Goal: Task Accomplishment & Management: Complete application form

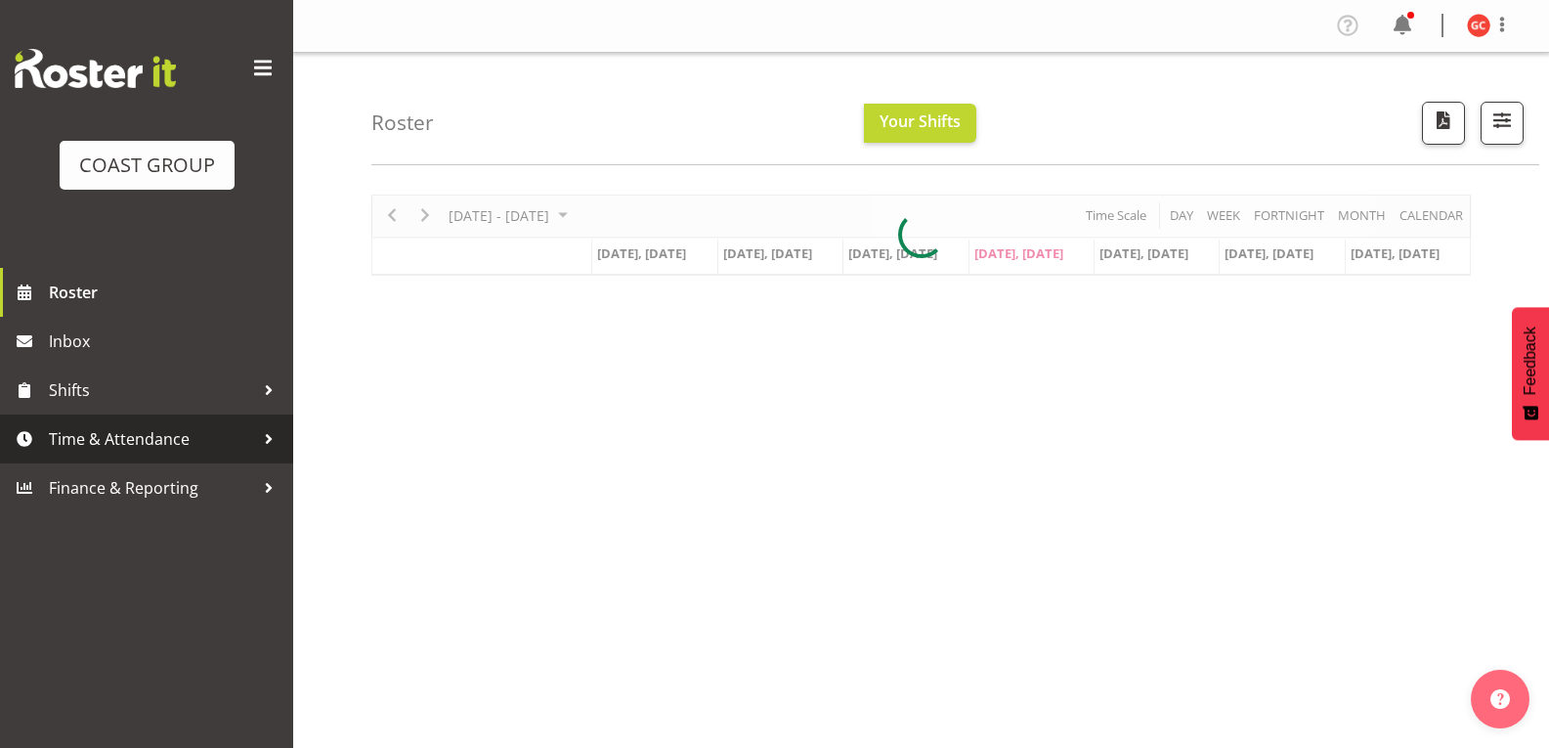
click at [257, 449] on div at bounding box center [268, 438] width 29 height 29
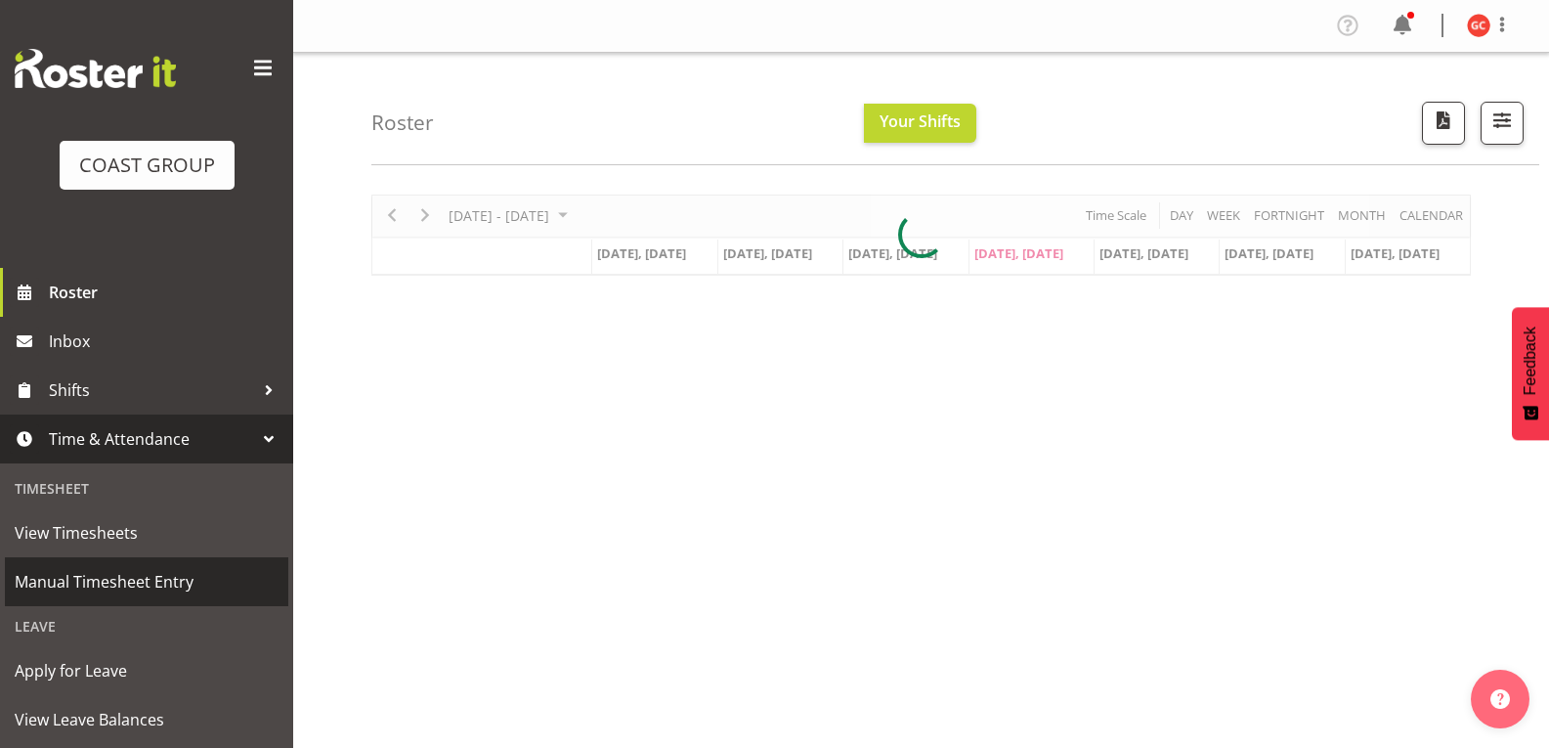
click at [217, 588] on span "Manual Timesheet Entry" at bounding box center [147, 581] width 264 height 29
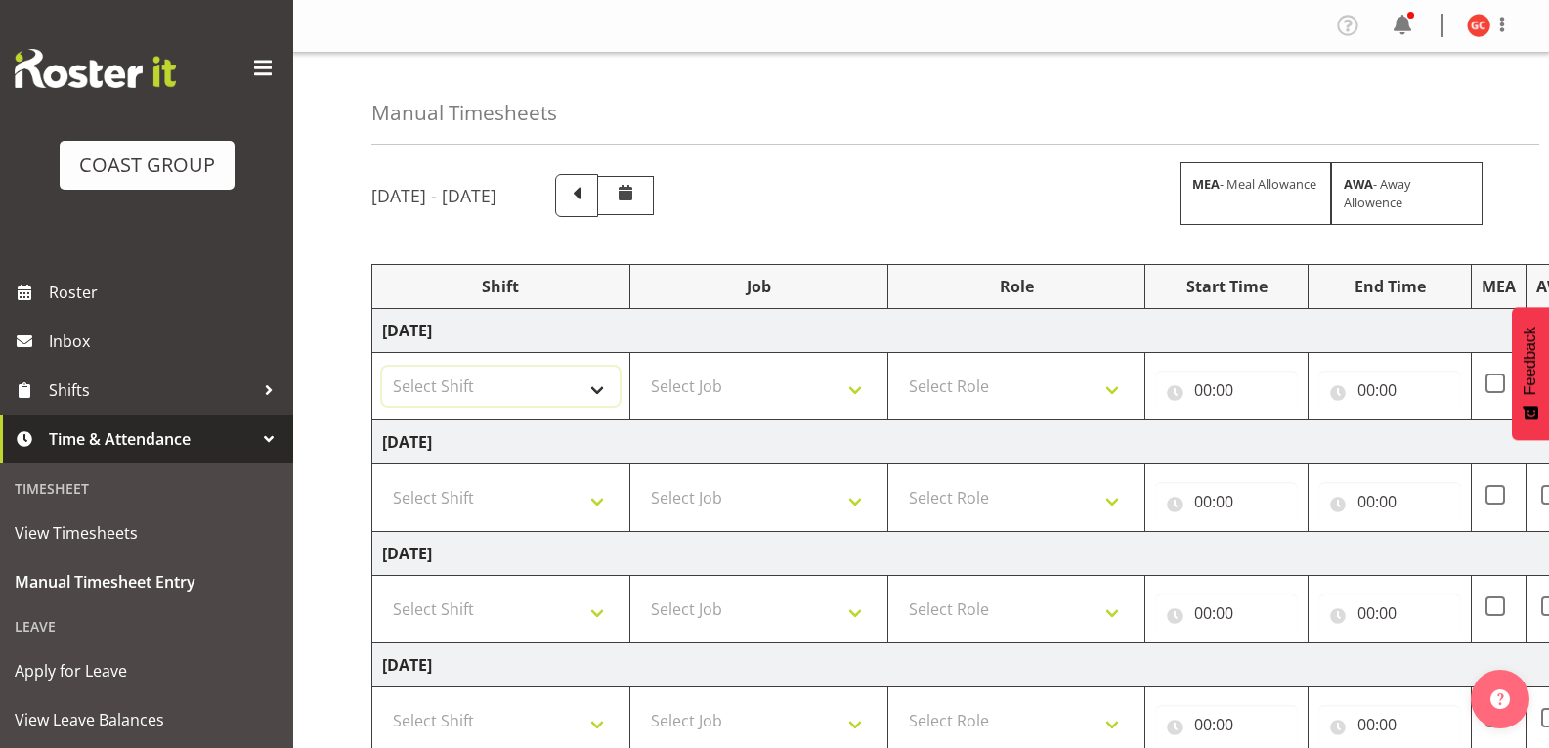
click at [589, 377] on select "Select Shift Break AHICE Break ATSNZ Break All Blacks casual Break Arts [PERSON…" at bounding box center [501, 386] width 238 height 39
select select "1404"
click at [382, 367] on select "Select Shift Break AHICE Break ATSNZ Break All Blacks casual Break Arts [PERSON…" at bounding box center [501, 386] width 238 height 39
click at [782, 372] on select "Select Job 1 Carlton Events 1 [PERSON_NAME][GEOGRAPHIC_DATA] 1 [PERSON_NAME][GE…" at bounding box center [759, 386] width 238 height 39
select select "69"
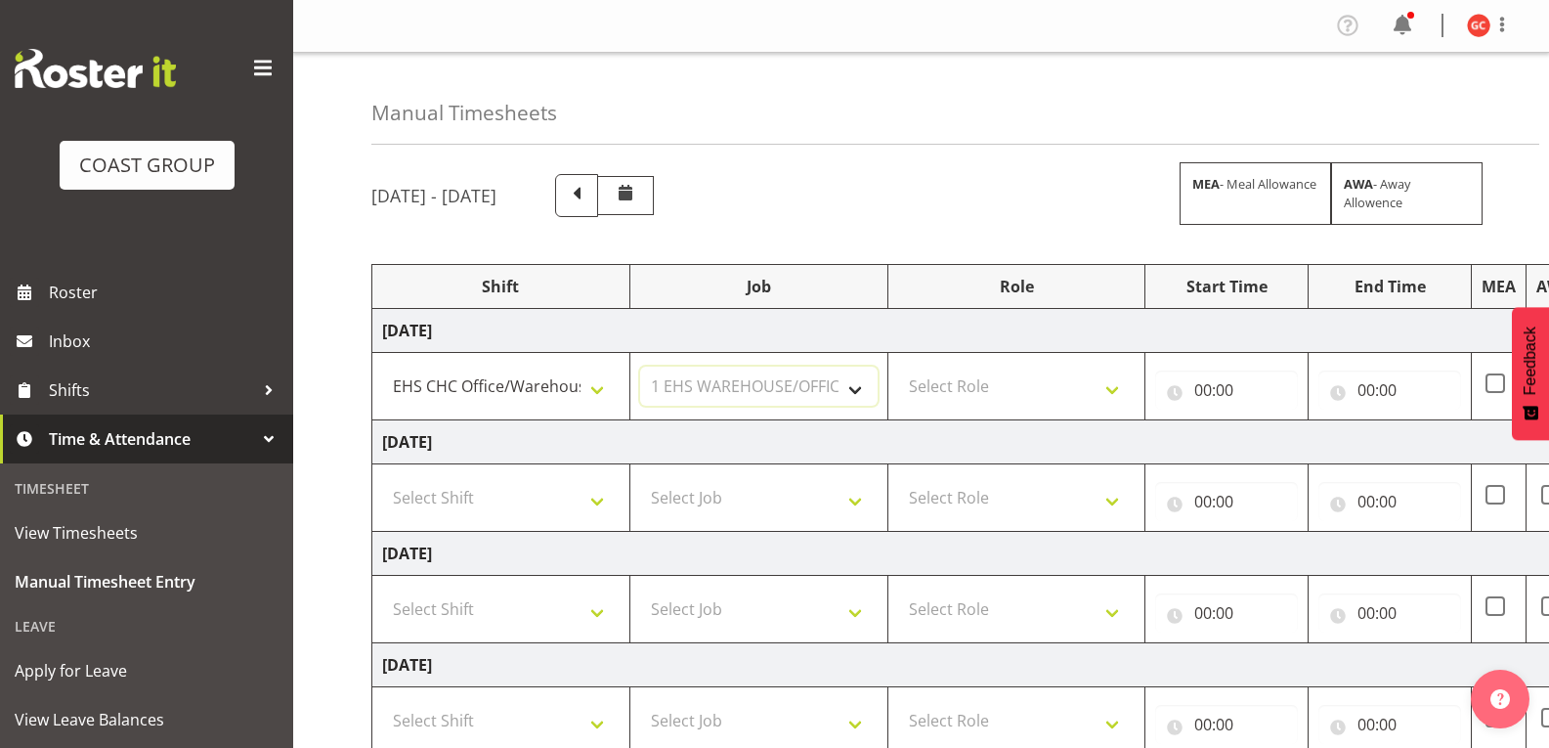
click at [640, 367] on select "Select Job 1 Carlton Events 1 [PERSON_NAME][GEOGRAPHIC_DATA] 1 [PERSON_NAME][GE…" at bounding box center [759, 386] width 238 height 39
drag, startPoint x: 1107, startPoint y: 377, endPoint x: 1225, endPoint y: 192, distance: 220.2
click at [1107, 377] on select "Select Role ACCOUNT MANAGER" at bounding box center [1017, 386] width 238 height 39
select select "197"
click at [898, 367] on select "Select Role ACCOUNT MANAGER" at bounding box center [1017, 386] width 238 height 39
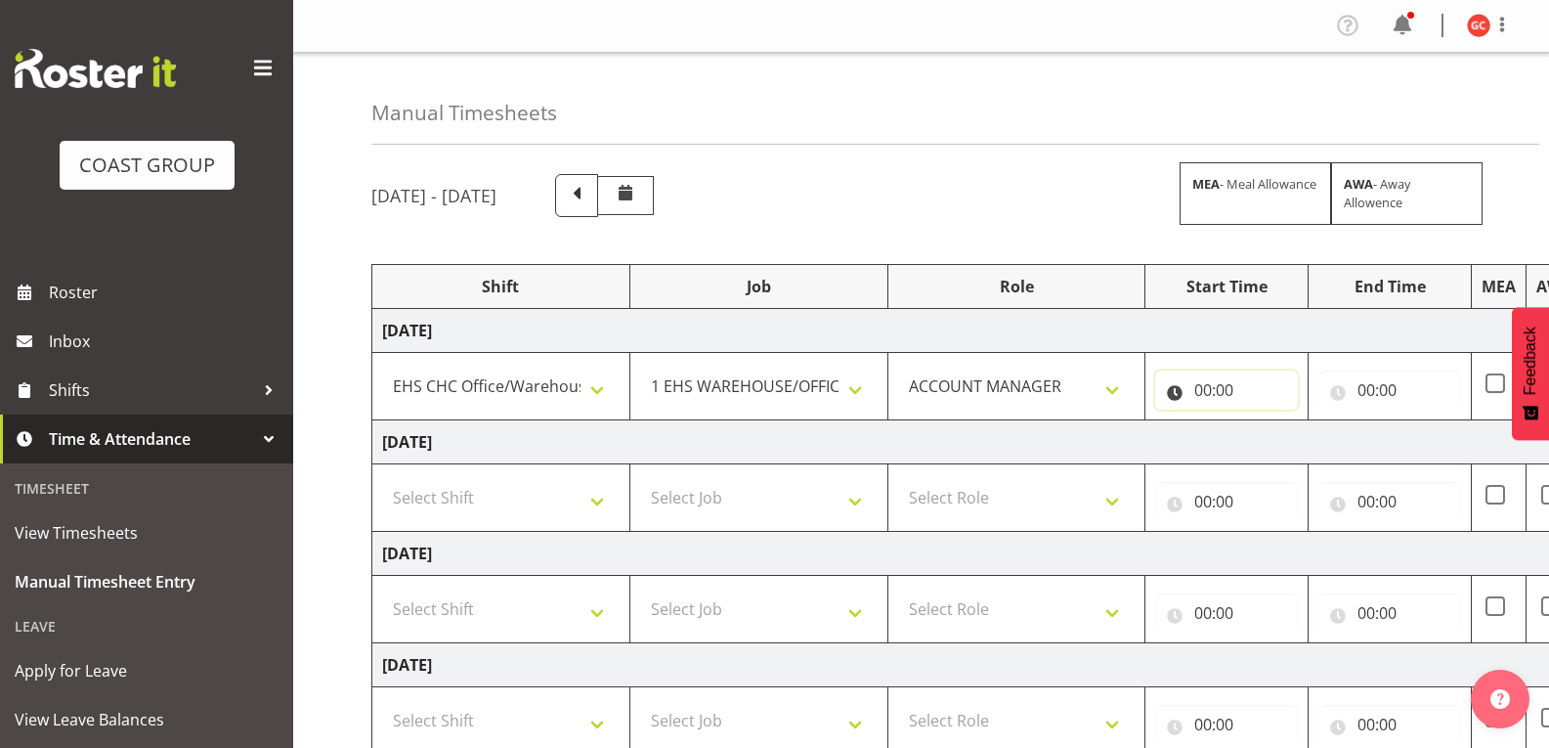
click at [1191, 389] on input "00:00" at bounding box center [1226, 390] width 143 height 39
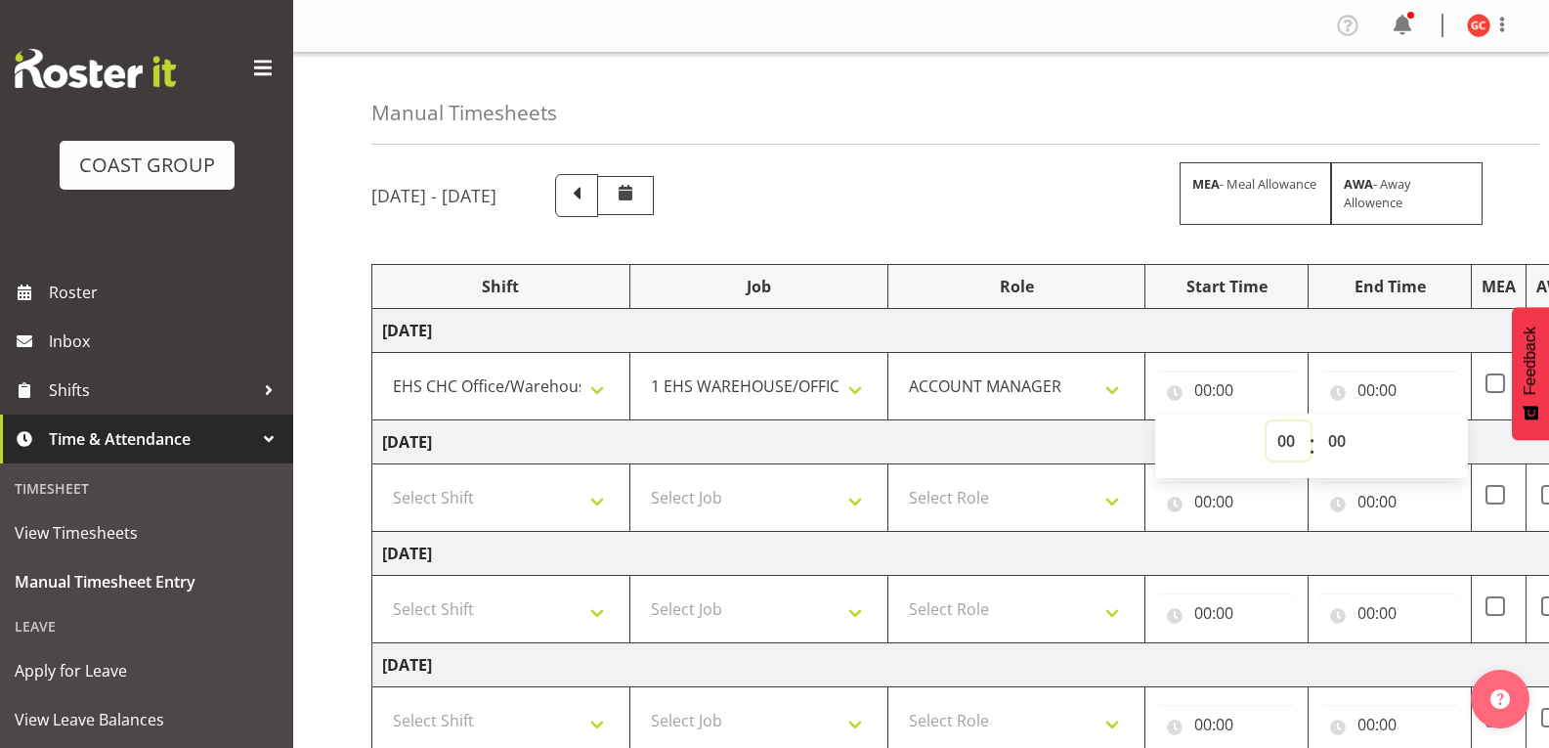
drag, startPoint x: 1277, startPoint y: 438, endPoint x: 1274, endPoint y: 426, distance: 12.1
click at [1277, 438] on select "00 01 02 03 04 05 06 07 08 09 10 11 12 13 14 15 16 17 18 19 20 21 22 23" at bounding box center [1289, 440] width 44 height 39
select select "8"
click at [1267, 421] on select "00 01 02 03 04 05 06 07 08 09 10 11 12 13 14 15 16 17 18 19 20 21 22 23" at bounding box center [1289, 440] width 44 height 39
type input "08:00"
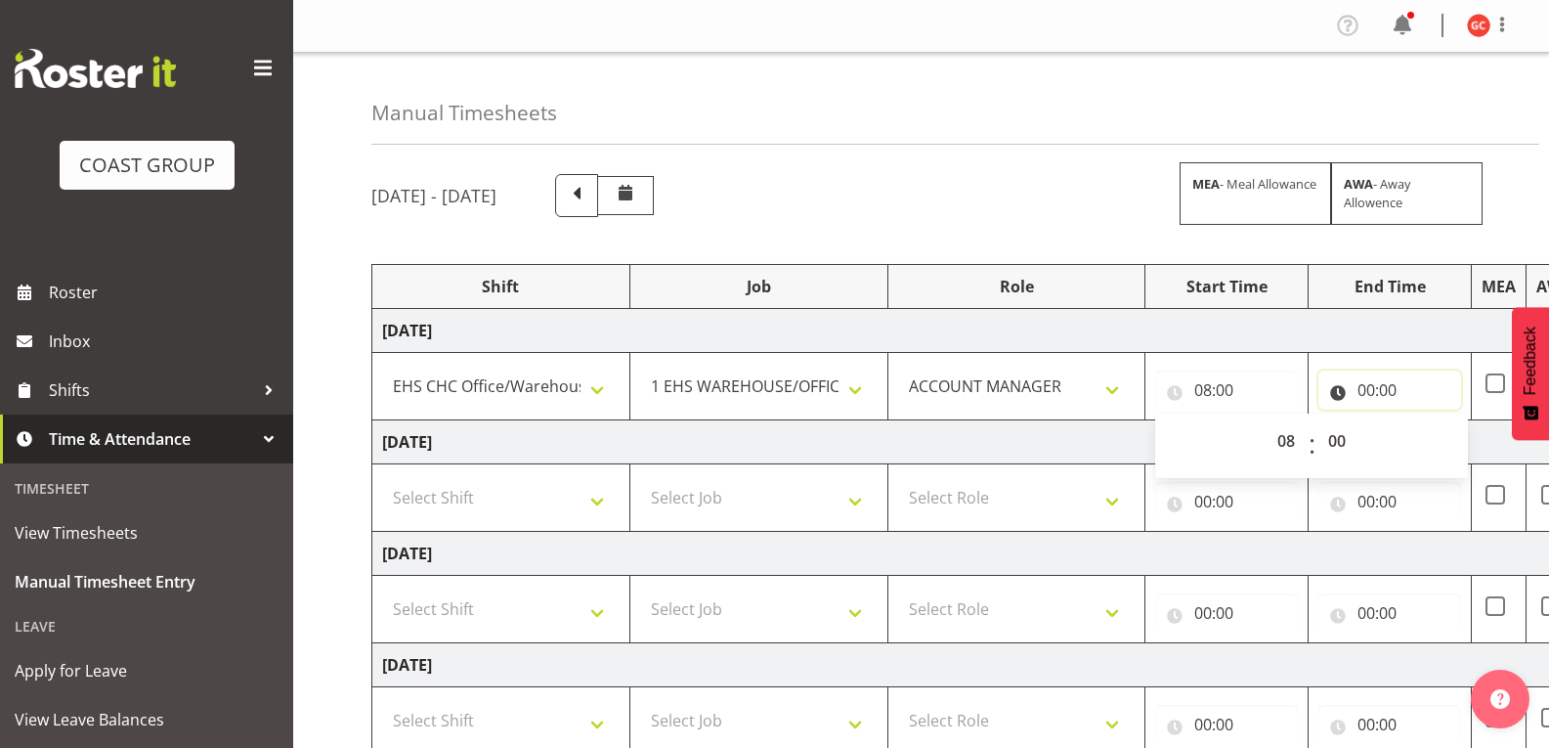
drag, startPoint x: 1391, startPoint y: 385, endPoint x: 1434, endPoint y: 438, distance: 68.1
click at [1390, 389] on input "00:00" at bounding box center [1390, 390] width 143 height 39
click at [1449, 447] on select "00 01 02 03 04 05 06 07 08 09 10 11 12 13 14 15 16 17 18 19 20 21 22 23" at bounding box center [1452, 440] width 44 height 39
select select "12"
click at [1430, 421] on select "00 01 02 03 04 05 06 07 08 09 10 11 12 13 14 15 16 17 18 19 20 21 22 23" at bounding box center [1452, 440] width 44 height 39
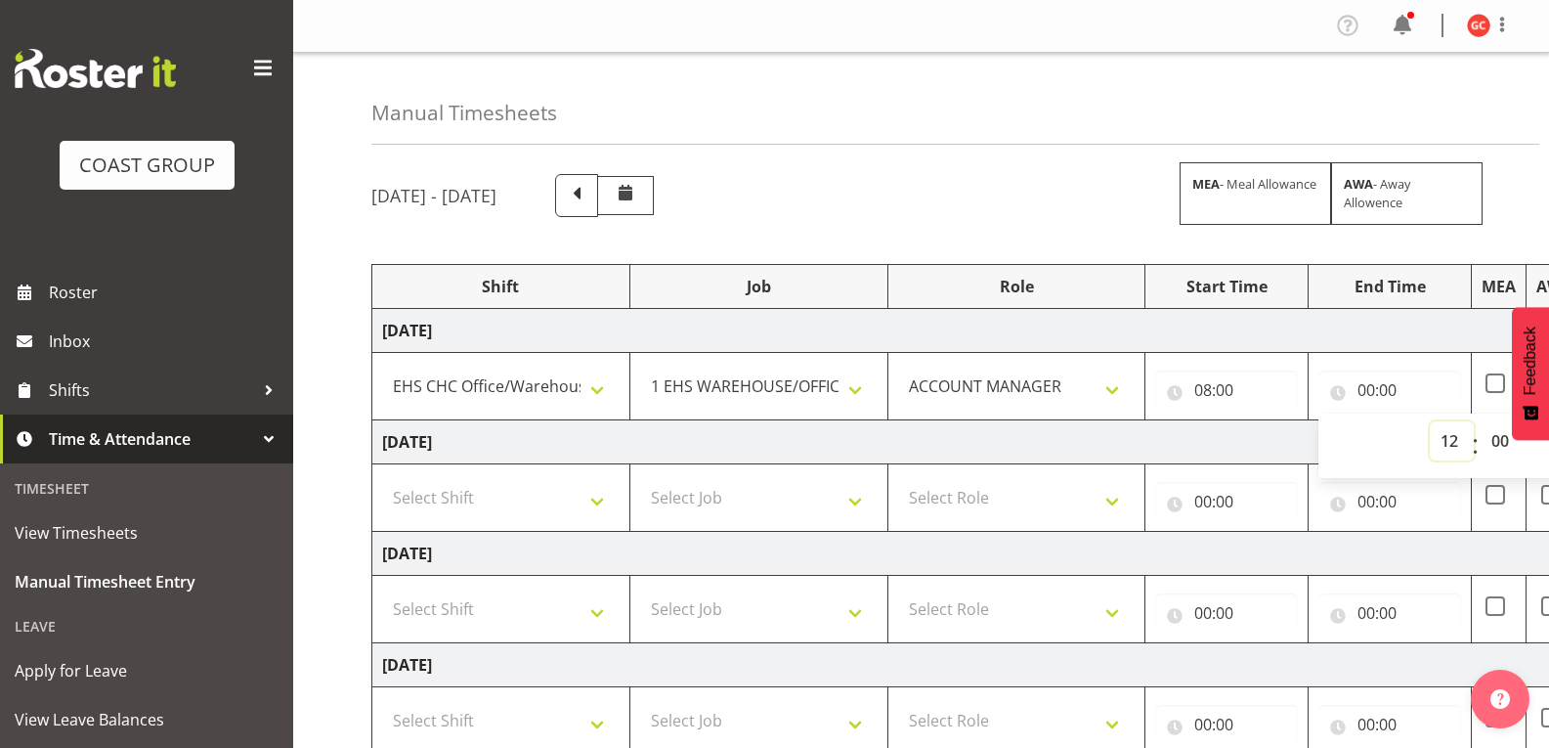
type input "12:00"
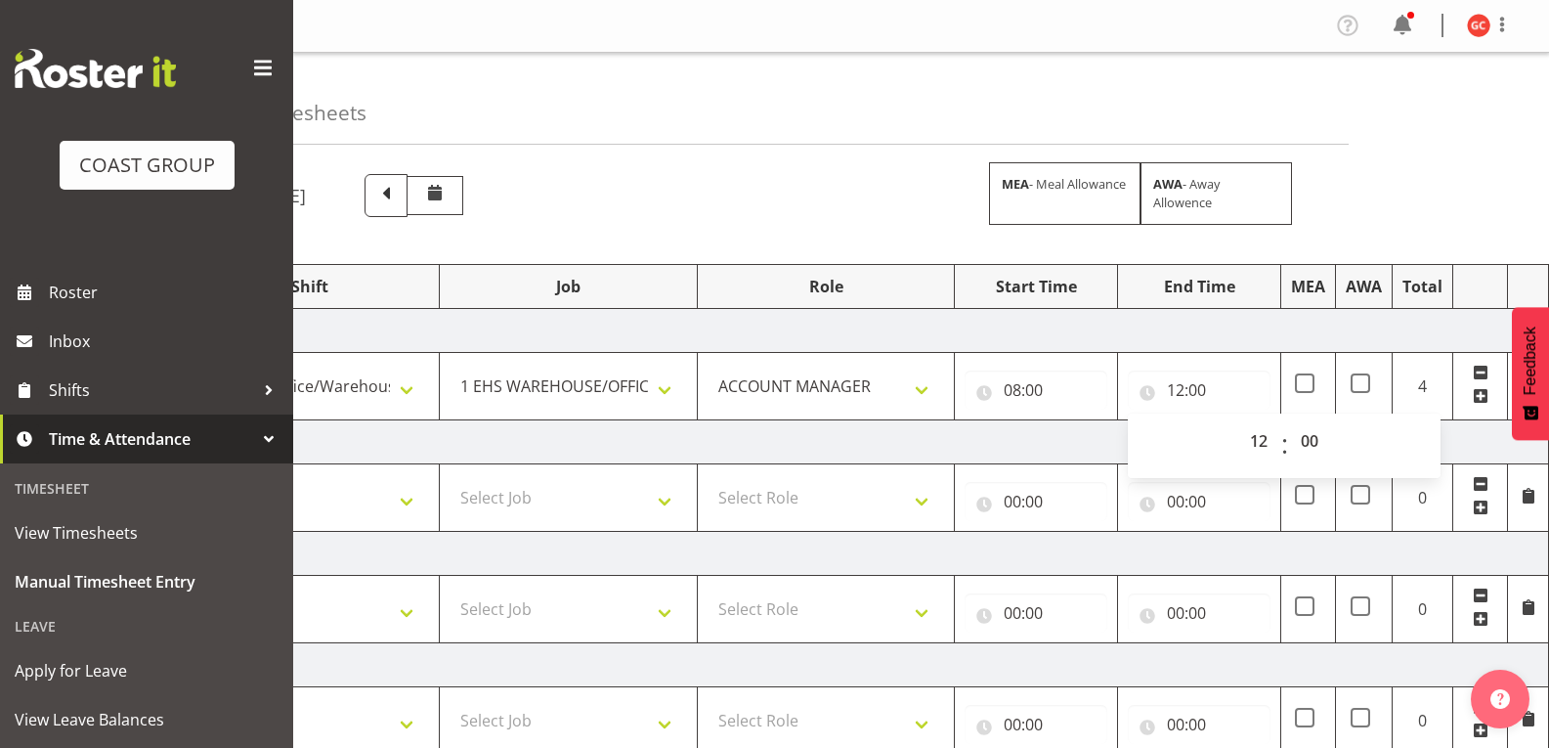
click at [1473, 399] on span at bounding box center [1481, 396] width 16 height 16
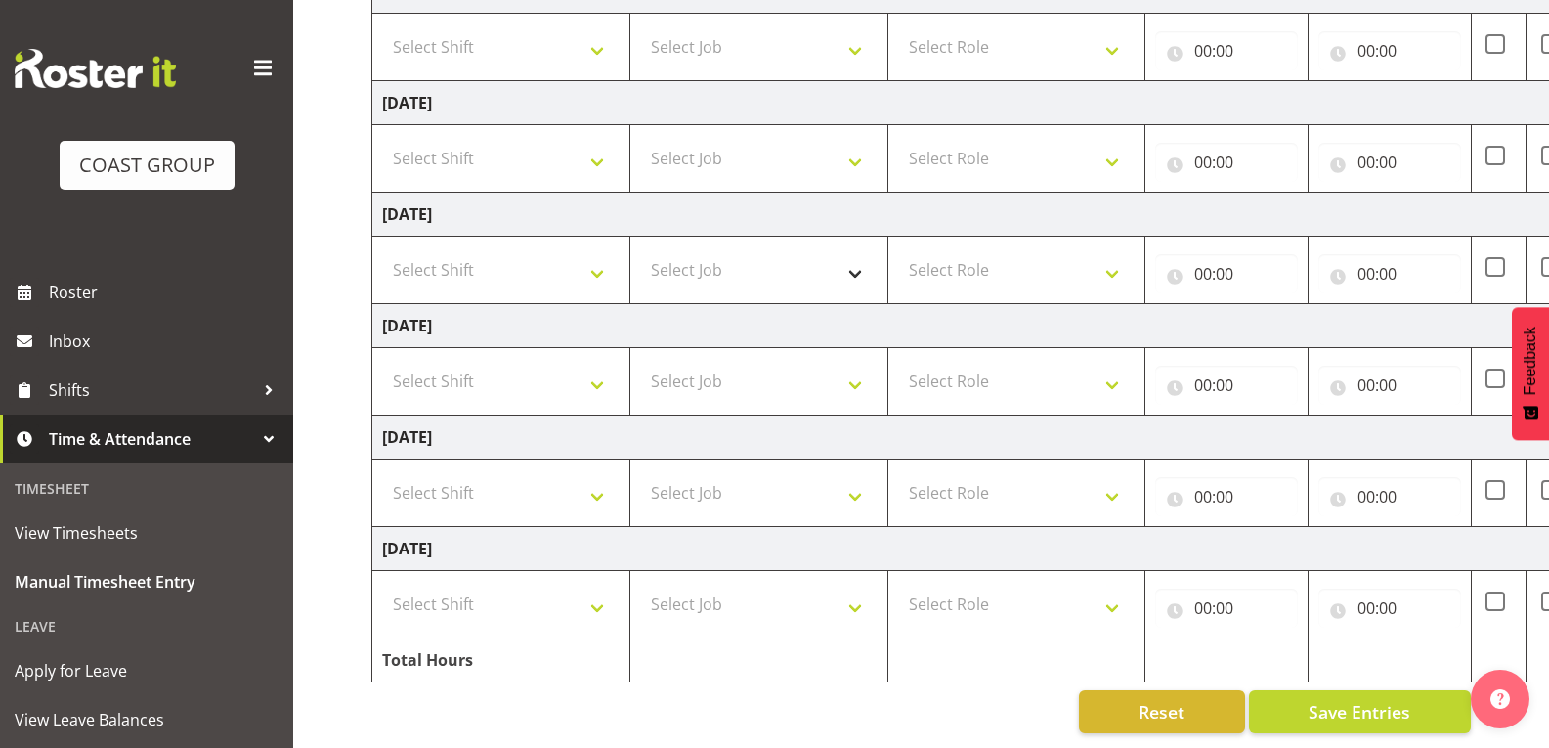
scroll to position [142, 0]
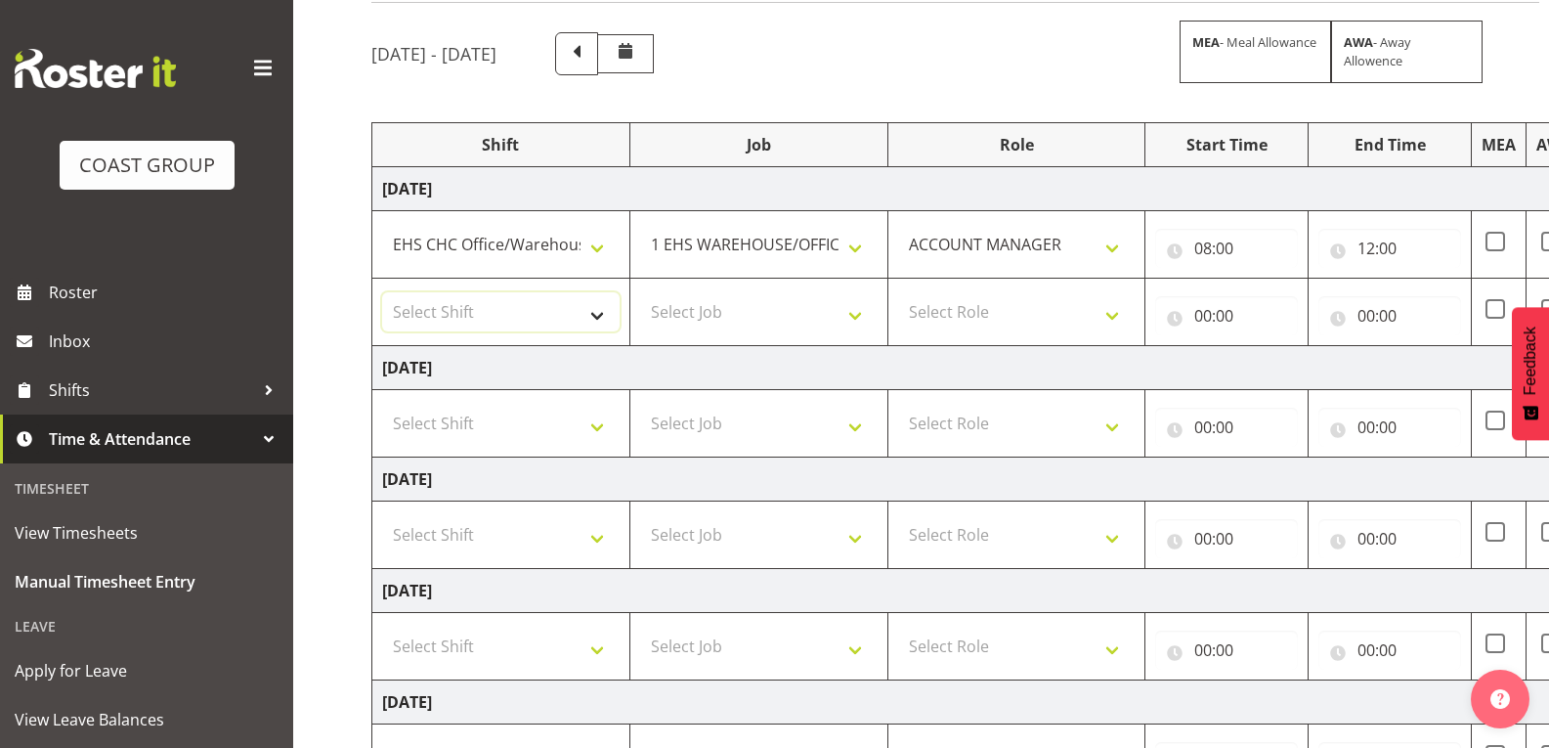
click at [605, 313] on select "Select Shift Break AHICE Break ATSNZ Break All Blacks casual Break Arts [PERSON…" at bounding box center [501, 311] width 238 height 39
select select "1404"
click at [382, 292] on select "Select Shift Break AHICE Break ATSNZ Break All Blacks casual Break Arts [PERSON…" at bounding box center [501, 311] width 238 height 39
click at [725, 323] on select "Select Job 1 Carlton Events 1 [PERSON_NAME][GEOGRAPHIC_DATA] 1 [PERSON_NAME][GE…" at bounding box center [759, 311] width 238 height 39
click at [640, 292] on select "Select Job 1 Carlton Events 1 [PERSON_NAME][GEOGRAPHIC_DATA] 1 [PERSON_NAME][GE…" at bounding box center [759, 311] width 238 height 39
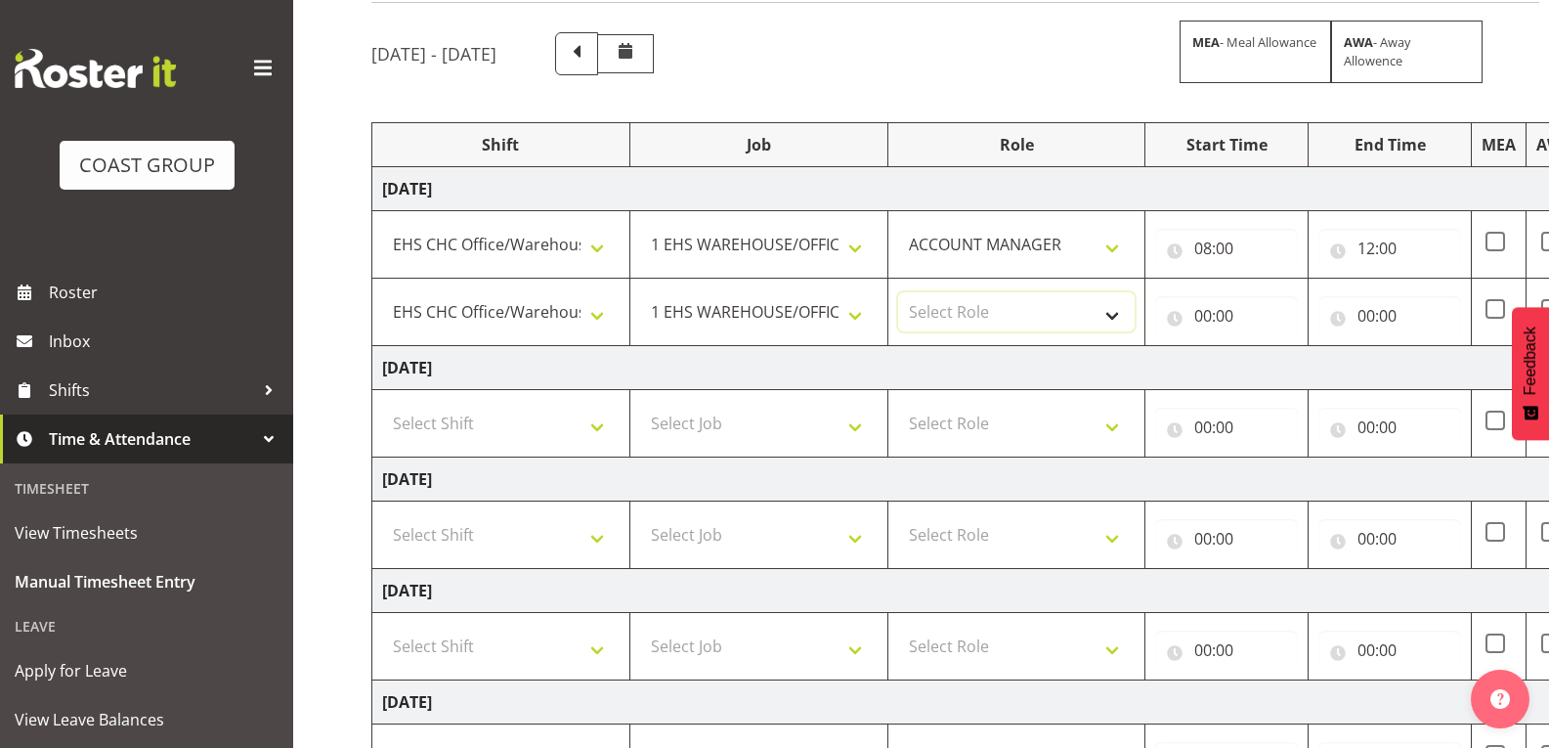
click at [1047, 300] on select "Select Role ACCOUNT MANAGER" at bounding box center [1017, 311] width 238 height 39
click at [862, 313] on select "1 Carlton Events 1 [PERSON_NAME] 1 [PERSON_NAME][GEOGRAPHIC_DATA] 1 EHS WAREHOU…" at bounding box center [759, 311] width 238 height 39
select select "9901"
click at [640, 292] on select "1 Carlton Events 1 [PERSON_NAME] 1 [PERSON_NAME][GEOGRAPHIC_DATA] 1 EHS WAREHOU…" at bounding box center [759, 311] width 238 height 39
drag, startPoint x: 991, startPoint y: 314, endPoint x: 996, endPoint y: 327, distance: 13.6
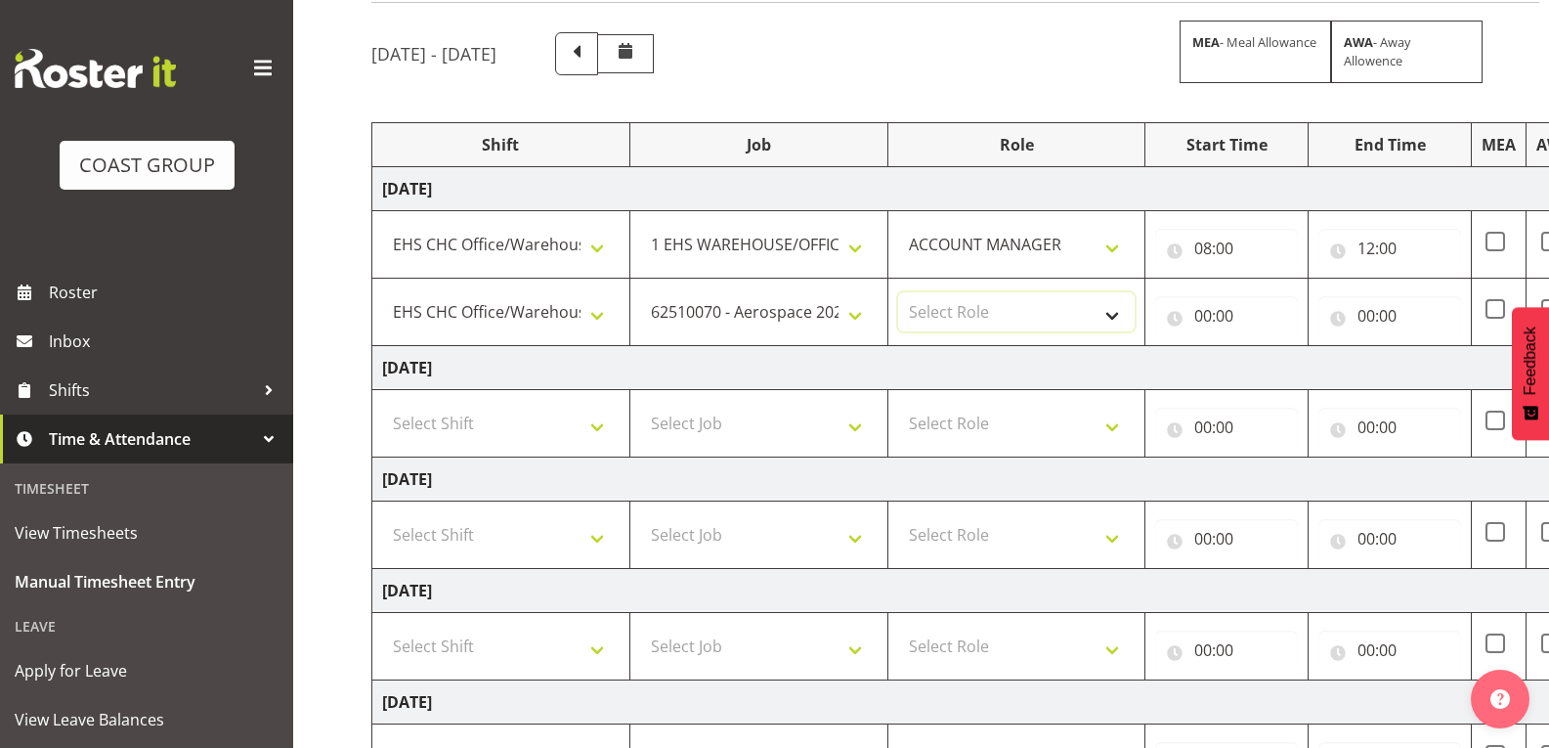
click at [992, 315] on select "Select Role ACCOUNT MANAGER" at bounding box center [1017, 311] width 238 height 39
select select "197"
click at [898, 292] on select "Select Role ACCOUNT MANAGER" at bounding box center [1017, 311] width 238 height 39
click at [1241, 312] on input "00:00" at bounding box center [1226, 315] width 143 height 39
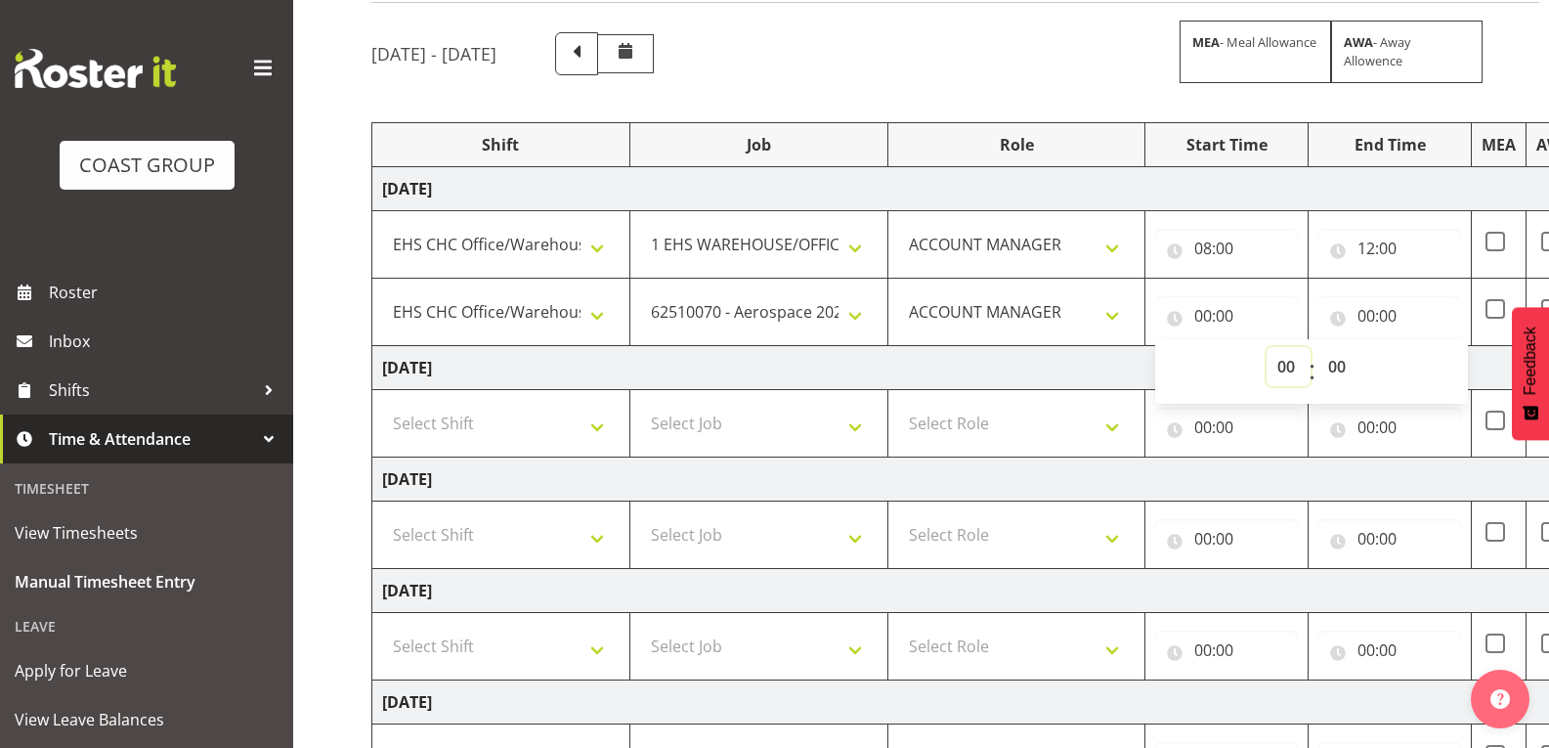
click at [1291, 362] on select "00 01 02 03 04 05 06 07 08 09 10 11 12 13 14 15 16 17 18 19 20 21 22 23" at bounding box center [1289, 366] width 44 height 39
select select "12"
click at [1267, 347] on select "00 01 02 03 04 05 06 07 08 09 10 11 12 13 14 15 16 17 18 19 20 21 22 23" at bounding box center [1289, 366] width 44 height 39
type input "12:00"
drag, startPoint x: 1396, startPoint y: 318, endPoint x: 1446, endPoint y: 344, distance: 56.4
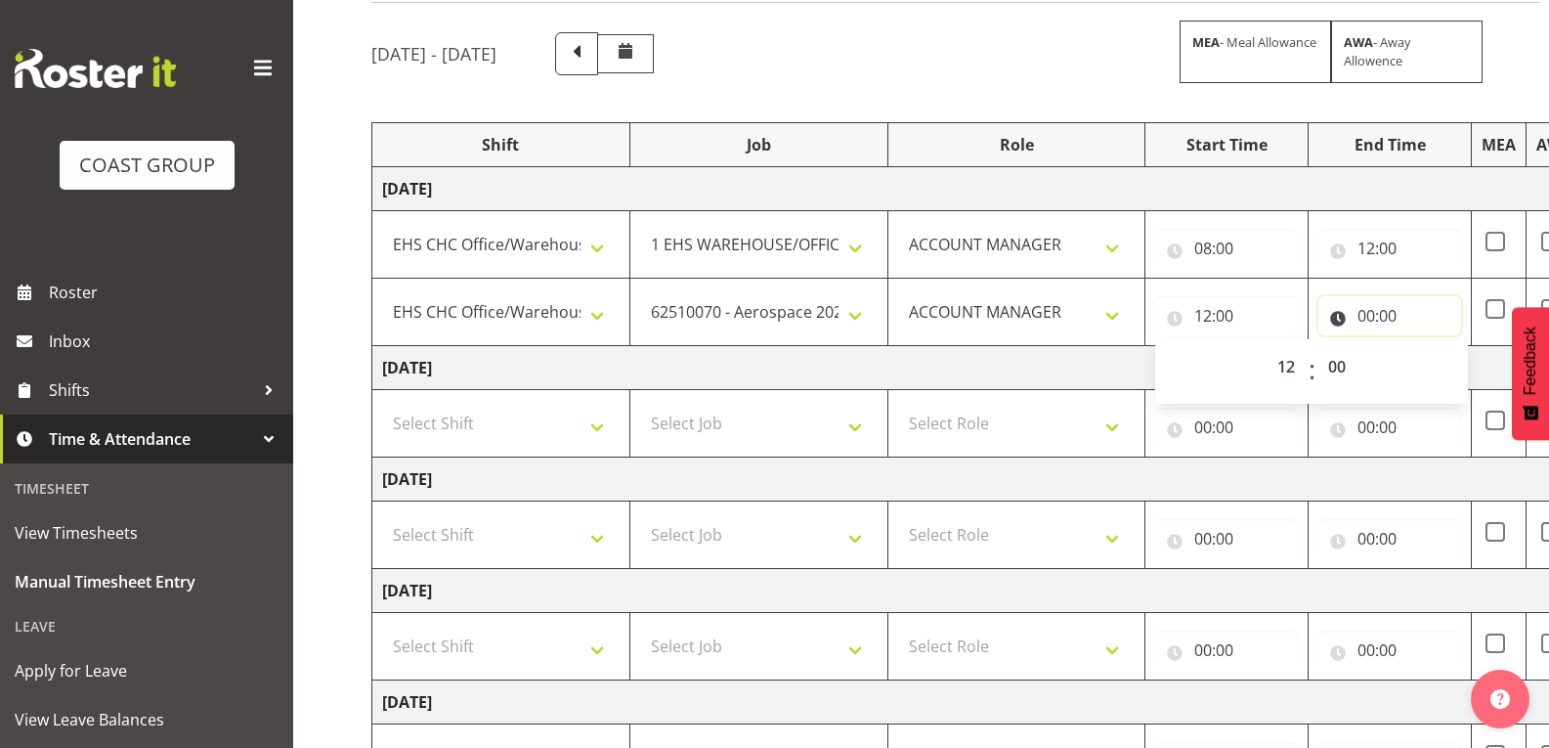
click at [1397, 318] on input "00:00" at bounding box center [1390, 315] width 143 height 39
drag, startPoint x: 1451, startPoint y: 362, endPoint x: 1451, endPoint y: 349, distance: 12.7
click at [1451, 362] on select "00 01 02 03 04 05 06 07 08 09 10 11 12 13 14 15 16 17 18 19 20 21 22 23" at bounding box center [1452, 366] width 44 height 39
select select "13"
click at [1430, 347] on select "00 01 02 03 04 05 06 07 08 09 10 11 12 13 14 15 16 17 18 19 20 21 22 23" at bounding box center [1452, 366] width 44 height 39
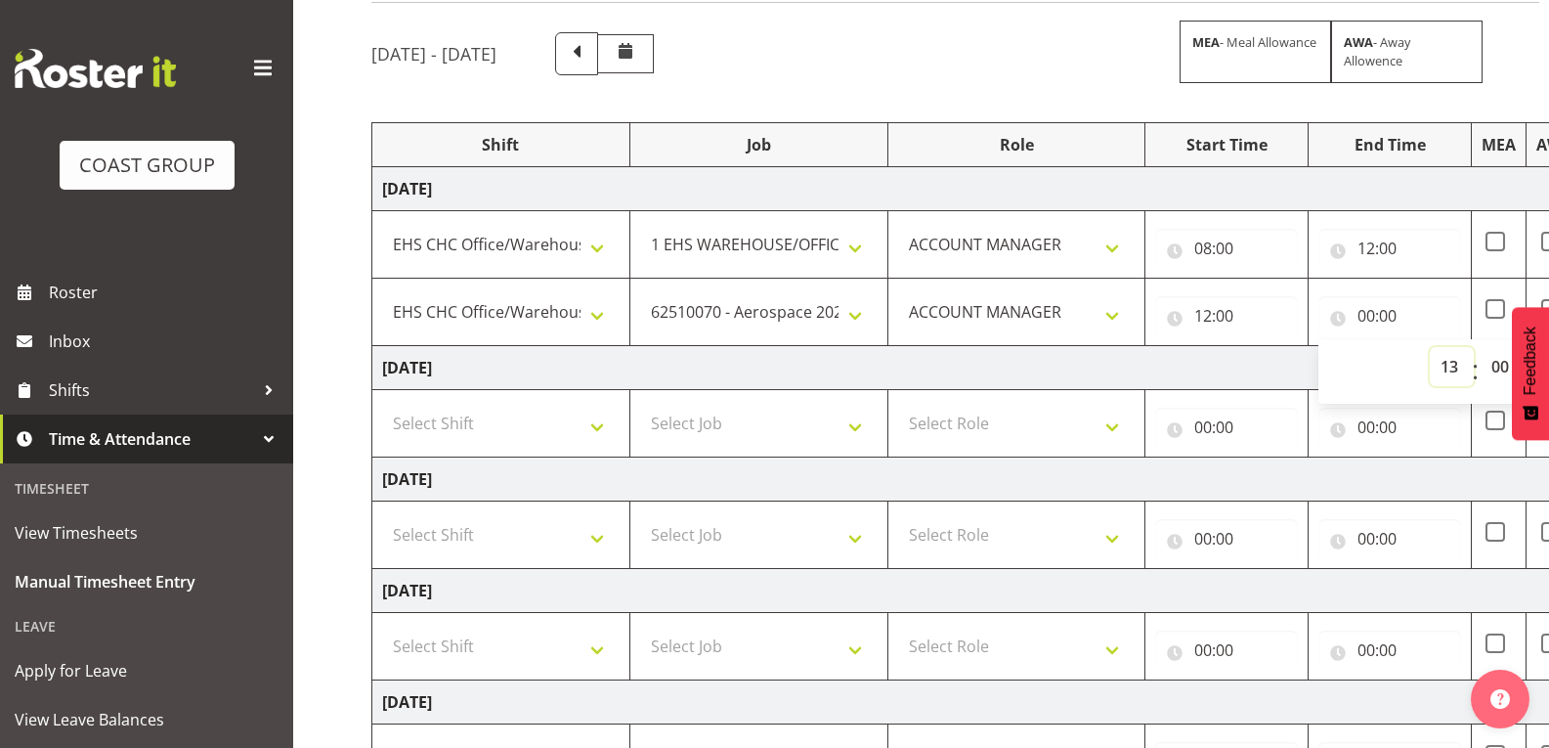
type input "13:00"
click at [1497, 373] on select "00 01 02 03 04 05 06 07 08 09 10 11 12 13 14 15 16 17 18 19 20 21 22 23 24 25 2…" at bounding box center [1503, 366] width 44 height 39
select select "30"
click at [1481, 347] on select "00 01 02 03 04 05 06 07 08 09 10 11 12 13 14 15 16 17 18 19 20 21 22 23 24 25 2…" at bounding box center [1503, 366] width 44 height 39
type input "13:30"
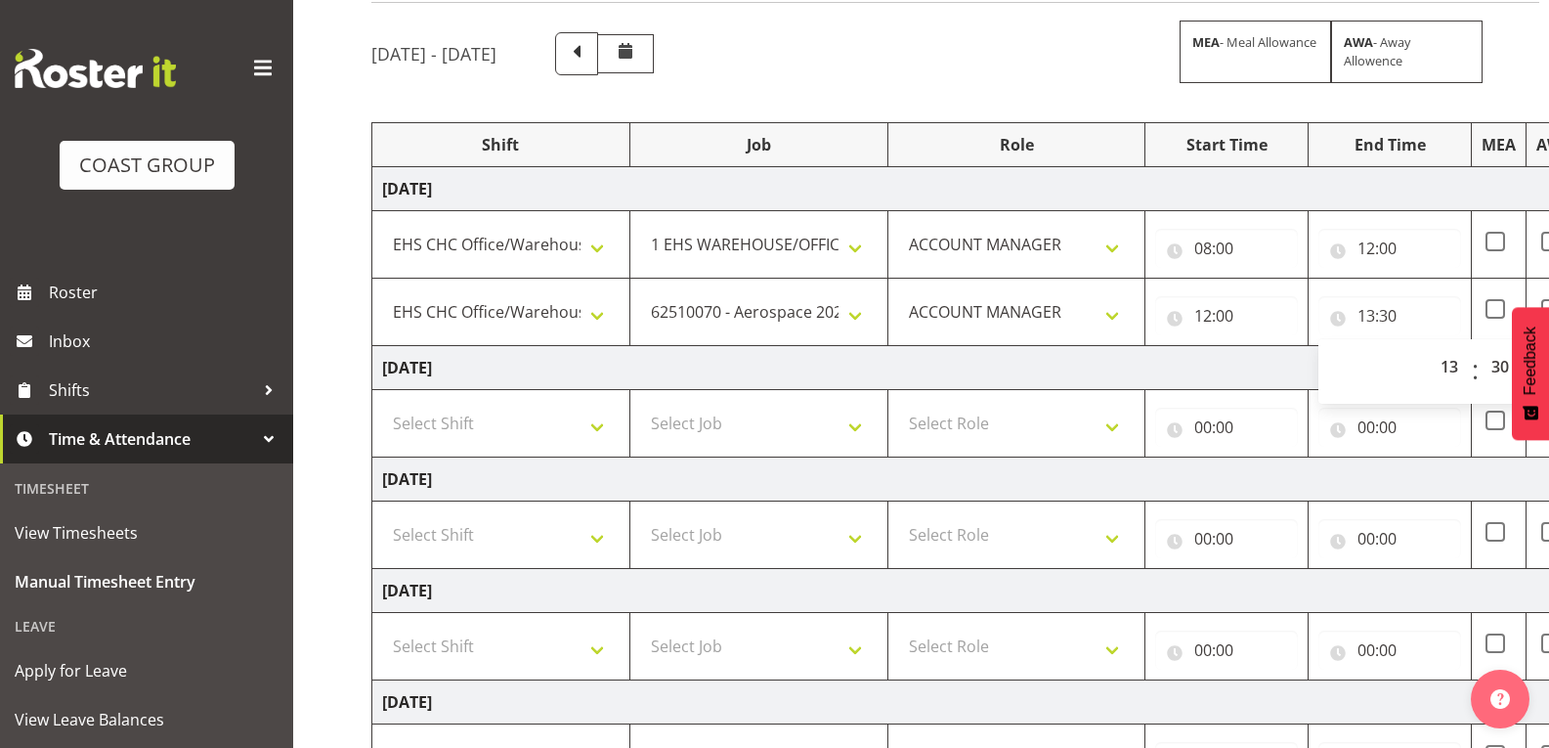
click at [1295, 359] on td "[DATE]" at bounding box center [1056, 368] width 1368 height 44
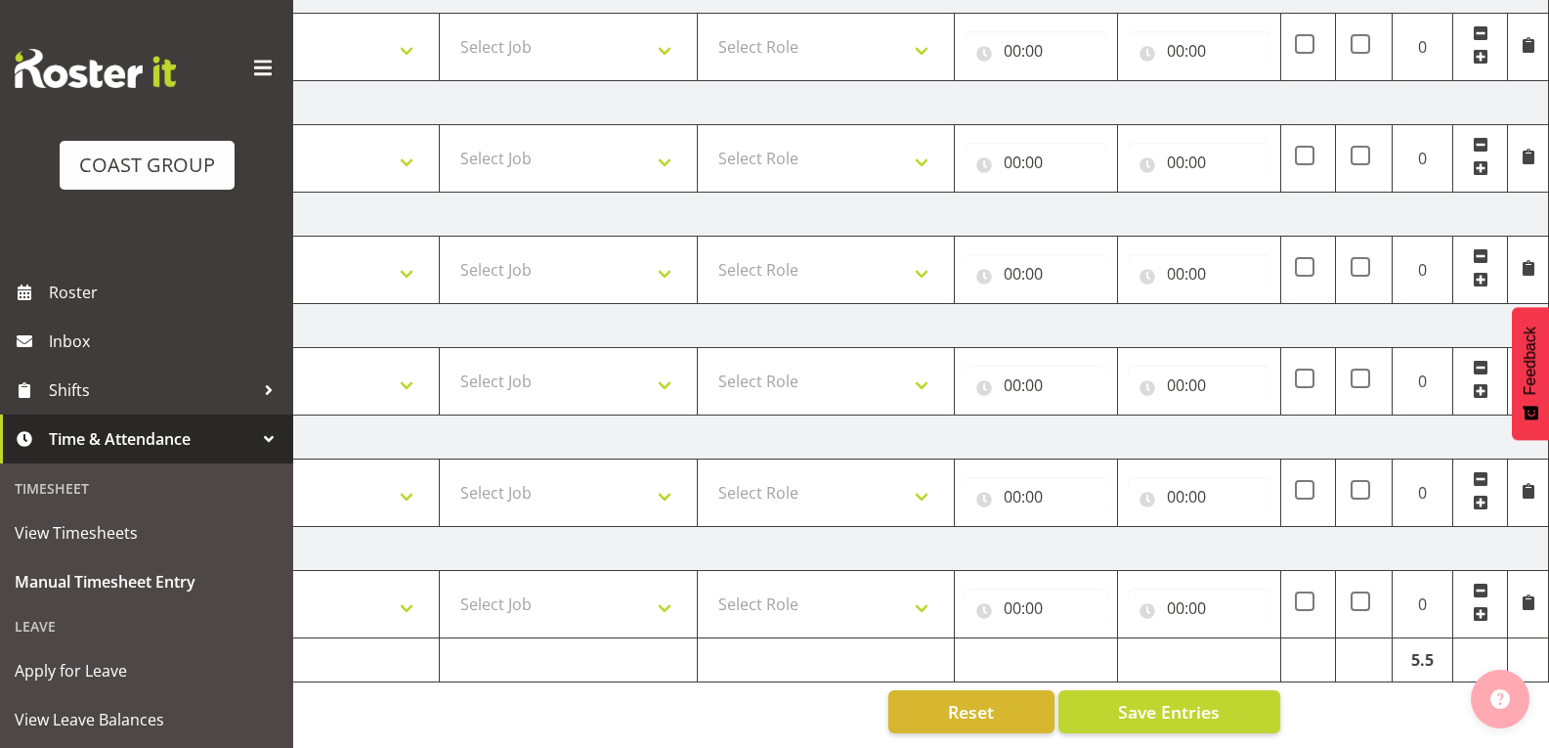
scroll to position [44, 0]
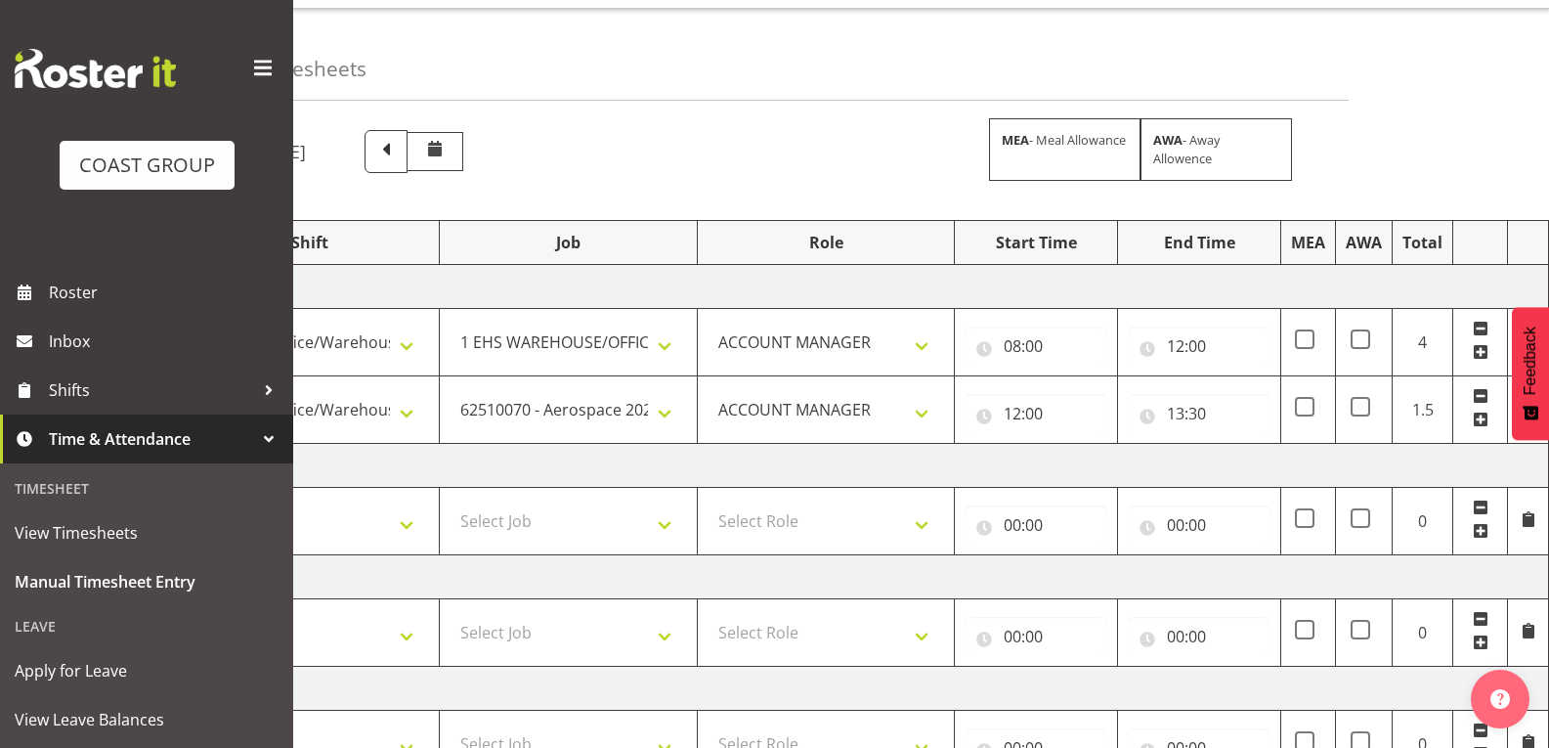
drag, startPoint x: 1478, startPoint y: 419, endPoint x: 1444, endPoint y: 540, distance: 125.0
click at [1478, 420] on span at bounding box center [1481, 420] width 16 height 16
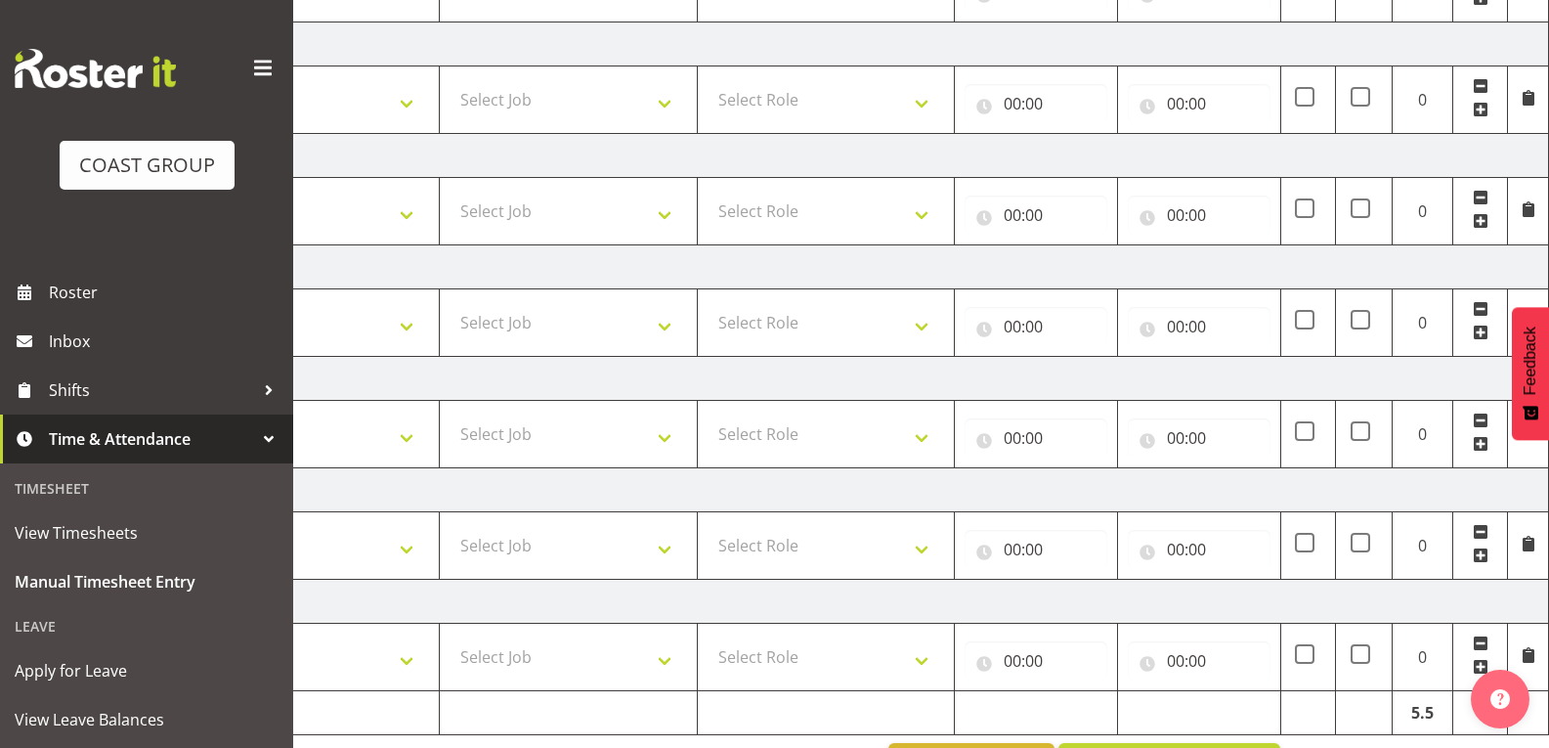
scroll to position [337, 0]
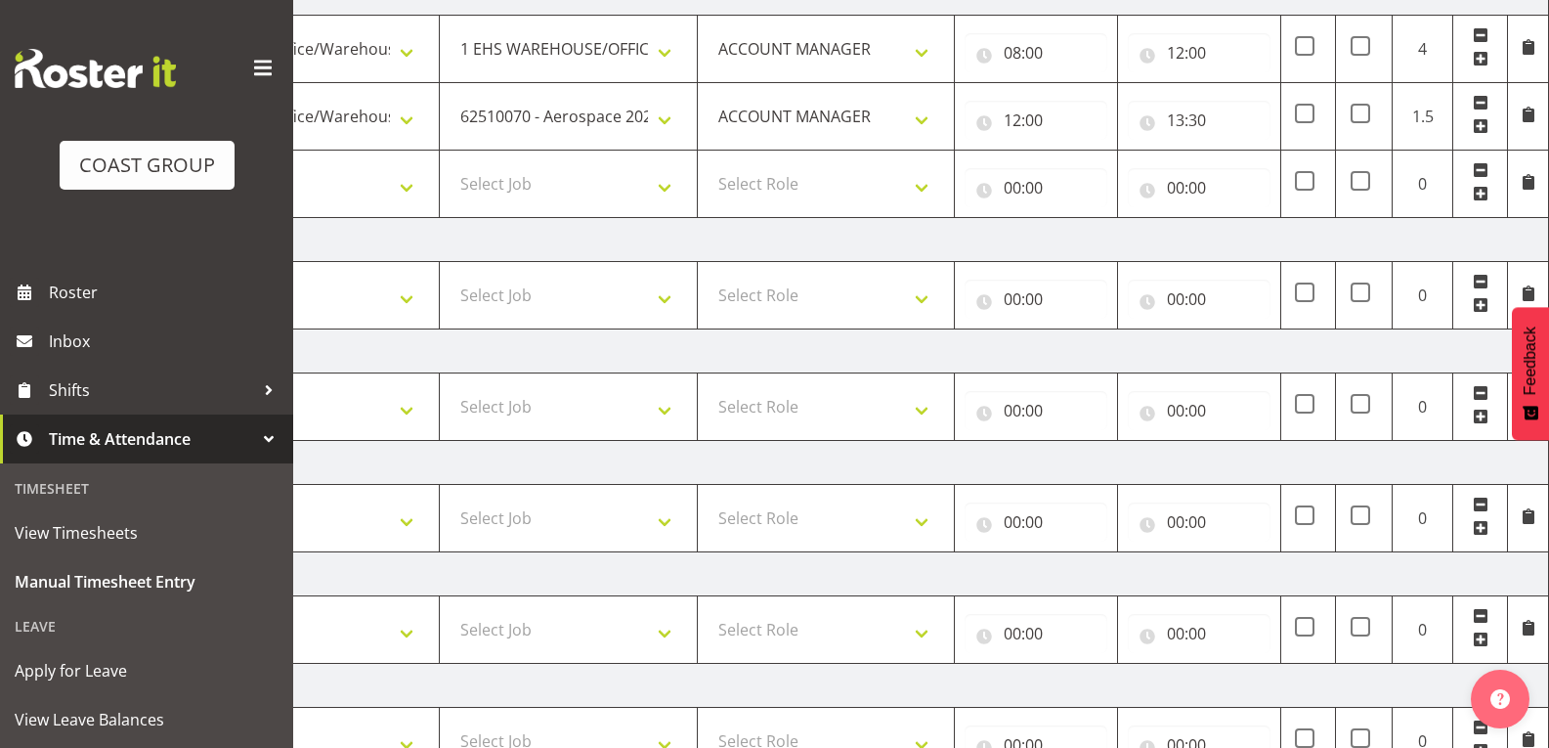
click at [1482, 195] on span at bounding box center [1481, 194] width 16 height 16
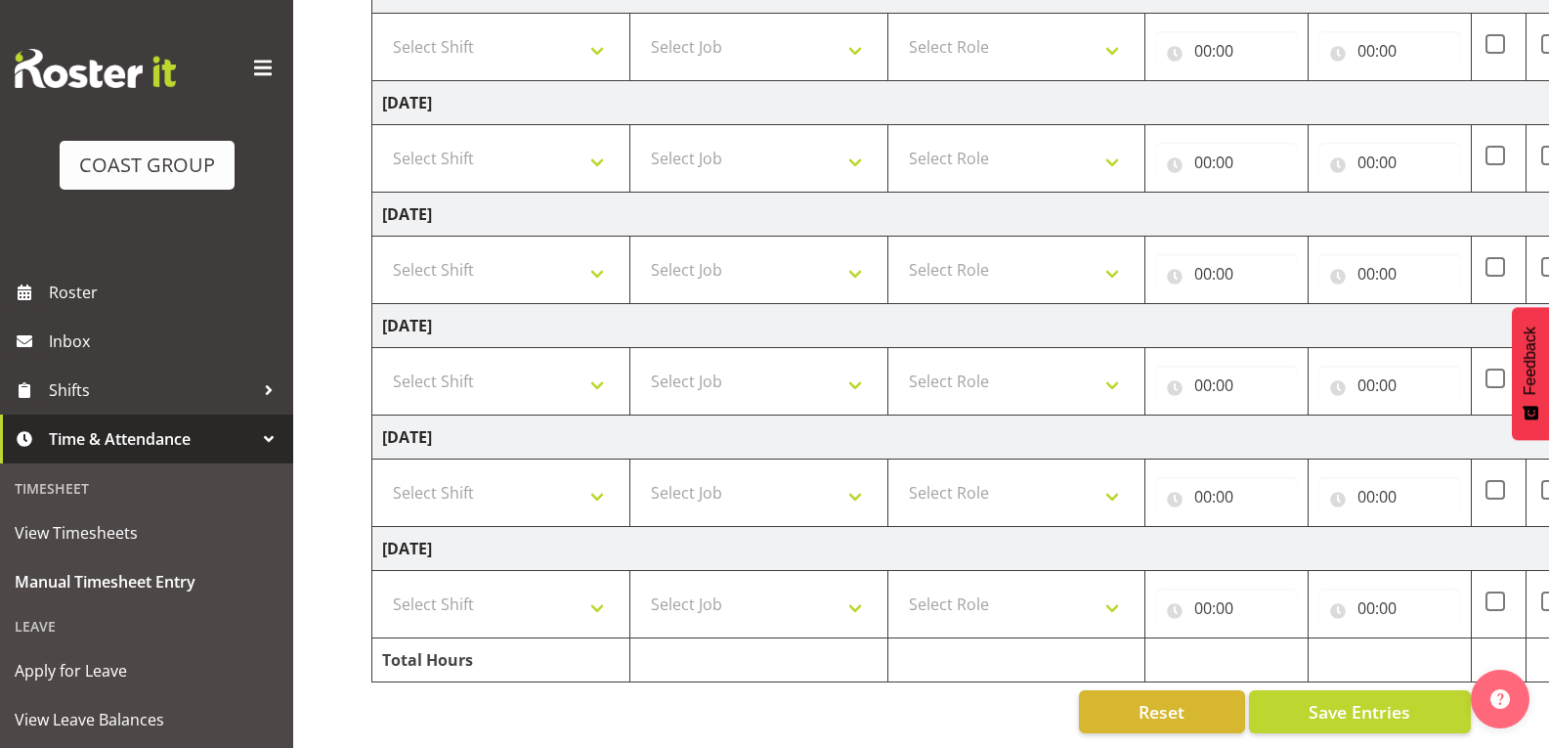
scroll to position [179, 0]
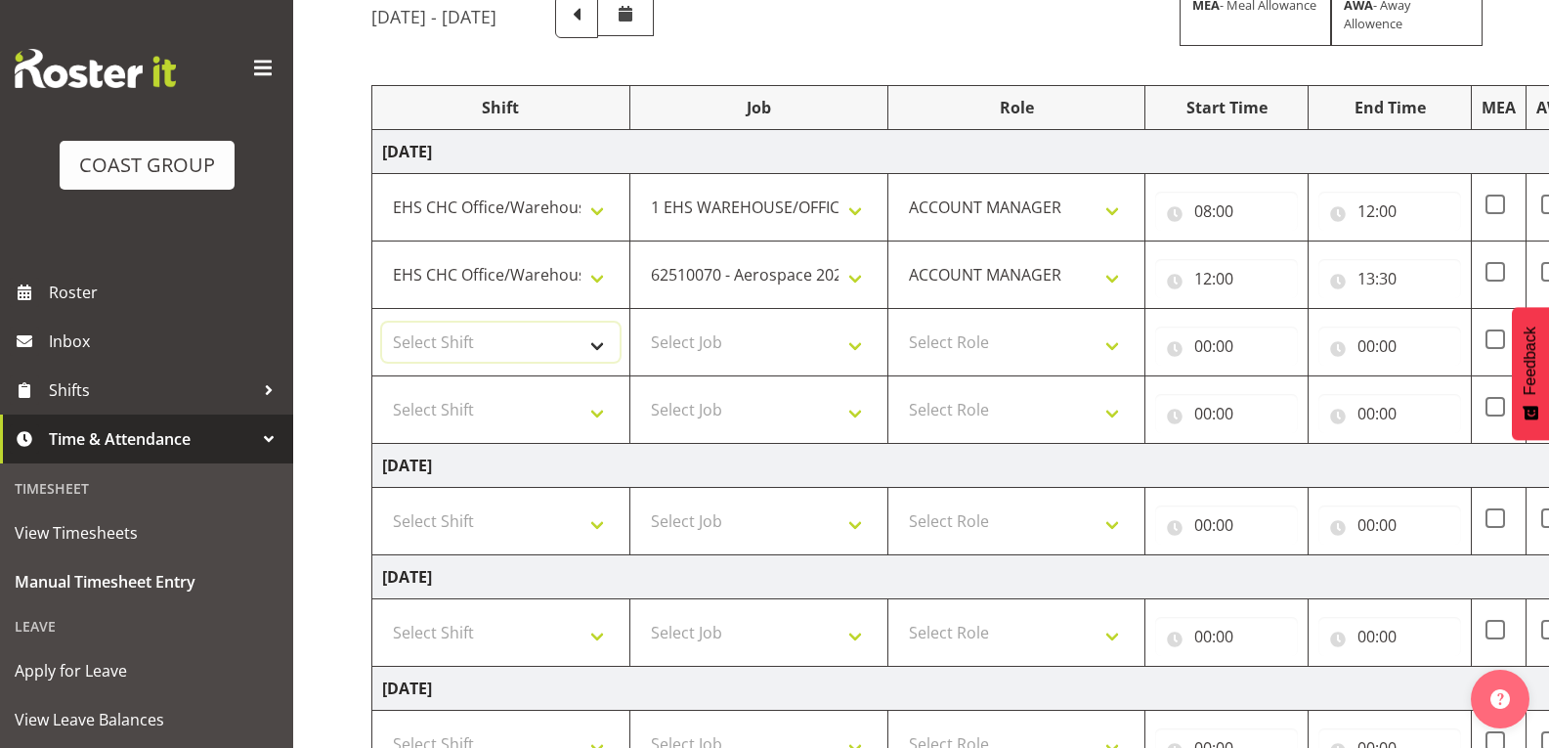
click at [591, 327] on select "Select Shift Break AHICE Break ATSNZ Break All Blacks casual Break Arts [PERSON…" at bounding box center [501, 342] width 238 height 39
select select "1404"
click at [382, 323] on select "Select Shift Break AHICE Break ATSNZ Break All Blacks casual Break Arts [PERSON…" at bounding box center [501, 342] width 238 height 39
click at [735, 330] on select "Select Job 1 Carlton Events 1 [PERSON_NAME][GEOGRAPHIC_DATA] 1 [PERSON_NAME][GE…" at bounding box center [759, 342] width 238 height 39
select select "10304"
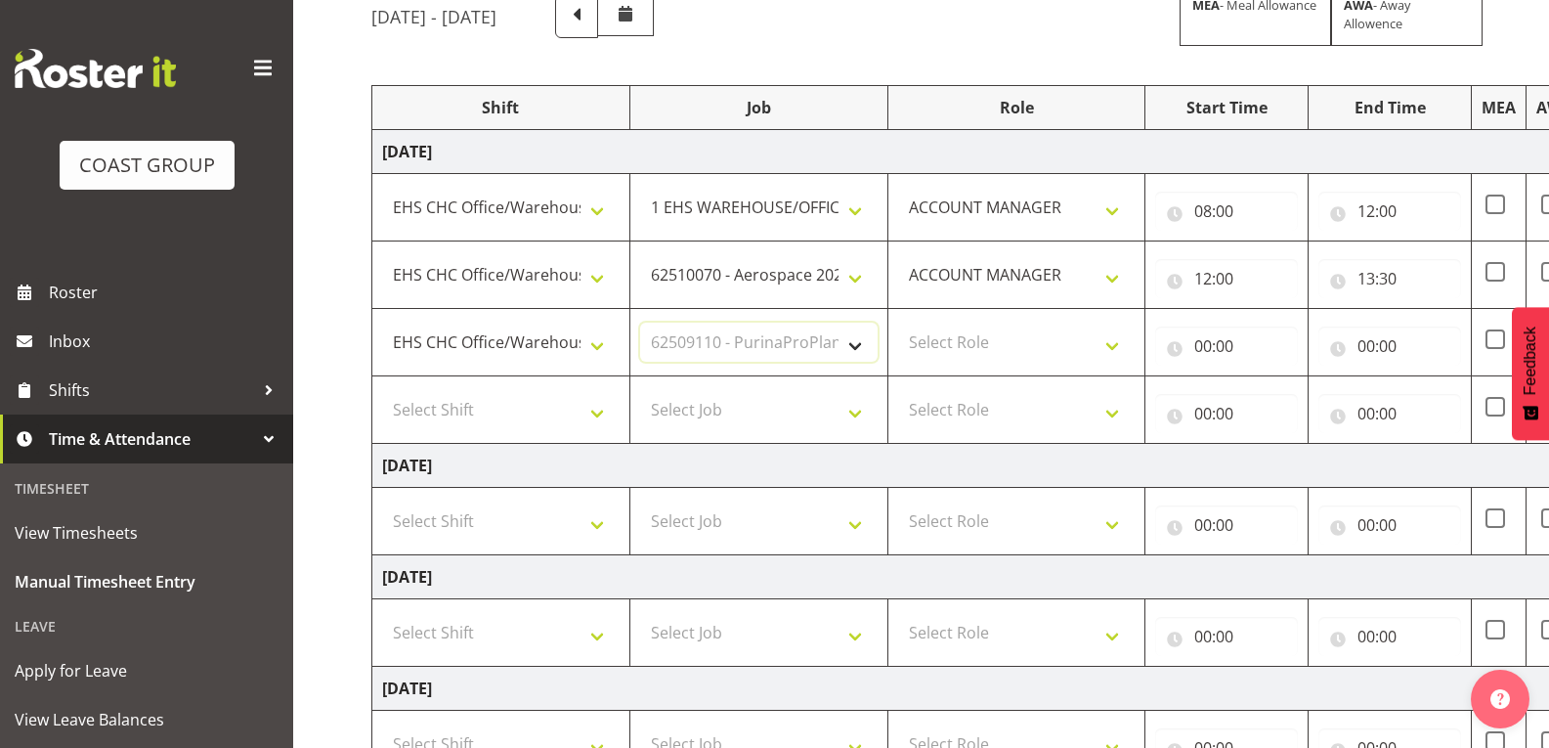
click at [640, 323] on select "Select Job 1 Carlton Events 1 [PERSON_NAME][GEOGRAPHIC_DATA] 1 [PERSON_NAME][GE…" at bounding box center [759, 342] width 238 height 39
click at [1013, 349] on select "Select Role ACCOUNT MANAGER" at bounding box center [1017, 342] width 238 height 39
select select "197"
click at [898, 323] on select "Select Role ACCOUNT MANAGER" at bounding box center [1017, 342] width 238 height 39
click at [1253, 336] on input "00:00" at bounding box center [1226, 346] width 143 height 39
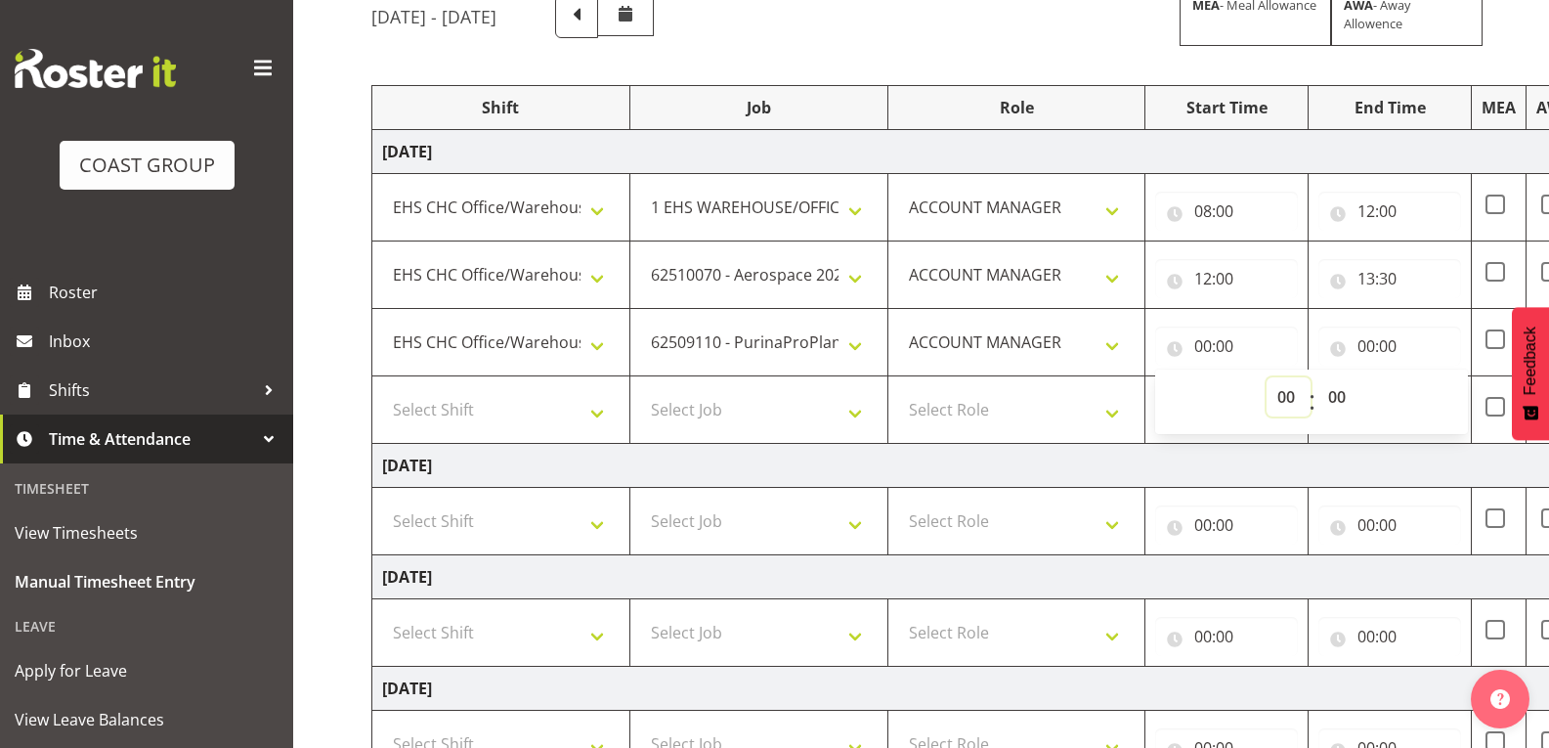
click at [1283, 397] on select "00 01 02 03 04 05 06 07 08 09 10 11 12 13 14 15 16 17 18 19 20 21 22 23" at bounding box center [1289, 396] width 44 height 39
select select "13"
click at [1267, 377] on select "00 01 02 03 04 05 06 07 08 09 10 11 12 13 14 15 16 17 18 19 20 21 22 23" at bounding box center [1289, 396] width 44 height 39
type input "13:00"
click at [1345, 399] on select "00 01 02 03 04 05 06 07 08 09 10 11 12 13 14 15 16 17 18 19 20 21 22 23 24 25 2…" at bounding box center [1340, 396] width 44 height 39
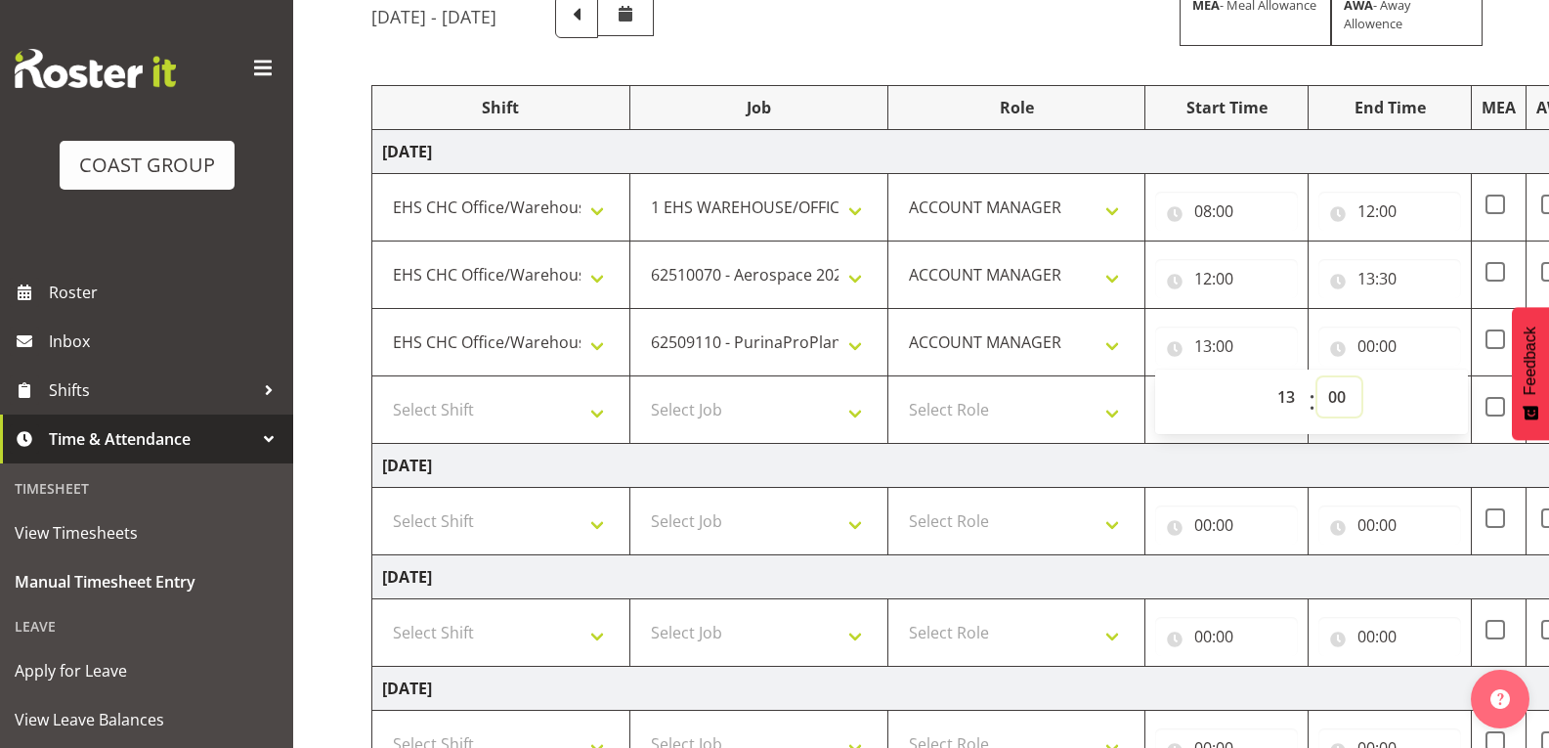
click at [1358, 377] on select "00 01 02 03 04 05 06 07 08 09 10 11 12 13 14 15 16 17 18 19 20 21 22 23 24 25 2…" at bounding box center [1340, 396] width 44 height 39
click at [1358, 391] on select "00 01 02 03 04 05 06 07 08 09 10 11 12 13 14 15 16 17 18 19 20 21 22 23 24 25 2…" at bounding box center [1340, 396] width 44 height 39
select select "30"
click at [1318, 377] on select "00 01 02 03 04 05 06 07 08 09 10 11 12 13 14 15 16 17 18 19 20 21 22 23 24 25 2…" at bounding box center [1340, 396] width 44 height 39
type input "13:30"
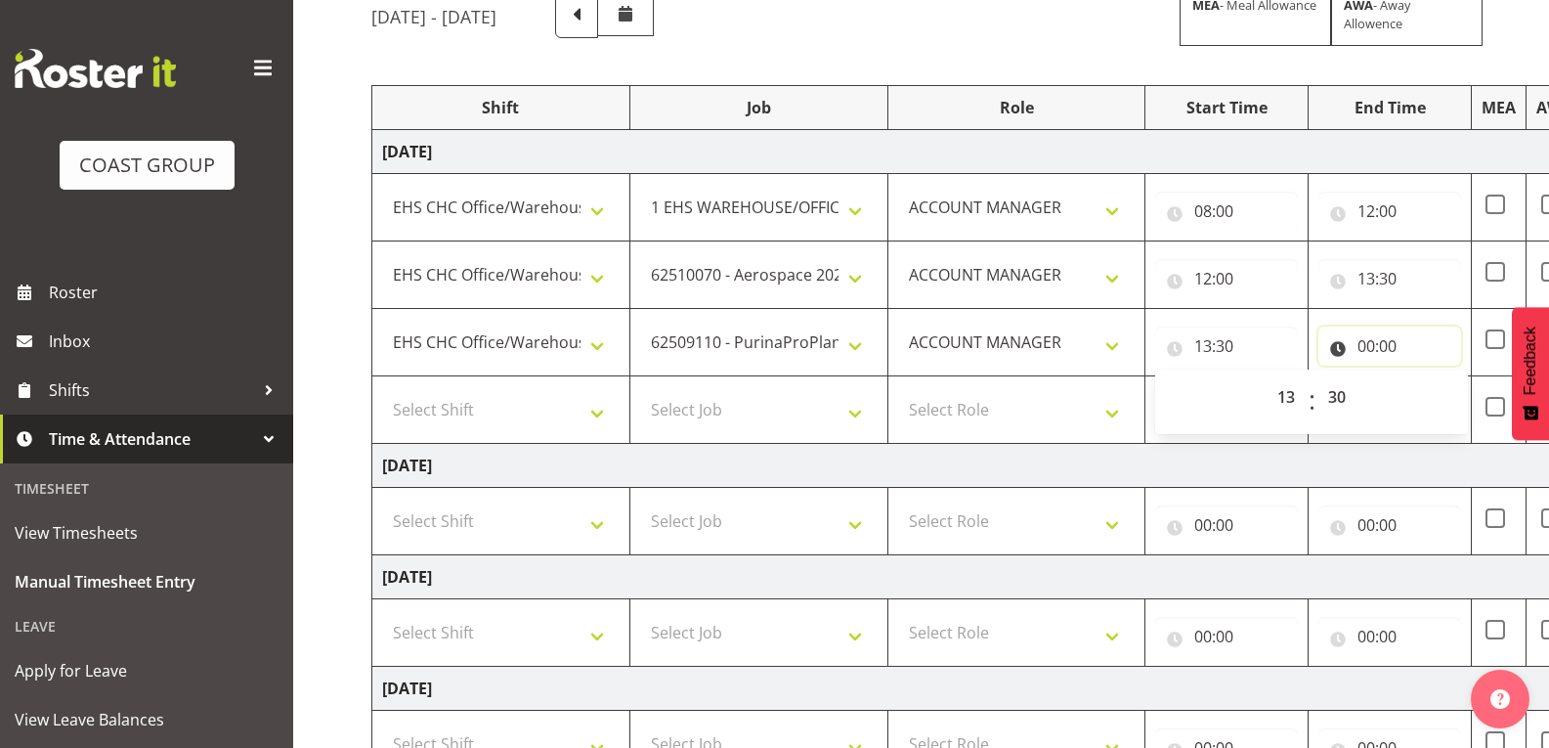
click at [1378, 355] on input "00:00" at bounding box center [1390, 346] width 143 height 39
click at [1446, 389] on select "00 01 02 03 04 05 06 07 08 09 10 11 12 13 14 15 16 17 18 19 20 21 22 23" at bounding box center [1452, 396] width 44 height 39
select select "14"
click at [1430, 377] on select "00 01 02 03 04 05 06 07 08 09 10 11 12 13 14 15 16 17 18 19 20 21 22 23" at bounding box center [1452, 396] width 44 height 39
type input "14:00"
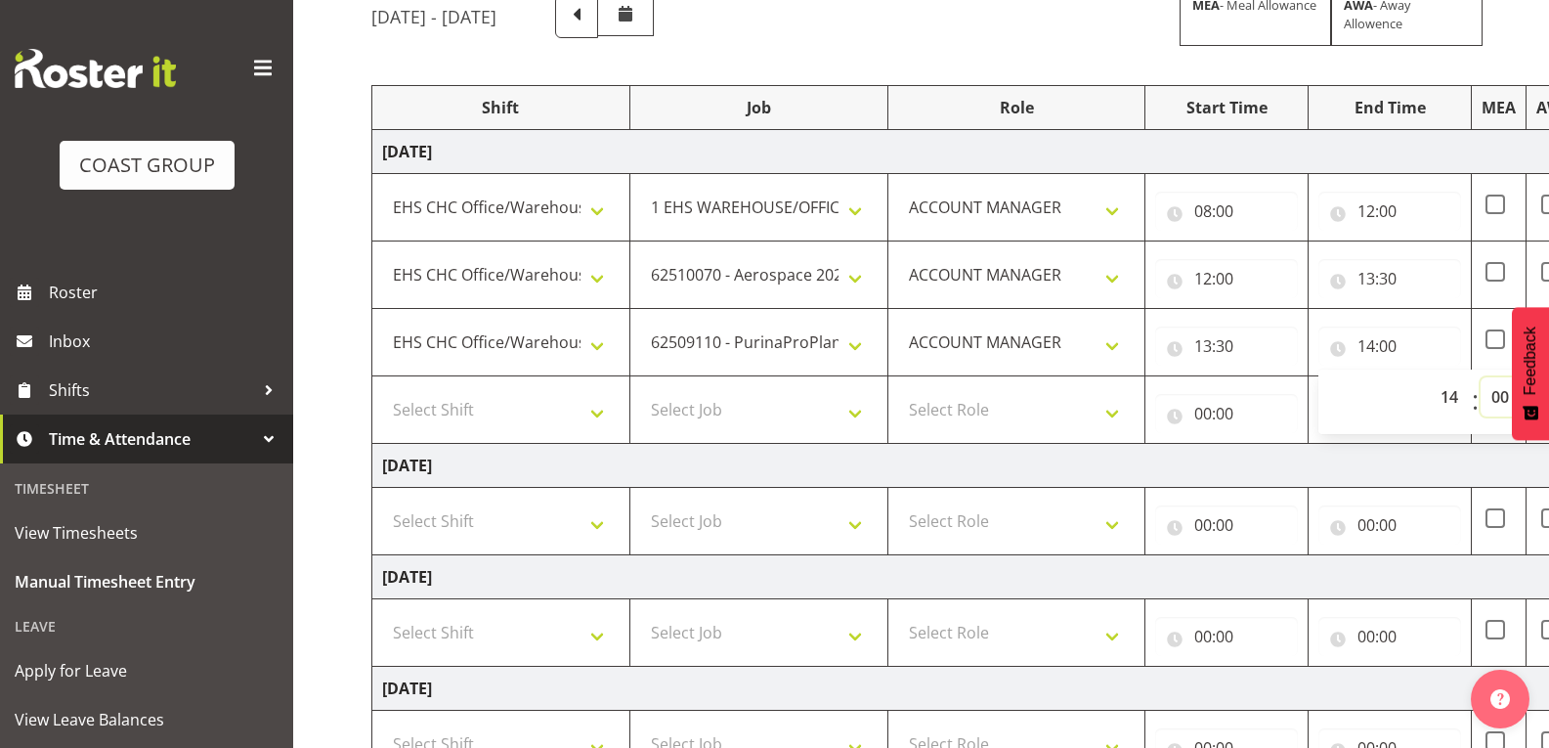
drag, startPoint x: 1498, startPoint y: 400, endPoint x: 1518, endPoint y: 422, distance: 30.4
click at [1498, 400] on select "00 01 02 03 04 05 06 07 08 09 10 11 12 13 14 15 16 17 18 19 20 21 22 23 24 25 2…" at bounding box center [1503, 396] width 44 height 39
select select "30"
click at [1481, 377] on select "00 01 02 03 04 05 06 07 08 09 10 11 12 13 14 15 16 17 18 19 20 21 22 23 24 25 2…" at bounding box center [1503, 396] width 44 height 39
type input "14:30"
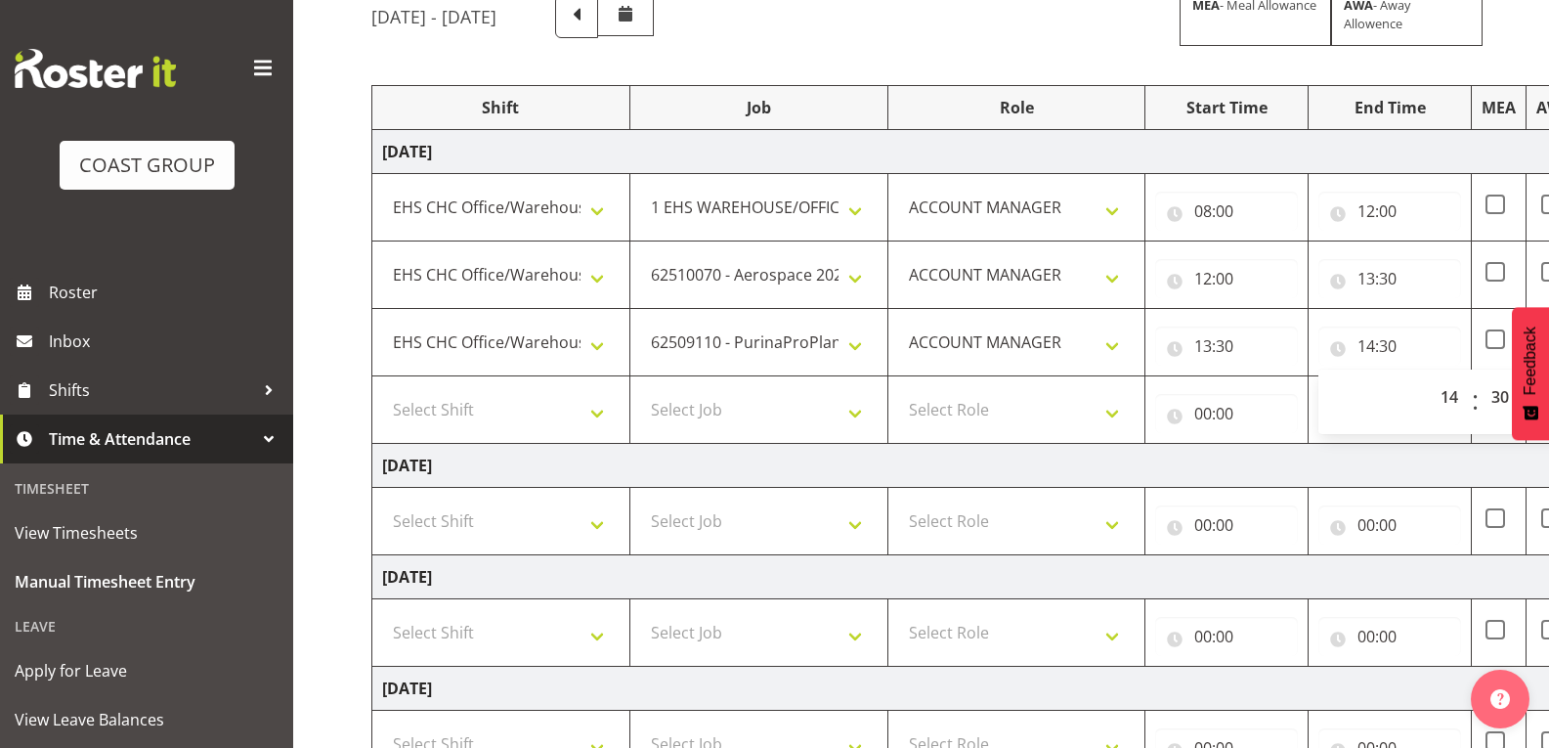
click at [1223, 446] on td "[DATE]" at bounding box center [1056, 466] width 1368 height 44
click at [599, 414] on select "Select Shift Break AHICE Break ATSNZ Break All Blacks casual Break Arts [PERSON…" at bounding box center [501, 409] width 238 height 39
select select "1404"
click at [382, 390] on select "Select Shift Break AHICE Break ATSNZ Break All Blacks casual Break Arts [PERSON…" at bounding box center [501, 409] width 238 height 39
click at [776, 419] on select "Select Job 1 Carlton Events 1 [PERSON_NAME][GEOGRAPHIC_DATA] 1 [PERSON_NAME][GE…" at bounding box center [759, 409] width 238 height 39
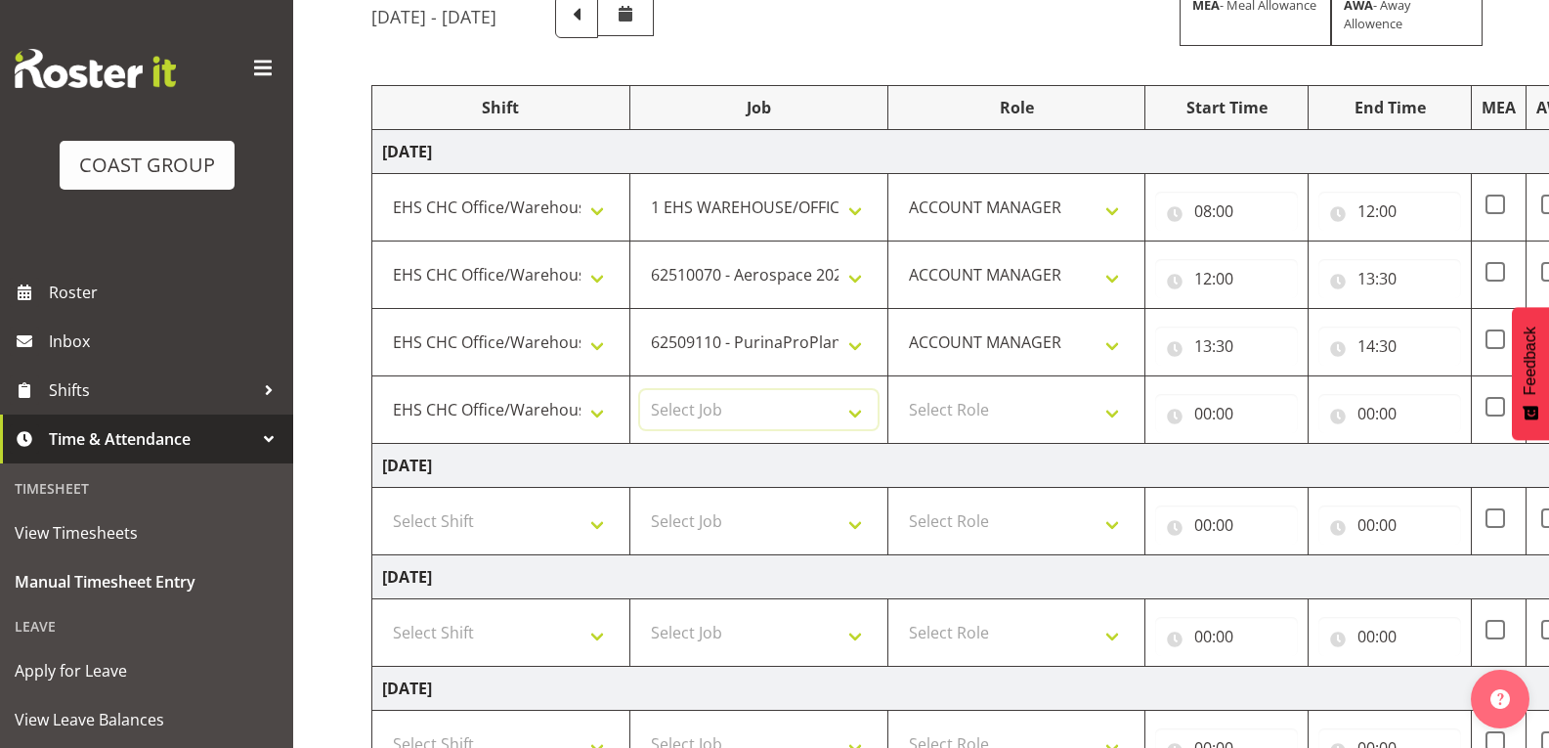
select select "69"
click at [640, 390] on select "Select Job 1 Carlton Events 1 [PERSON_NAME][GEOGRAPHIC_DATA] 1 [PERSON_NAME][GE…" at bounding box center [759, 409] width 238 height 39
click at [962, 409] on select "Select Role ACCOUNT MANAGER" at bounding box center [1017, 409] width 238 height 39
select select "197"
click at [898, 390] on select "Select Role ACCOUNT MANAGER" at bounding box center [1017, 409] width 238 height 39
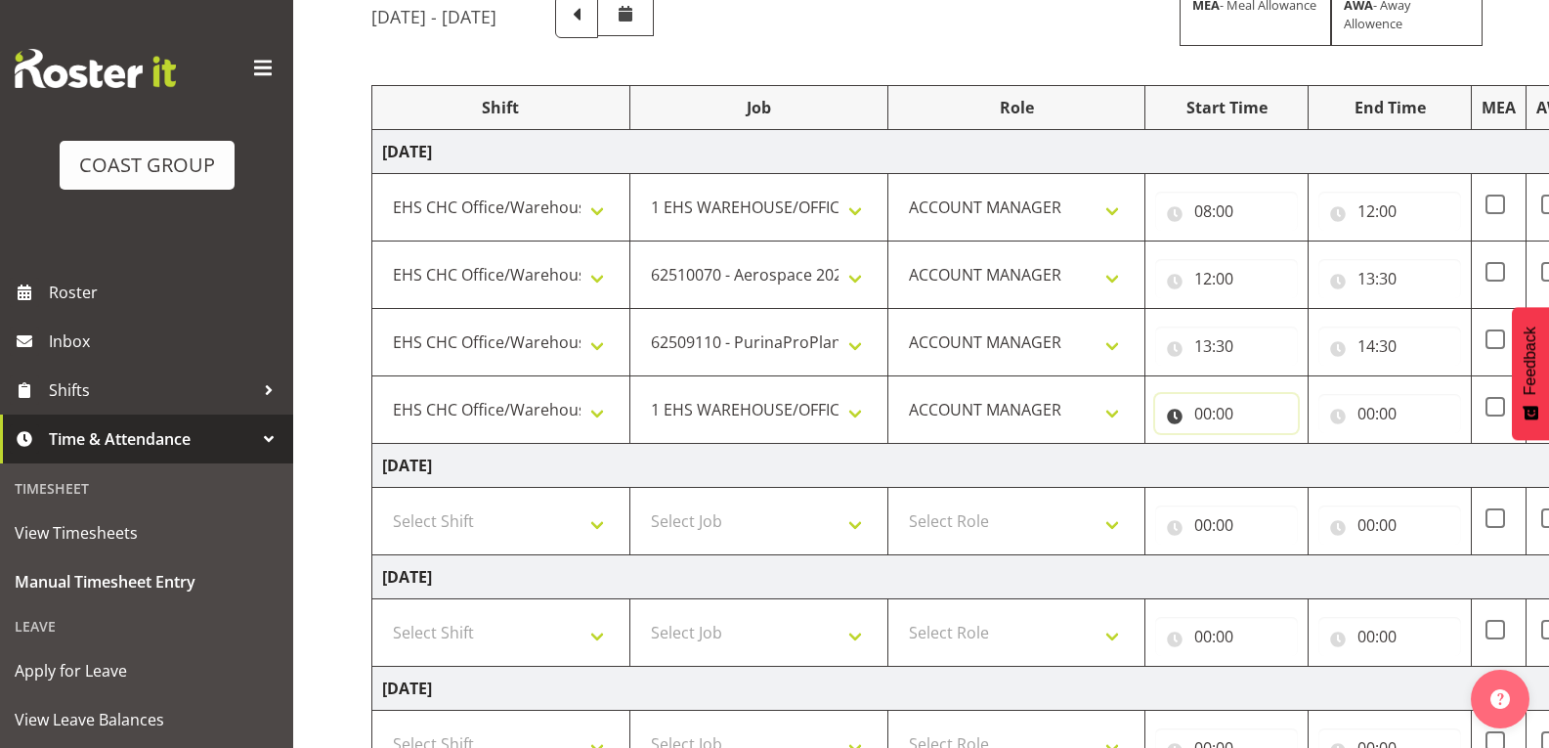
click at [1242, 415] on input "00:00" at bounding box center [1226, 413] width 143 height 39
click at [1283, 453] on select "00 01 02 03 04 05 06 07 08 09 10 11 12 13 14 15 16 17 18 19 20 21 22 23" at bounding box center [1289, 464] width 44 height 39
select select "14"
click at [1267, 445] on select "00 01 02 03 04 05 06 07 08 09 10 11 12 13 14 15 16 17 18 19 20 21 22 23" at bounding box center [1289, 464] width 44 height 39
type input "14:00"
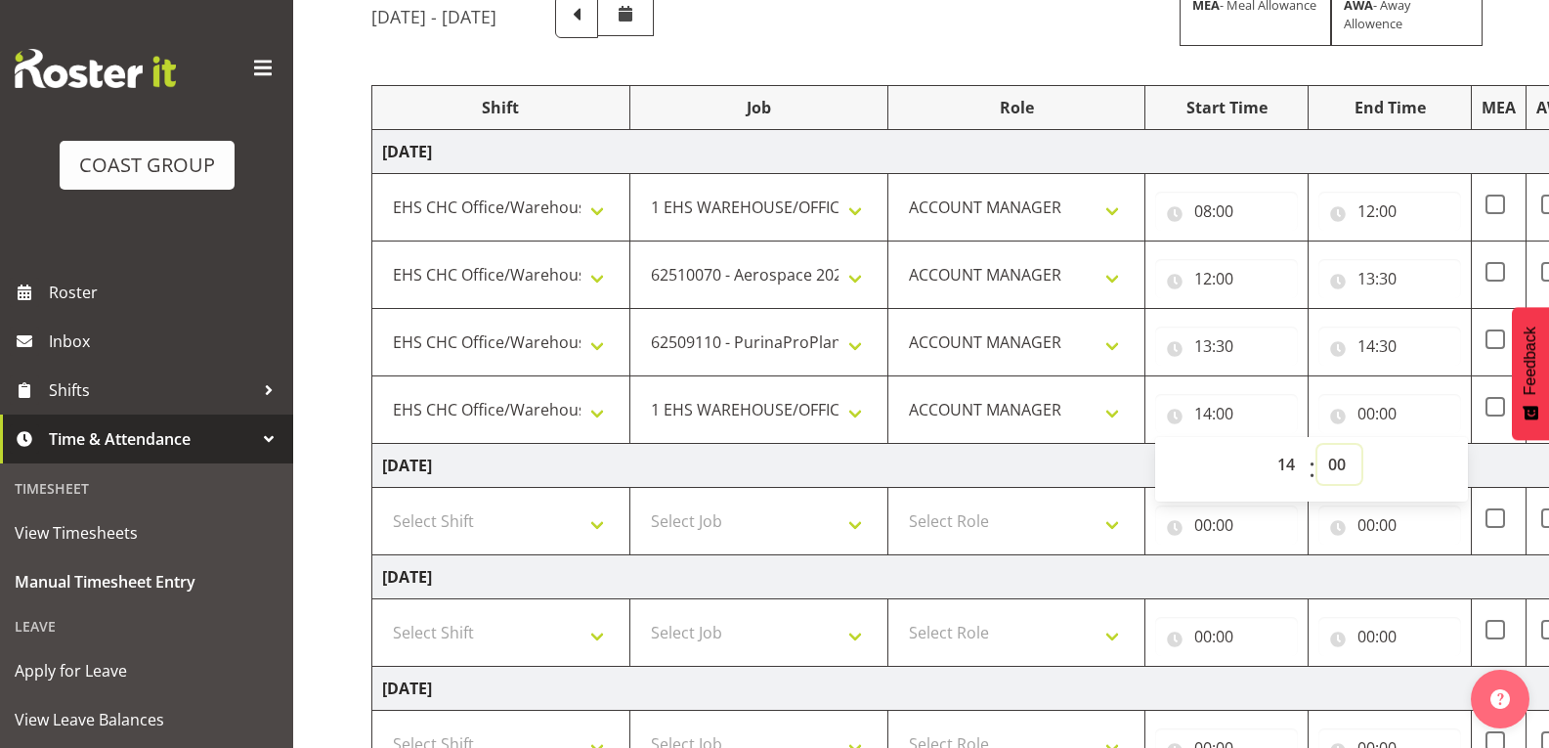
click at [1340, 470] on select "00 01 02 03 04 05 06 07 08 09 10 11 12 13 14 15 16 17 18 19 20 21 22 23 24 25 2…" at bounding box center [1340, 464] width 44 height 39
select select "30"
click at [1318, 445] on select "00 01 02 03 04 05 06 07 08 09 10 11 12 13 14 15 16 17 18 19 20 21 22 23 24 25 2…" at bounding box center [1340, 464] width 44 height 39
type input "14:30"
click at [1391, 415] on input "00:00" at bounding box center [1390, 413] width 143 height 39
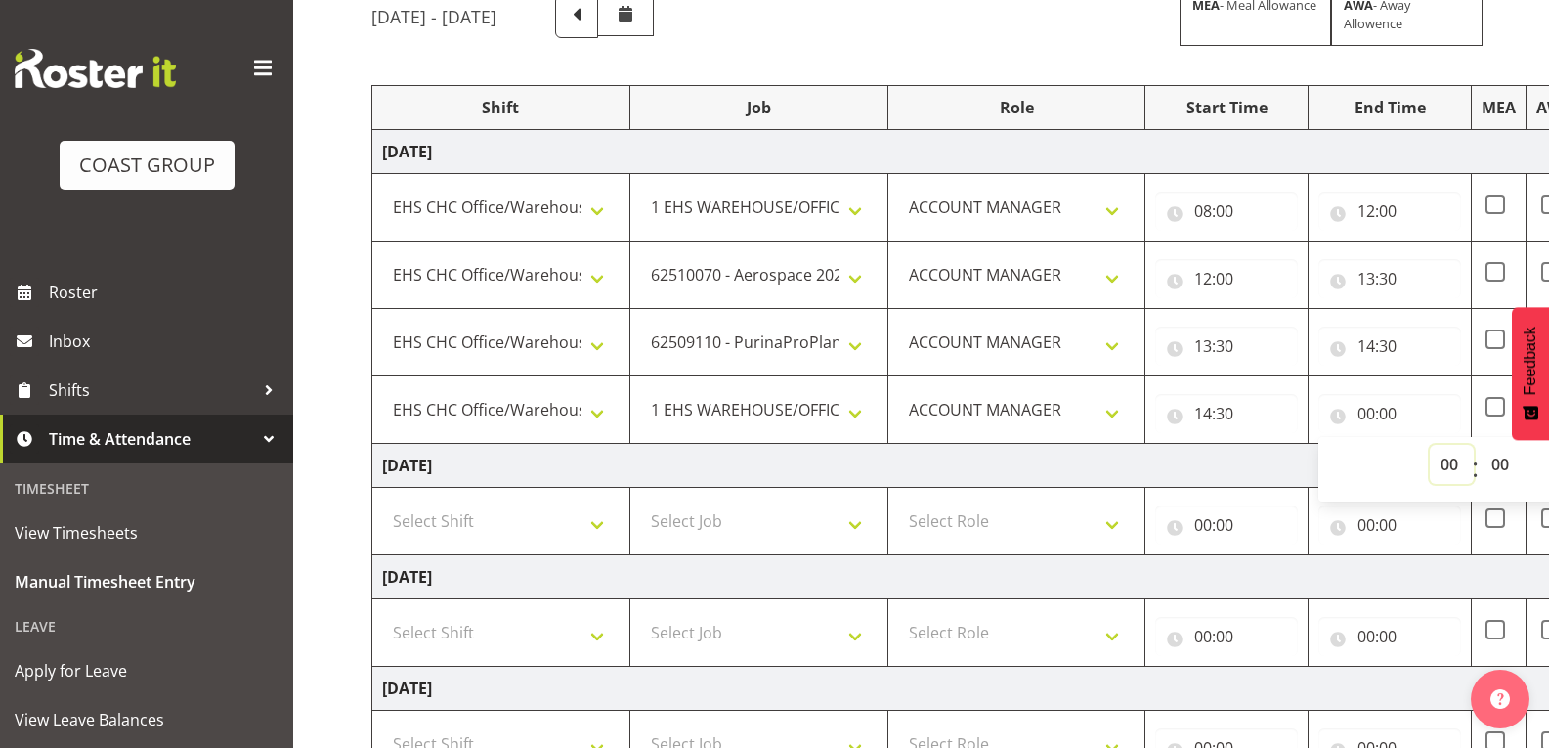
click at [1454, 463] on select "00 01 02 03 04 05 06 07 08 09 10 11 12 13 14 15 16 17 18 19 20 21 22 23" at bounding box center [1452, 464] width 44 height 39
select select "16"
click at [1430, 445] on select "00 01 02 03 04 05 06 07 08 09 10 11 12 13 14 15 16 17 18 19 20 21 22 23" at bounding box center [1452, 464] width 44 height 39
type input "16:00"
click at [1510, 461] on select "00 01 02 03 04 05 06 07 08 09 10 11 12 13 14 15 16 17 18 19 20 21 22 23 24 25 2…" at bounding box center [1503, 464] width 44 height 39
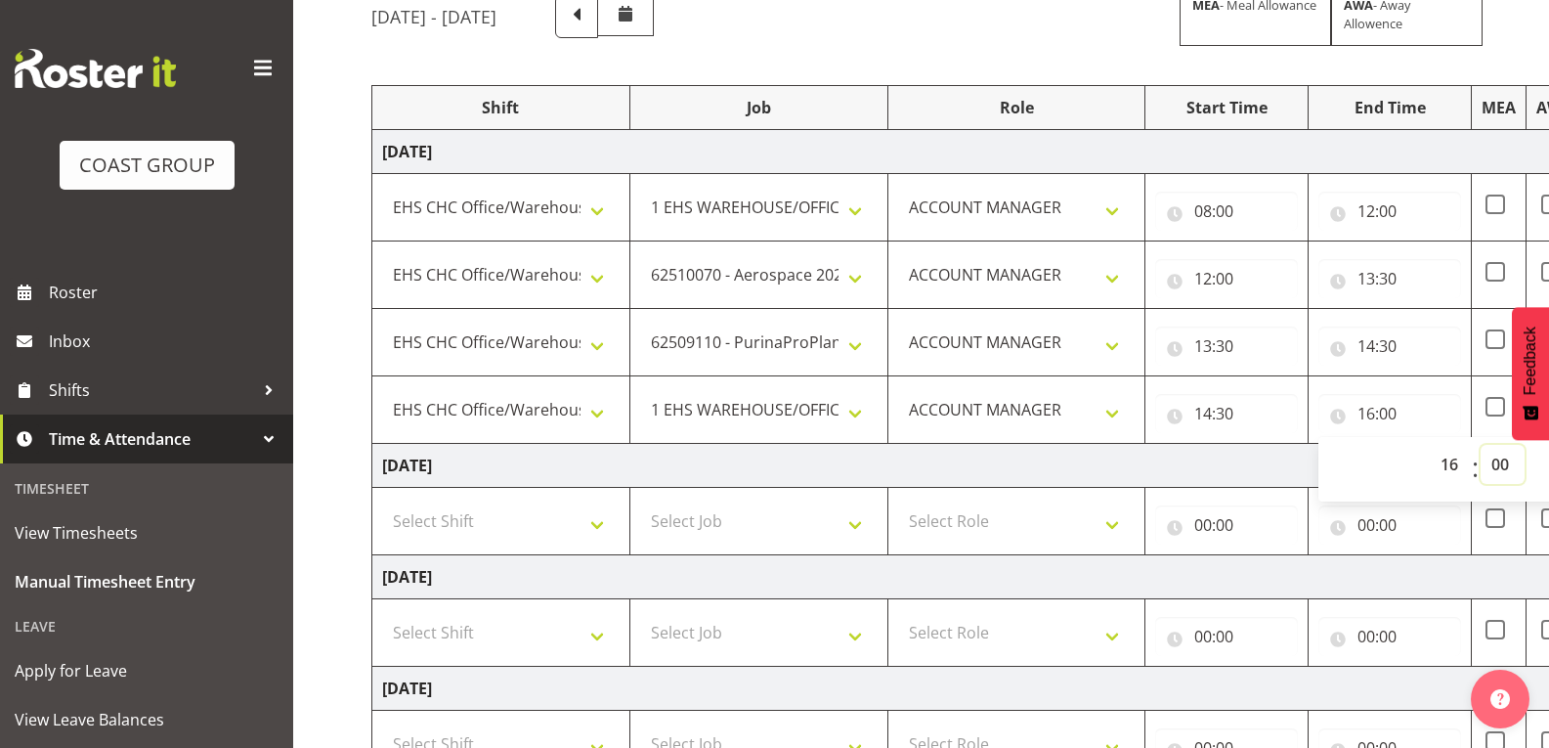
select select "30"
click at [1481, 445] on select "00 01 02 03 04 05 06 07 08 09 10 11 12 13 14 15 16 17 18 19 20 21 22 23 24 25 2…" at bounding box center [1503, 464] width 44 height 39
type input "16:30"
click at [1273, 465] on td "[DATE]" at bounding box center [1056, 466] width 1368 height 44
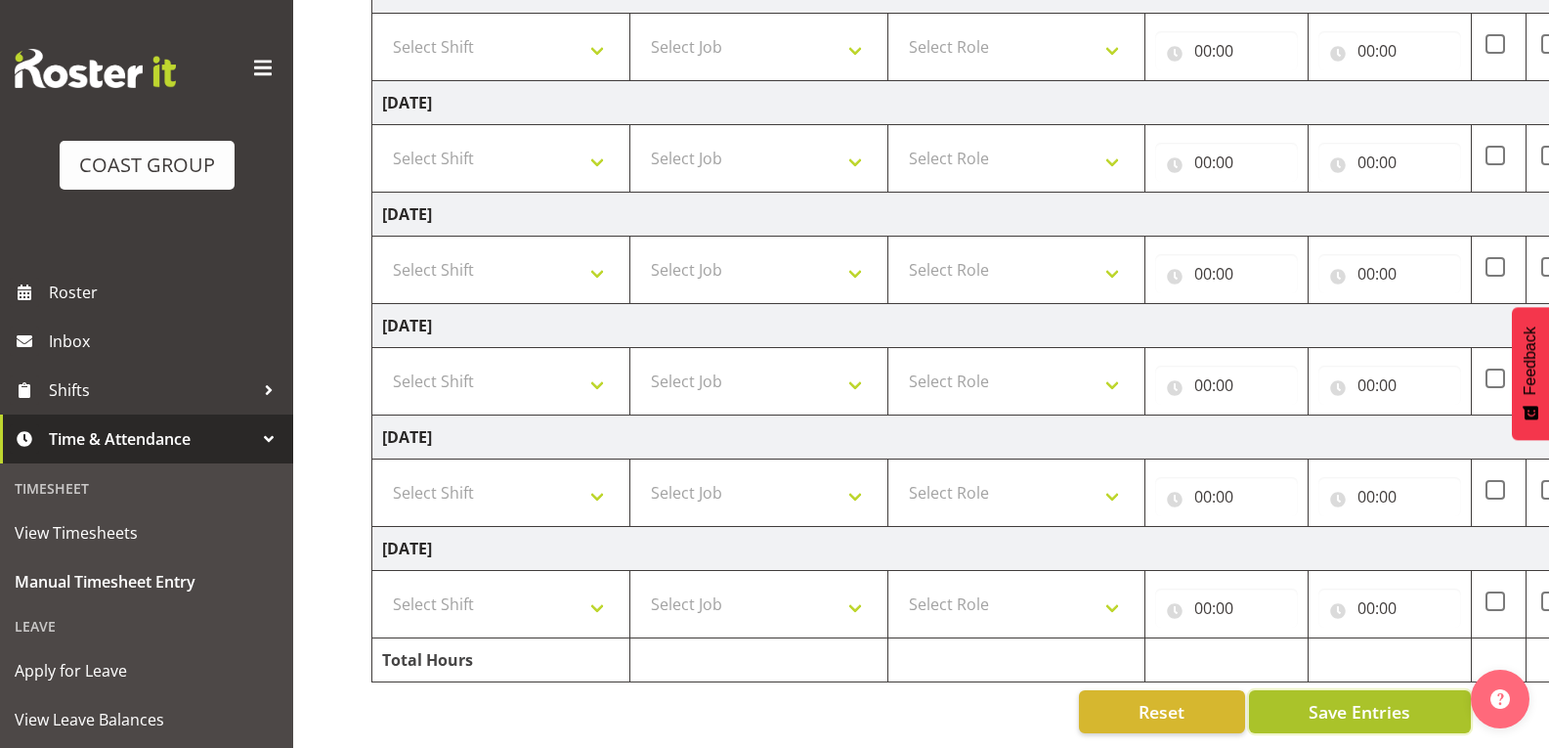
click at [1322, 699] on span "Save Entries" at bounding box center [1360, 711] width 102 height 25
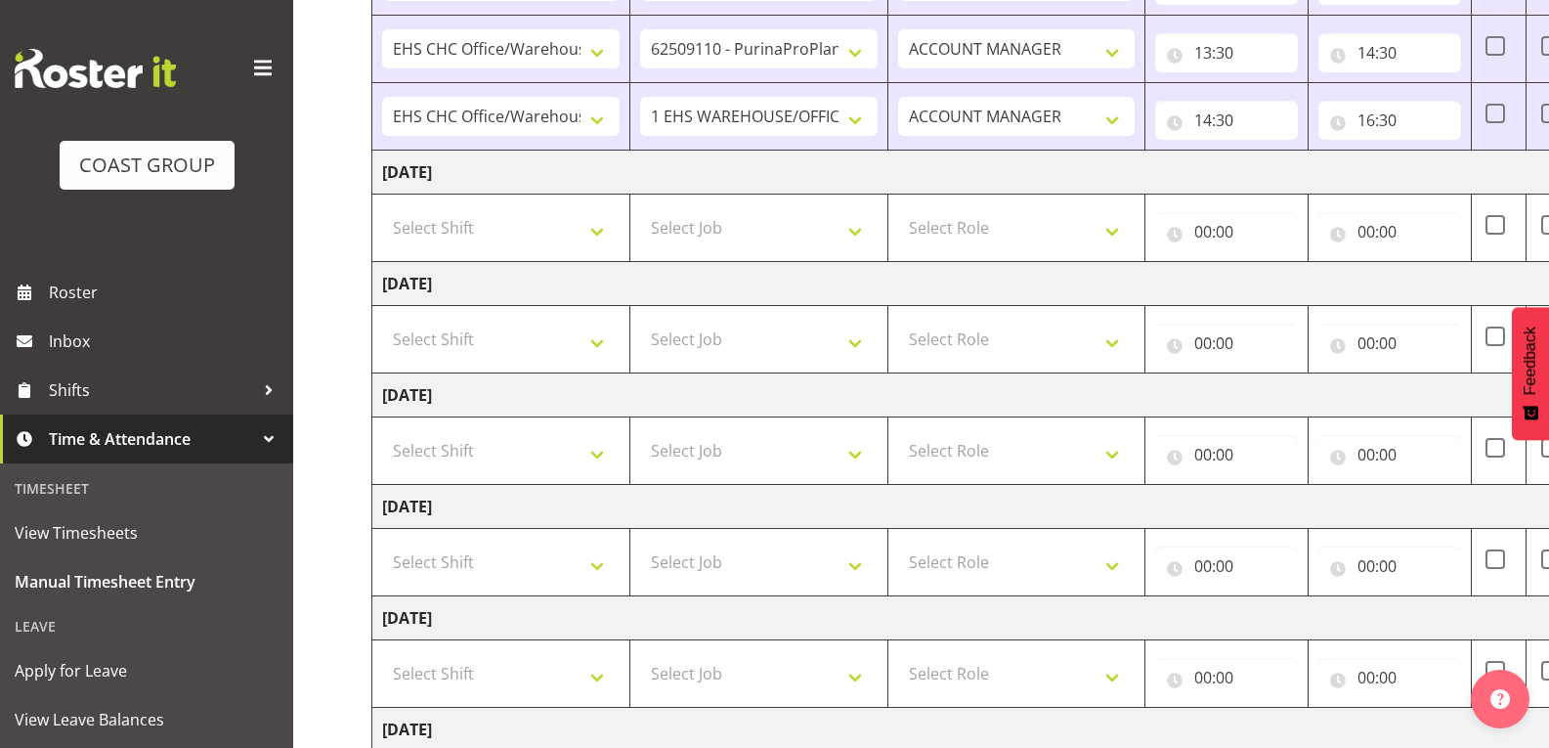
scroll to position [374, 0]
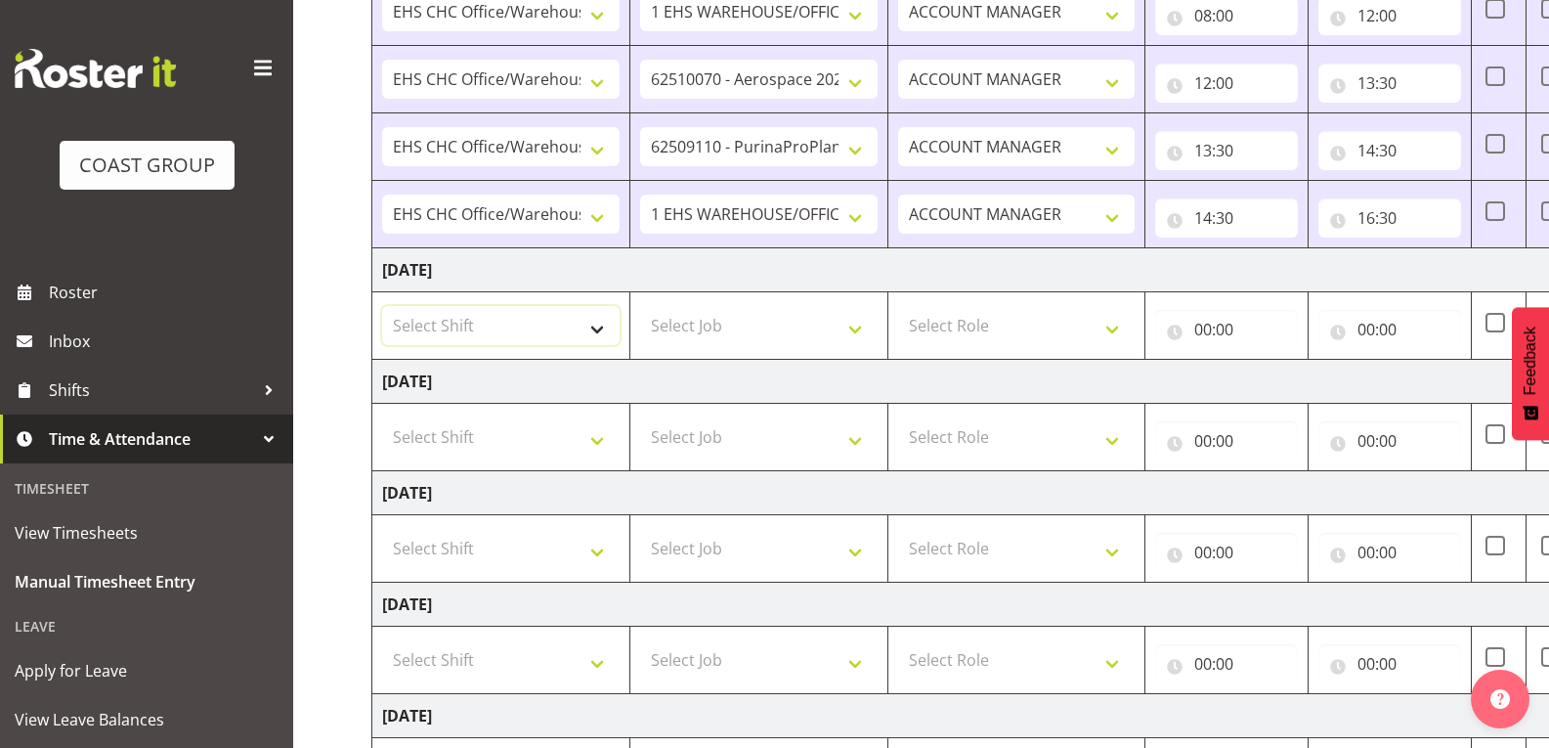
click at [592, 325] on select "Select Shift Break AHICE Break ATSNZ Break All Blacks casual Break Arts [PERSON…" at bounding box center [501, 325] width 238 height 39
select select "1404"
click at [382, 306] on select "Select Shift Break AHICE Break ATSNZ Break All Blacks casual Break Arts [PERSON…" at bounding box center [501, 325] width 238 height 39
click at [840, 317] on select "Select Job 1 Carlton Events 1 [PERSON_NAME][GEOGRAPHIC_DATA] 1 [PERSON_NAME][GE…" at bounding box center [759, 325] width 238 height 39
select select "69"
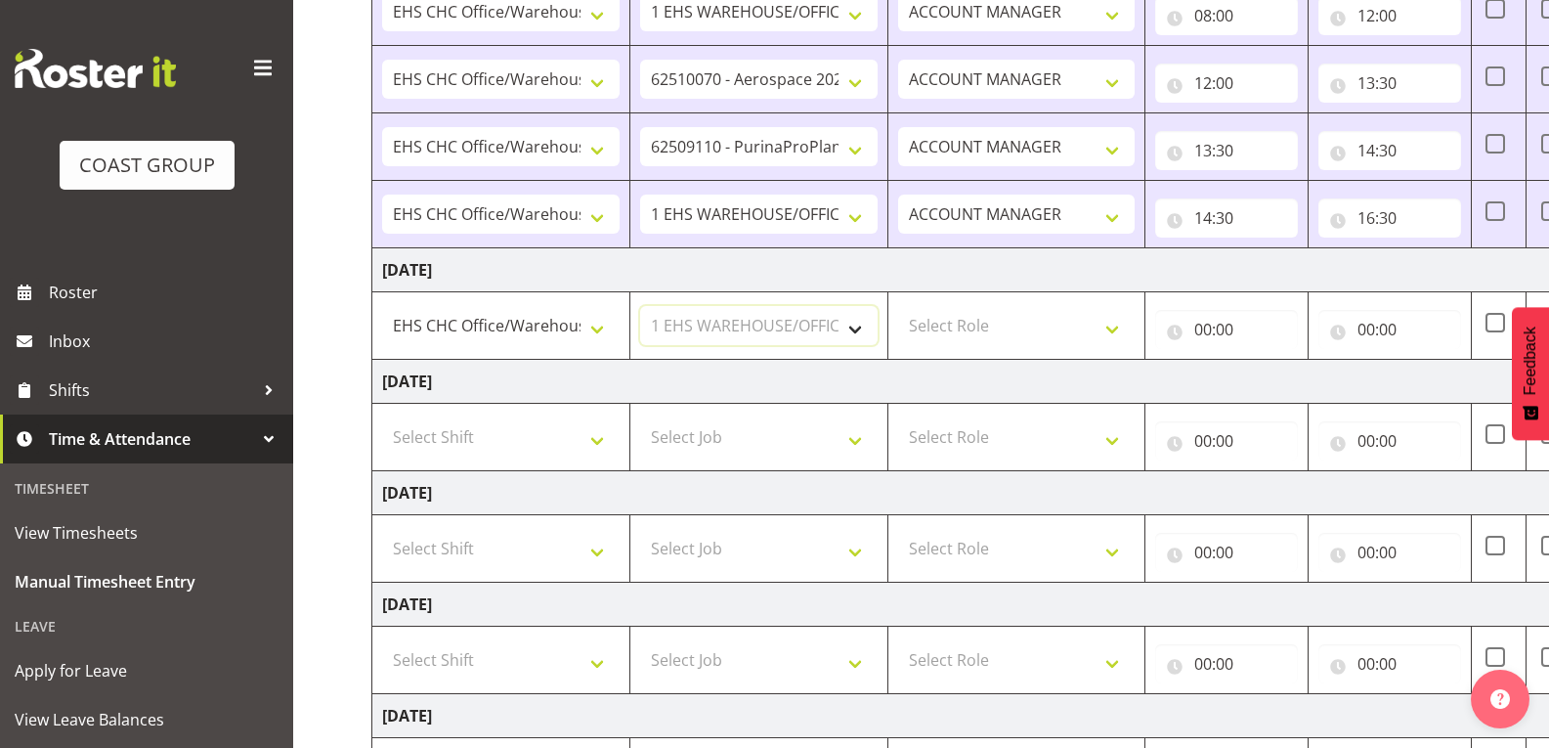
click at [640, 306] on select "Select Job 1 Carlton Events 1 [PERSON_NAME][GEOGRAPHIC_DATA] 1 [PERSON_NAME][GE…" at bounding box center [759, 325] width 238 height 39
click at [987, 316] on select "Select Role ACCOUNT MANAGER" at bounding box center [1017, 325] width 238 height 39
select select "197"
click at [898, 306] on select "Select Role ACCOUNT MANAGER" at bounding box center [1017, 325] width 238 height 39
click at [1227, 319] on input "00:00" at bounding box center [1226, 329] width 143 height 39
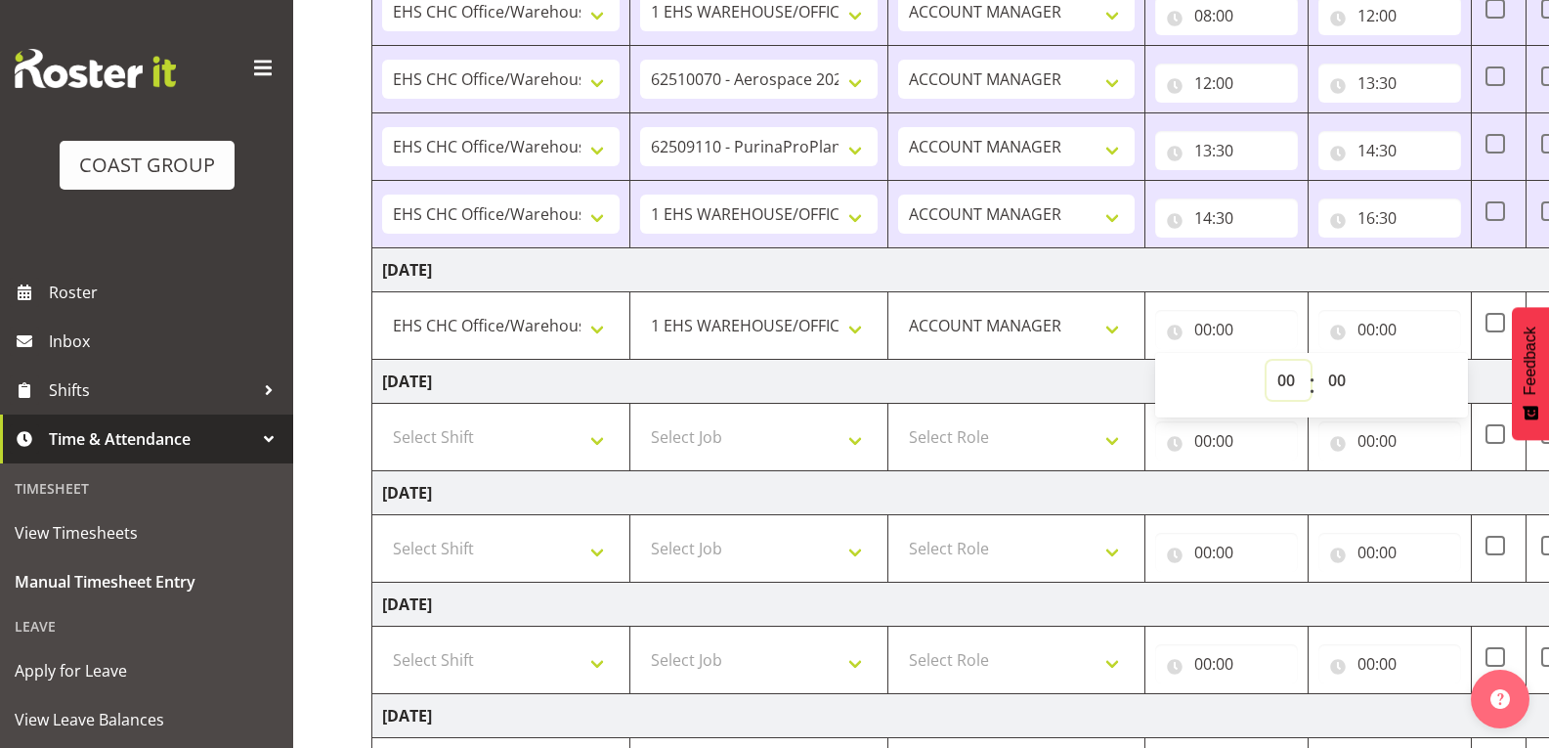
drag, startPoint x: 1289, startPoint y: 376, endPoint x: 1296, endPoint y: 361, distance: 17.1
click at [1289, 376] on select "00 01 02 03 04 05 06 07 08 09 10 11 12 13 14 15 16 17 18 19 20 21 22 23" at bounding box center [1289, 380] width 44 height 39
select select "8"
click at [1267, 361] on select "00 01 02 03 04 05 06 07 08 09 10 11 12 13 14 15 16 17 18 19 20 21 22 23" at bounding box center [1289, 380] width 44 height 39
type input "08:00"
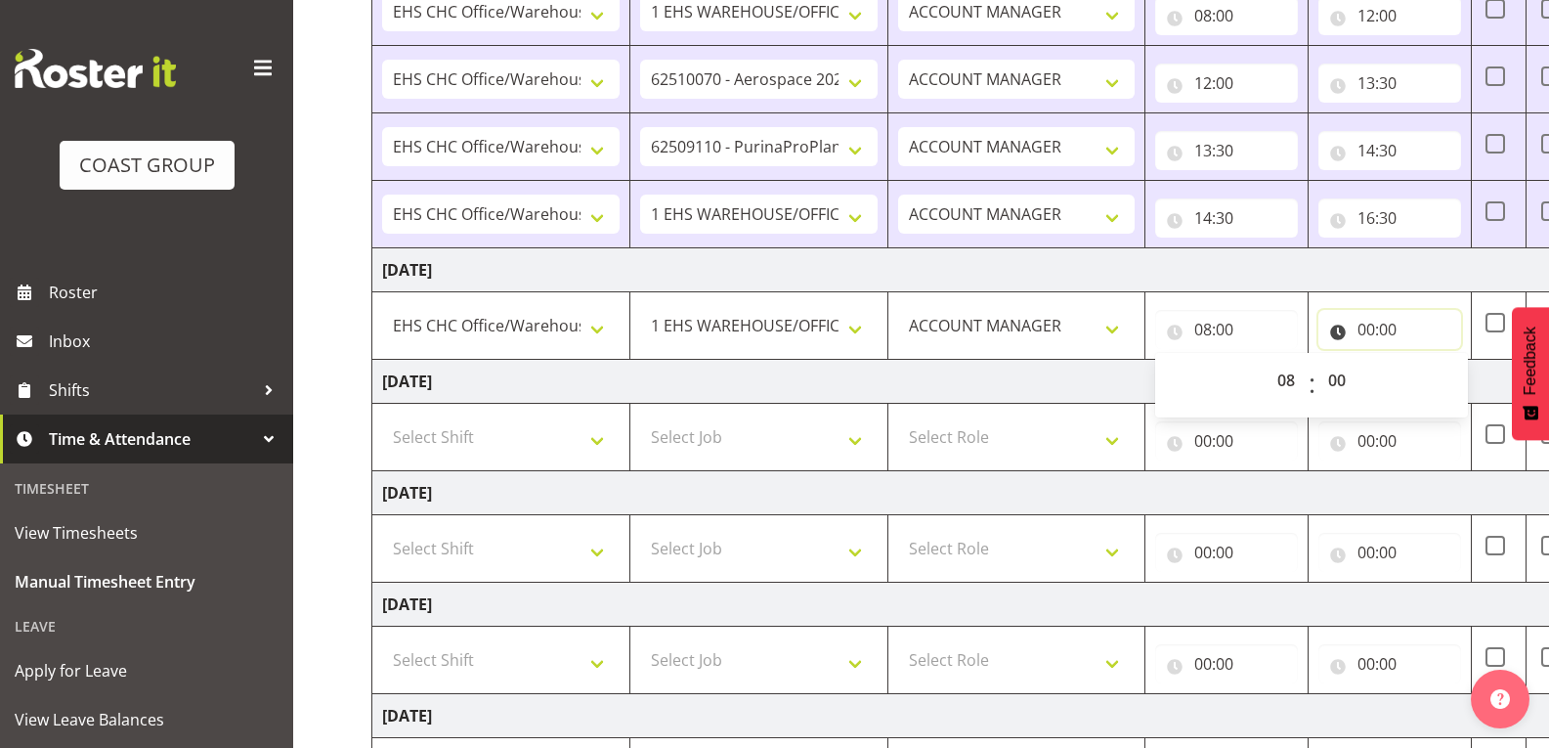
drag, startPoint x: 1392, startPoint y: 332, endPoint x: 1418, endPoint y: 359, distance: 37.3
click at [1393, 332] on input "00:00" at bounding box center [1390, 329] width 143 height 39
drag, startPoint x: 1447, startPoint y: 382, endPoint x: 1456, endPoint y: 373, distance: 12.4
click at [1447, 382] on select "00 01 02 03 04 05 06 07 08 09 10 11 12 13 14 15 16 17 18 19 20 21 22 23" at bounding box center [1452, 380] width 44 height 39
select select "11"
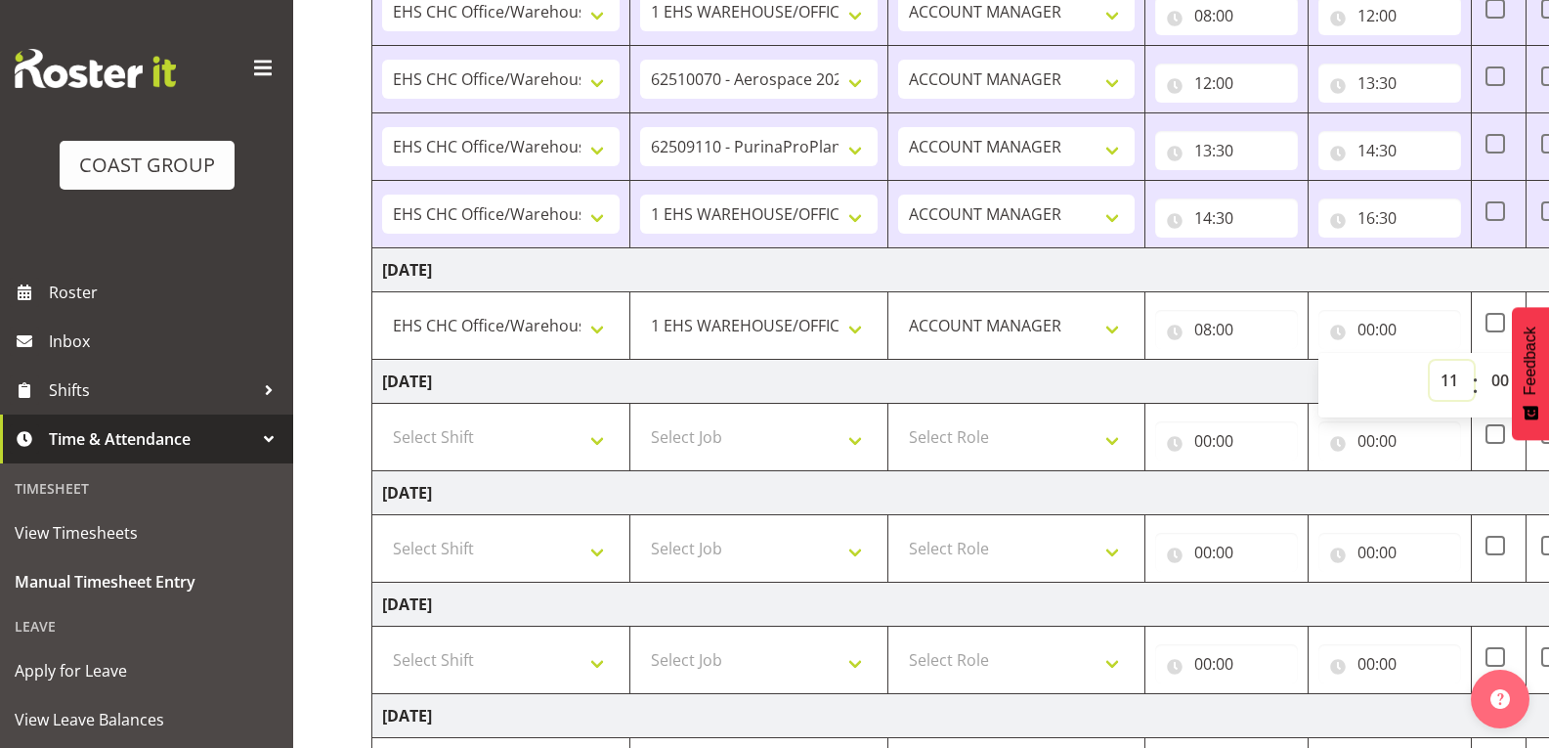
click at [1430, 361] on select "00 01 02 03 04 05 06 07 08 09 10 11 12 13 14 15 16 17 18 19 20 21 22 23" at bounding box center [1452, 380] width 44 height 39
type input "11:00"
click at [1502, 272] on td "[DATE]" at bounding box center [1056, 270] width 1368 height 44
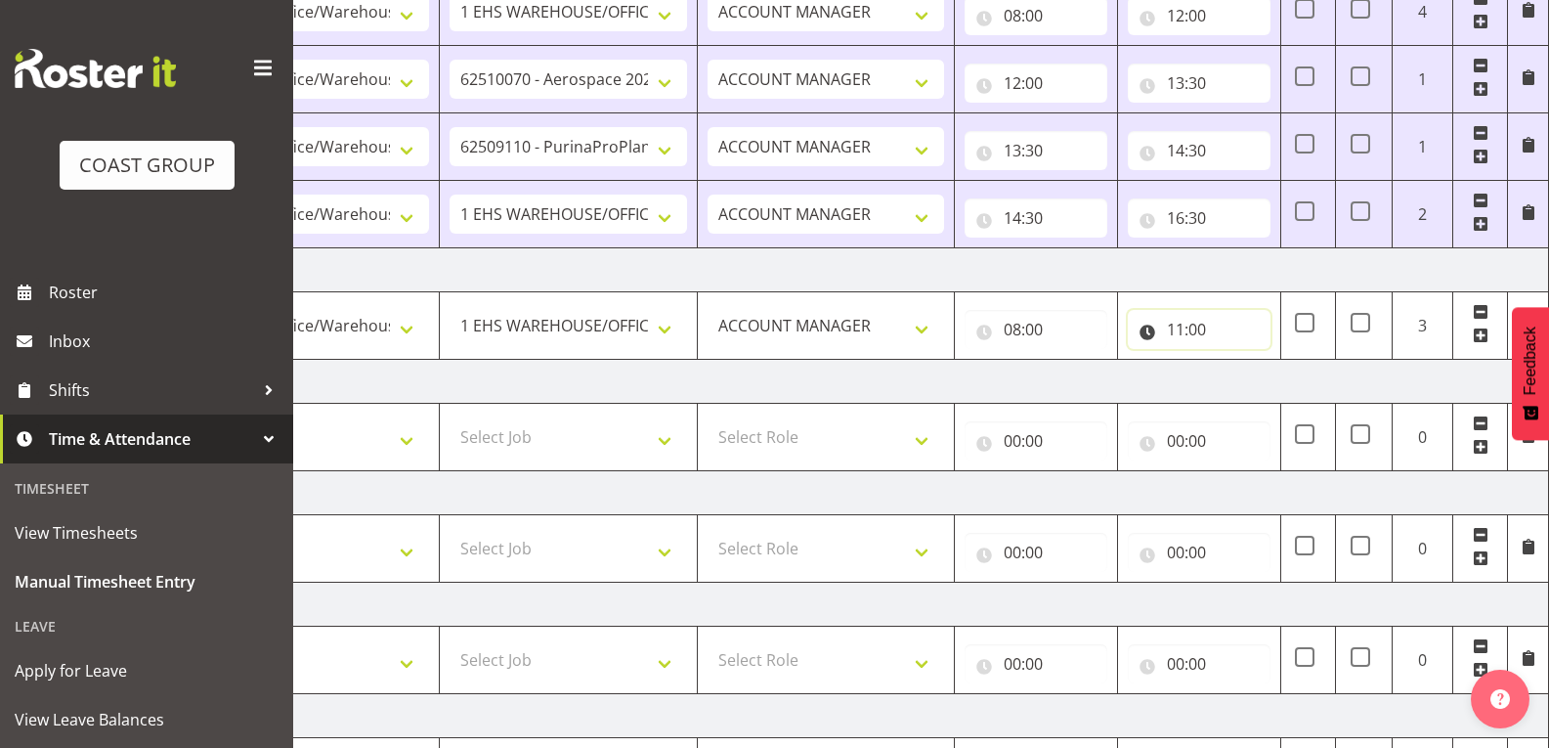
click at [1231, 332] on input "11:00" at bounding box center [1199, 329] width 143 height 39
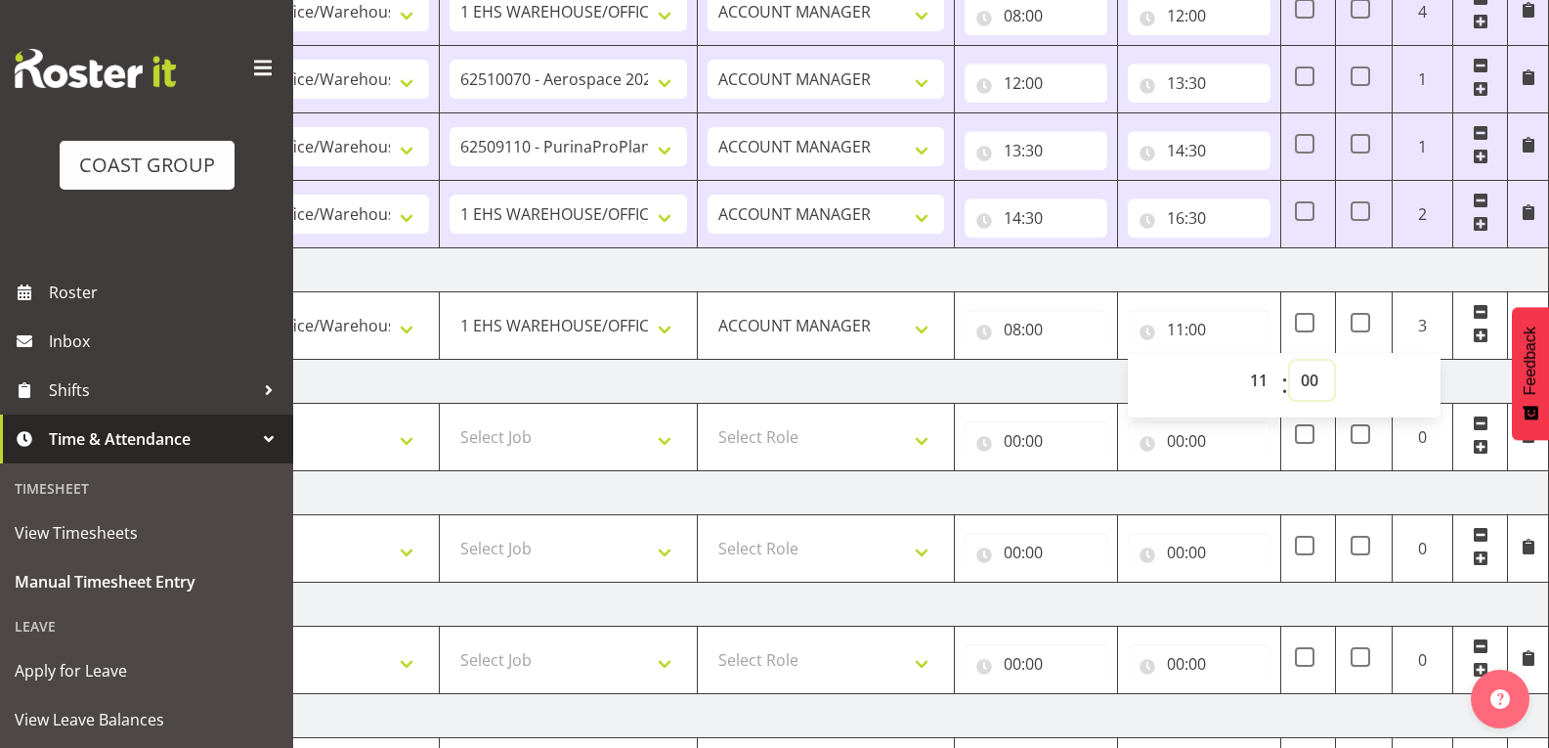
drag, startPoint x: 1320, startPoint y: 381, endPoint x: 1326, endPoint y: 390, distance: 10.6
click at [1320, 381] on select "00 01 02 03 04 05 06 07 08 09 10 11 12 13 14 15 16 17 18 19 20 21 22 23 24 25 2…" at bounding box center [1312, 380] width 44 height 39
select select "30"
click at [1290, 361] on select "00 01 02 03 04 05 06 07 08 09 10 11 12 13 14 15 16 17 18 19 20 21 22 23 24 25 2…" at bounding box center [1312, 380] width 44 height 39
type input "11:30"
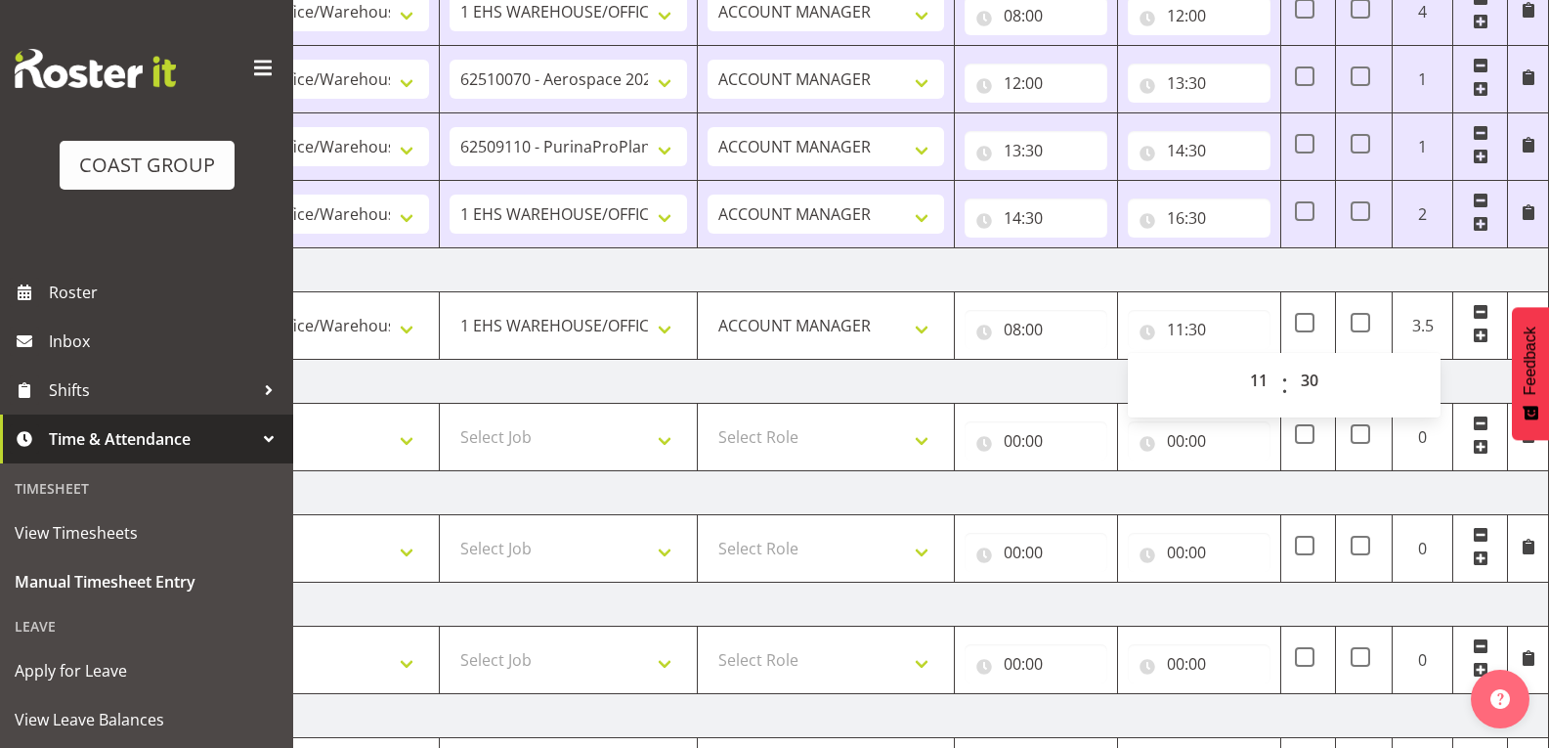
click at [1482, 336] on span at bounding box center [1481, 335] width 16 height 16
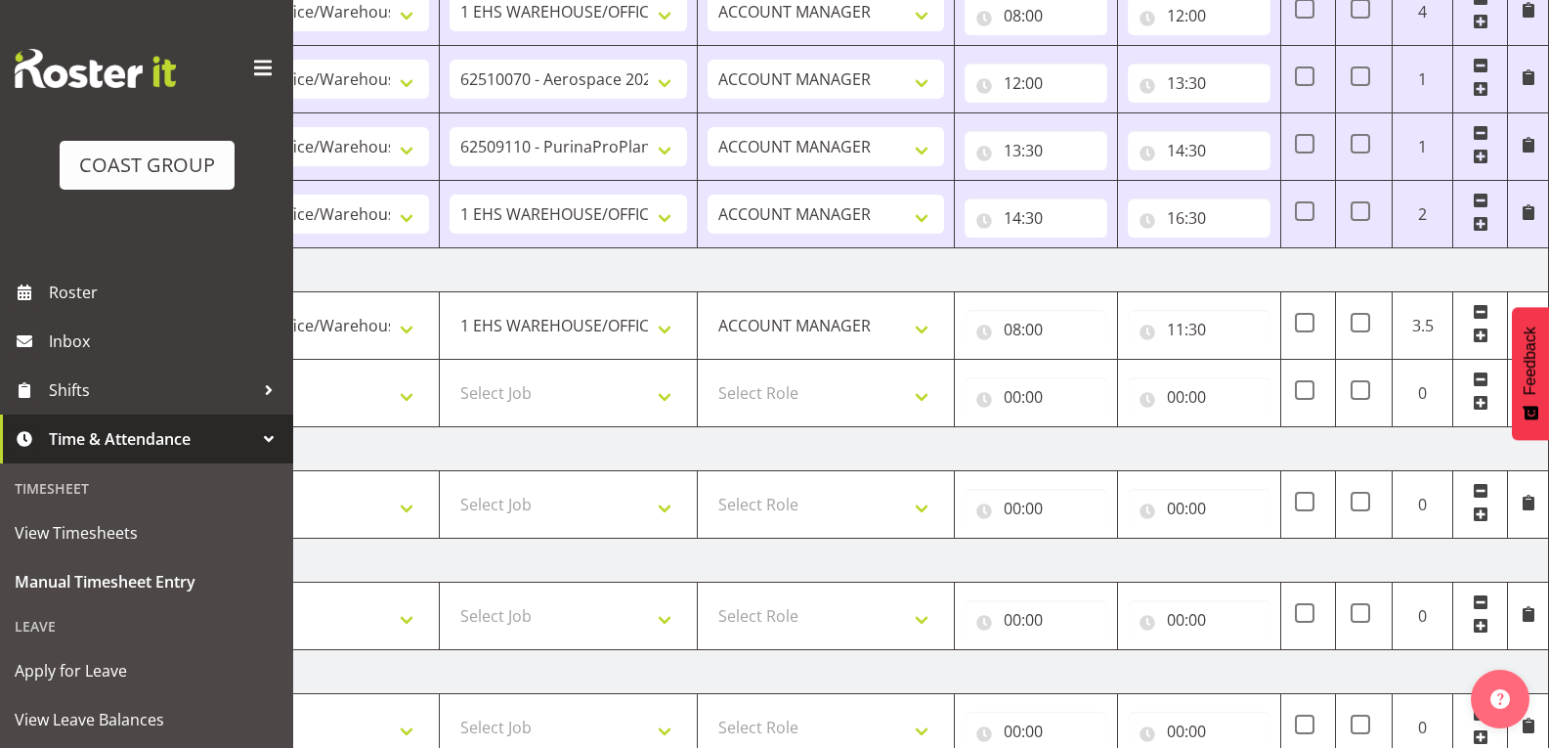
click at [1483, 401] on span at bounding box center [1481, 403] width 16 height 16
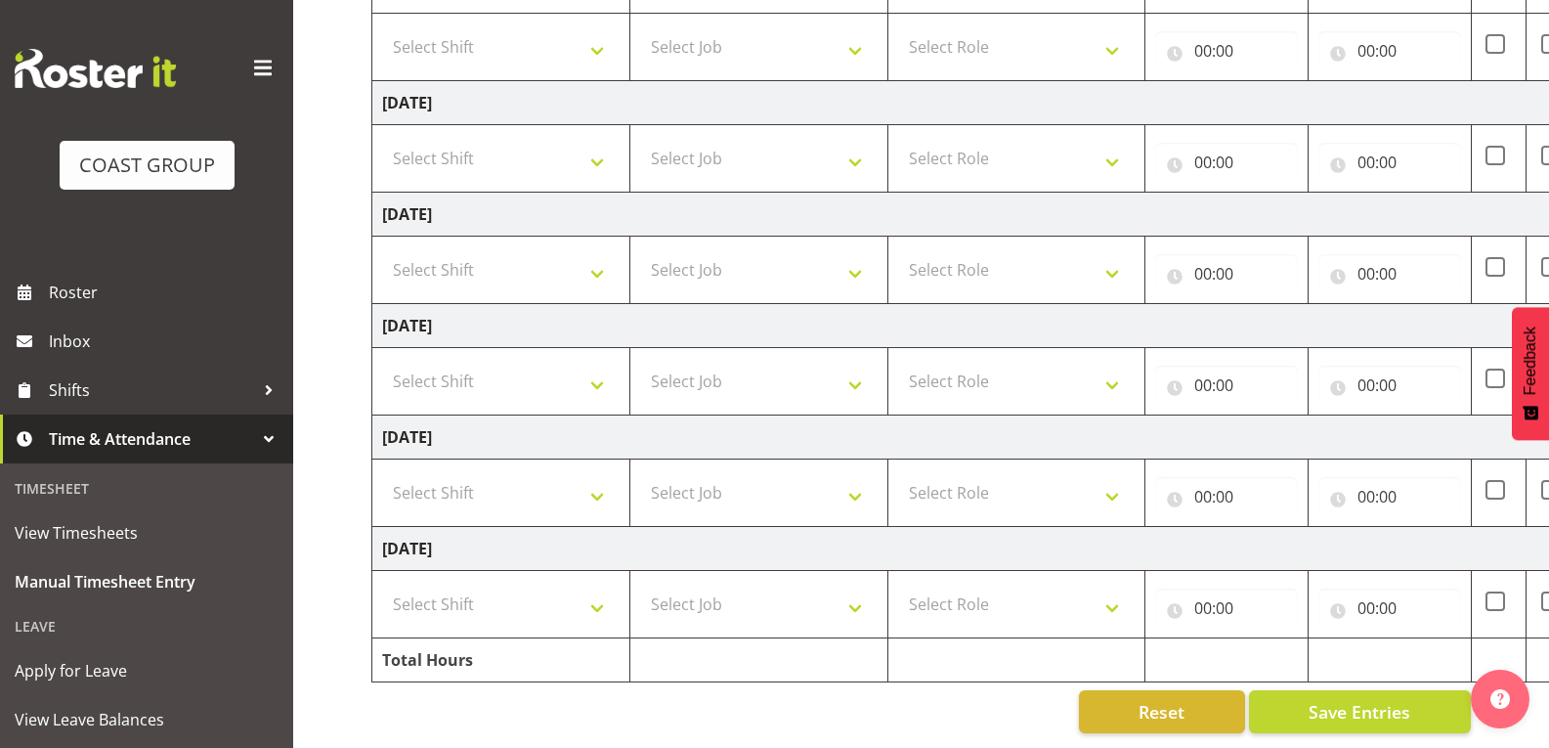
scroll to position [412, 0]
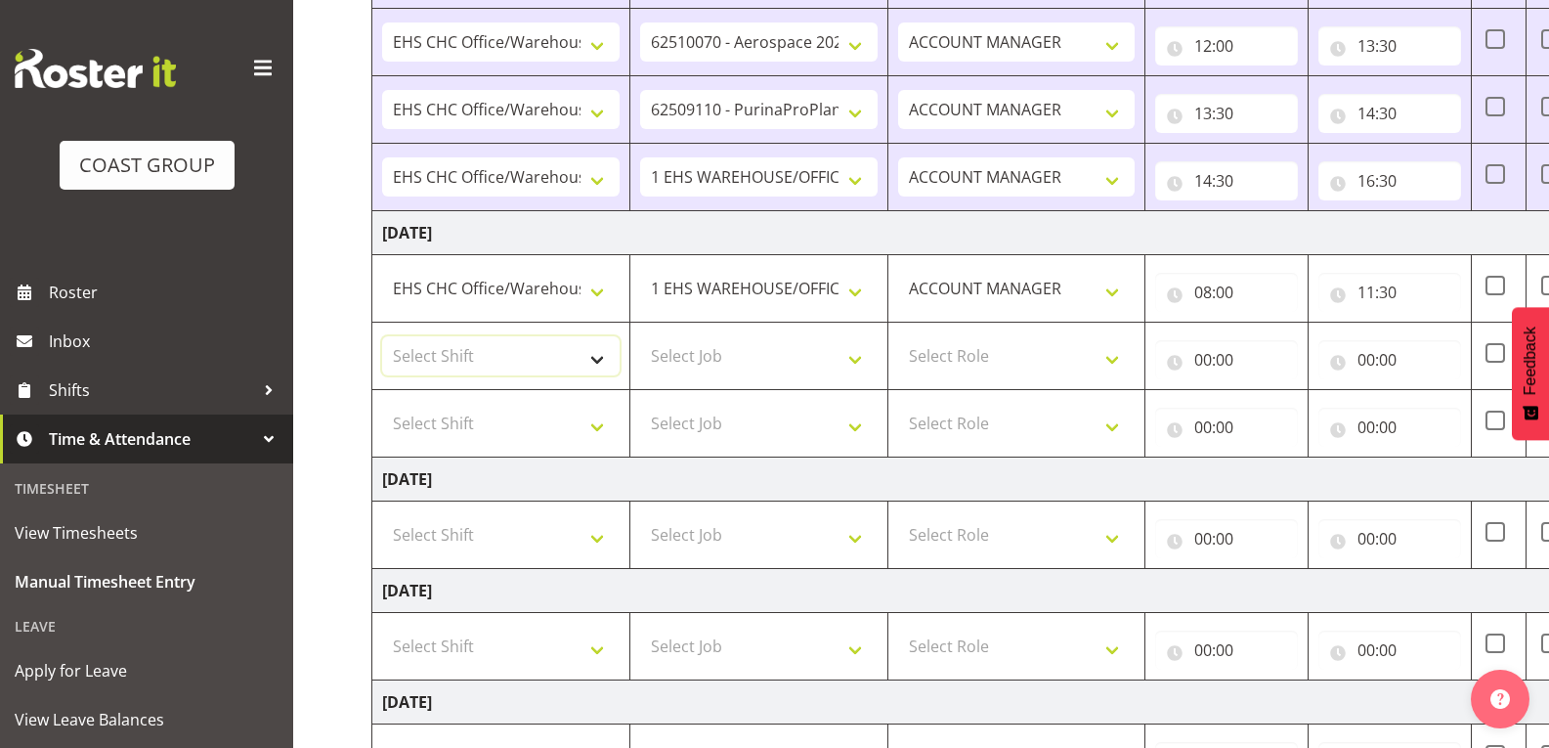
click at [604, 350] on select "Select Shift Break AHICE Break ATSNZ Break All Blacks casual Break Arts [PERSON…" at bounding box center [501, 355] width 238 height 39
select select "1404"
click at [382, 336] on select "Select Shift Break AHICE Break ATSNZ Break All Blacks casual Break Arts [PERSON…" at bounding box center [501, 355] width 238 height 39
click at [746, 358] on select "Select Job 1 Carlton Events 1 [PERSON_NAME][GEOGRAPHIC_DATA] 1 [PERSON_NAME][GE…" at bounding box center [759, 355] width 238 height 39
select select "9198"
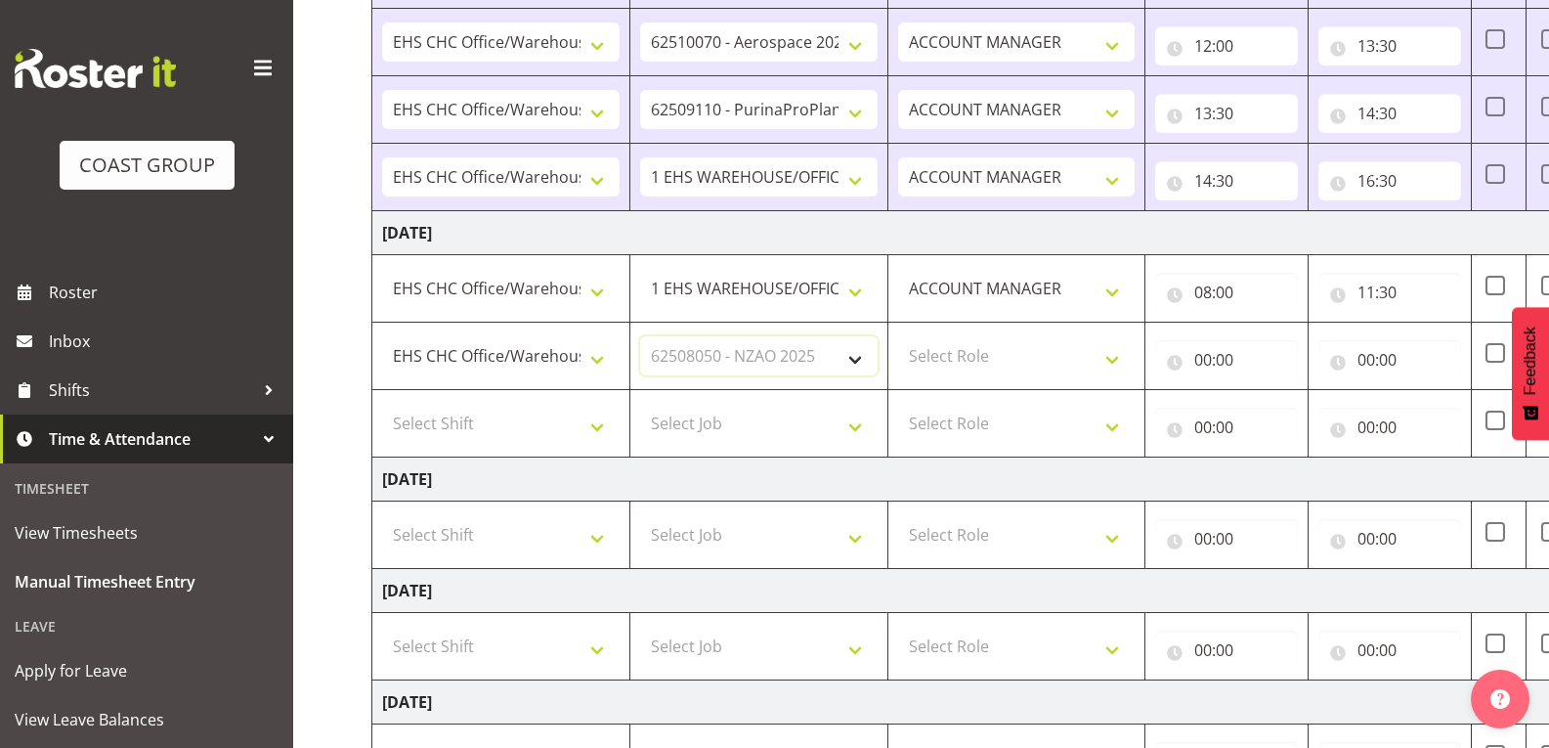
click at [640, 336] on select "Select Job 1 Carlton Events 1 [PERSON_NAME][GEOGRAPHIC_DATA] 1 [PERSON_NAME][GE…" at bounding box center [759, 355] width 238 height 39
drag, startPoint x: 1030, startPoint y: 369, endPoint x: 1047, endPoint y: 374, distance: 17.6
click at [1030, 369] on select "Select Role ACCOUNT MANAGER" at bounding box center [1017, 355] width 238 height 39
select select "197"
click at [898, 336] on select "Select Role ACCOUNT MANAGER" at bounding box center [1017, 355] width 238 height 39
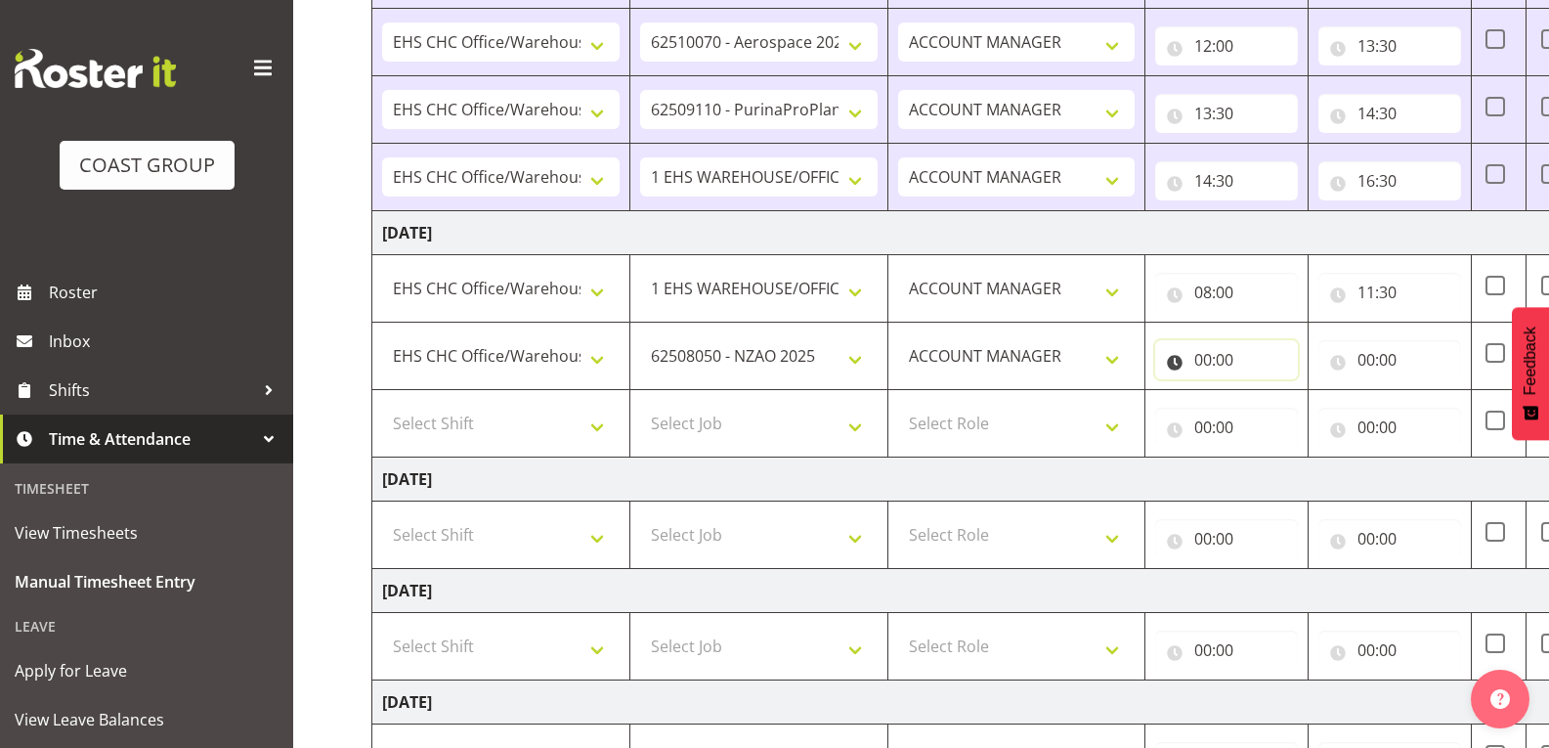
click at [1225, 368] on input "00:00" at bounding box center [1226, 359] width 143 height 39
click at [1283, 408] on select "00 01 02 03 04 05 06 07 08 09 10 11 12 13 14 15 16 17 18 19 20 21 22 23" at bounding box center [1289, 410] width 44 height 39
select select "11"
click at [1267, 391] on select "00 01 02 03 04 05 06 07 08 09 10 11 12 13 14 15 16 17 18 19 20 21 22 23" at bounding box center [1289, 410] width 44 height 39
type input "11:00"
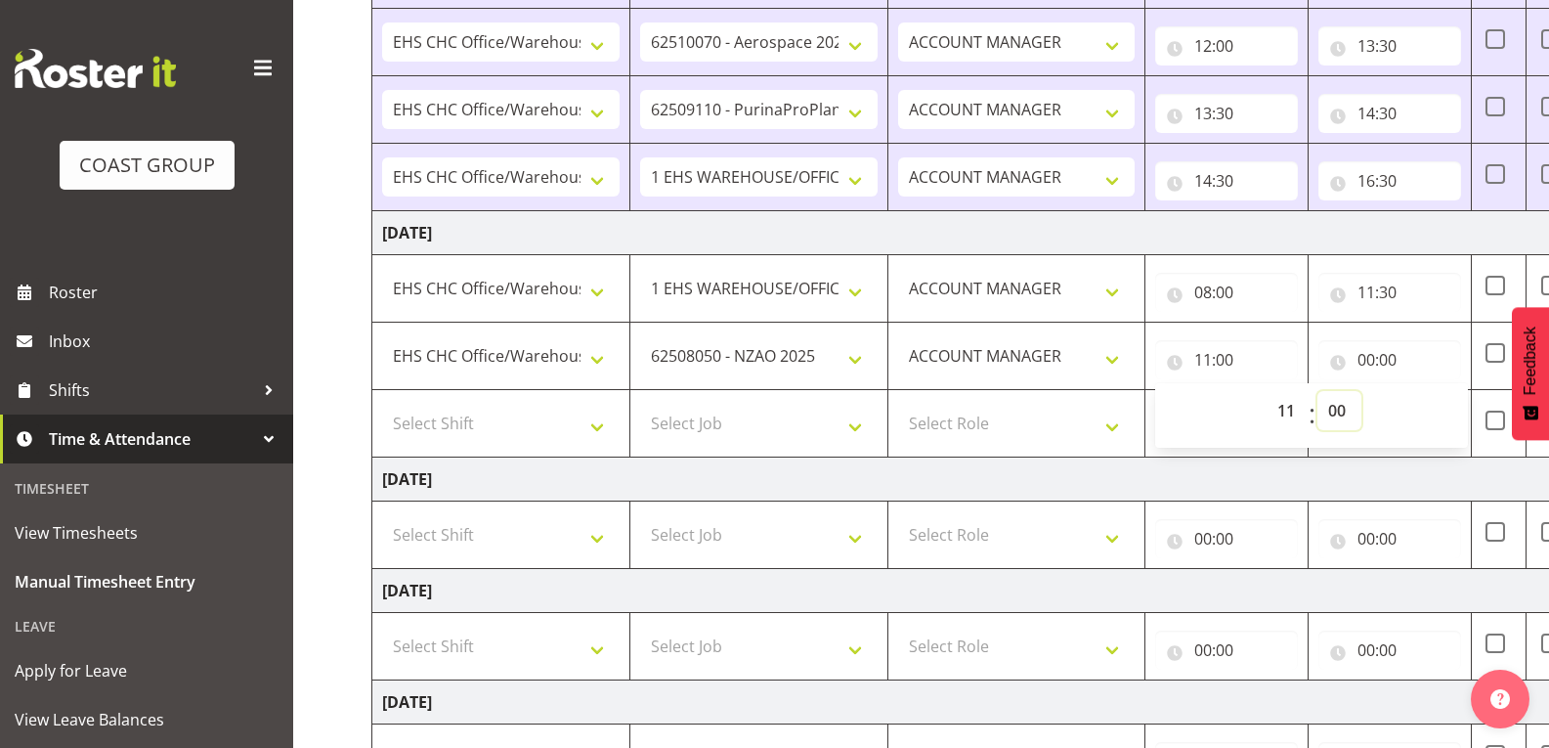
click at [1343, 408] on select "00 01 02 03 04 05 06 07 08 09 10 11 12 13 14 15 16 17 18 19 20 21 22 23 24 25 2…" at bounding box center [1340, 410] width 44 height 39
select select "30"
click at [1318, 391] on select "00 01 02 03 04 05 06 07 08 09 10 11 12 13 14 15 16 17 18 19 20 21 22 23 24 25 2…" at bounding box center [1340, 410] width 44 height 39
type input "11:30"
click at [1388, 361] on input "00:00" at bounding box center [1390, 359] width 143 height 39
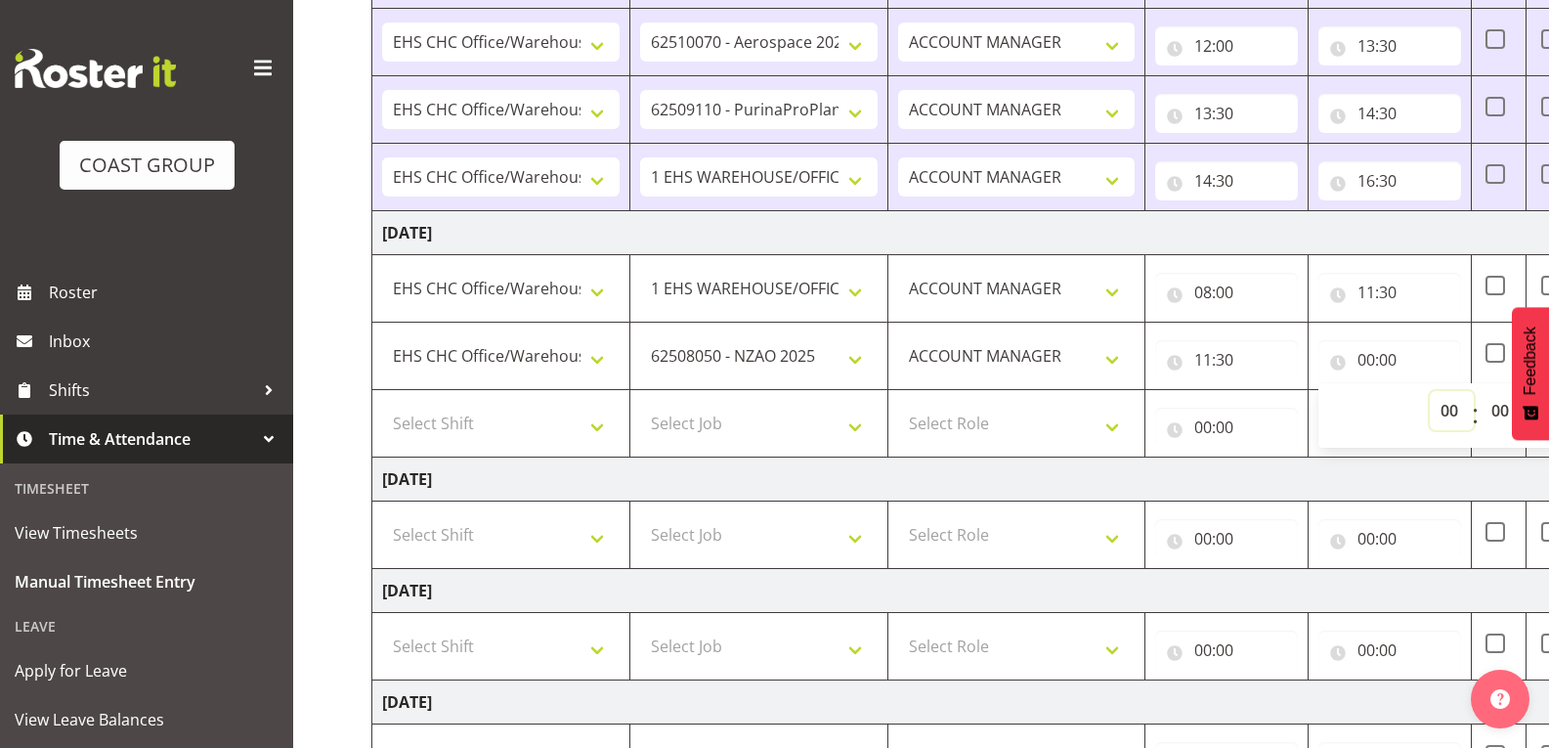
click at [1444, 413] on select "00 01 02 03 04 05 06 07 08 09 10 11 12 13 14 15 16 17 18 19 20 21 22 23" at bounding box center [1452, 410] width 44 height 39
select select "12"
click at [1430, 391] on select "00 01 02 03 04 05 06 07 08 09 10 11 12 13 14 15 16 17 18 19 20 21 22 23" at bounding box center [1452, 410] width 44 height 39
type input "12:00"
click at [1492, 463] on td "[DATE]" at bounding box center [1056, 480] width 1368 height 44
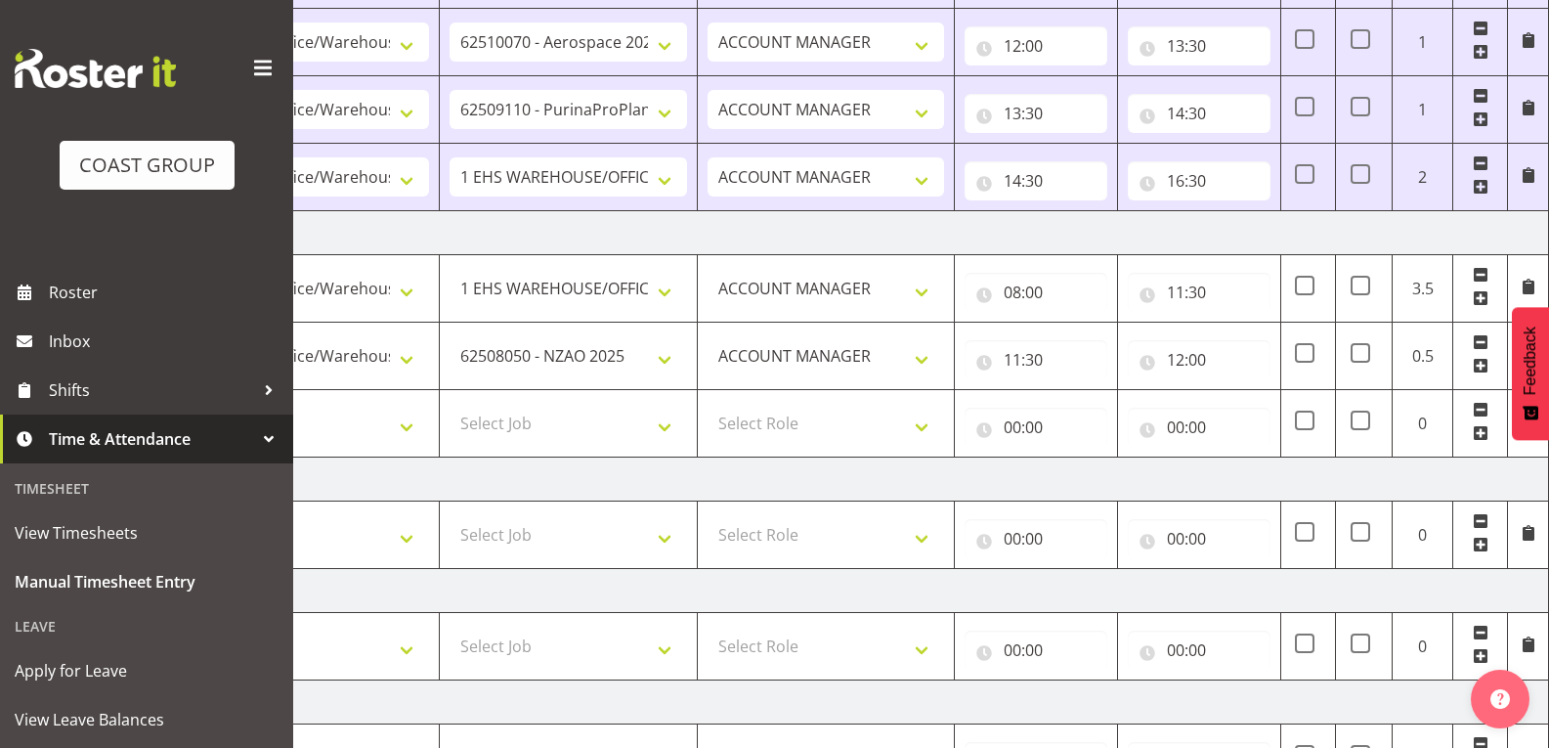
click at [1485, 437] on span at bounding box center [1481, 433] width 16 height 16
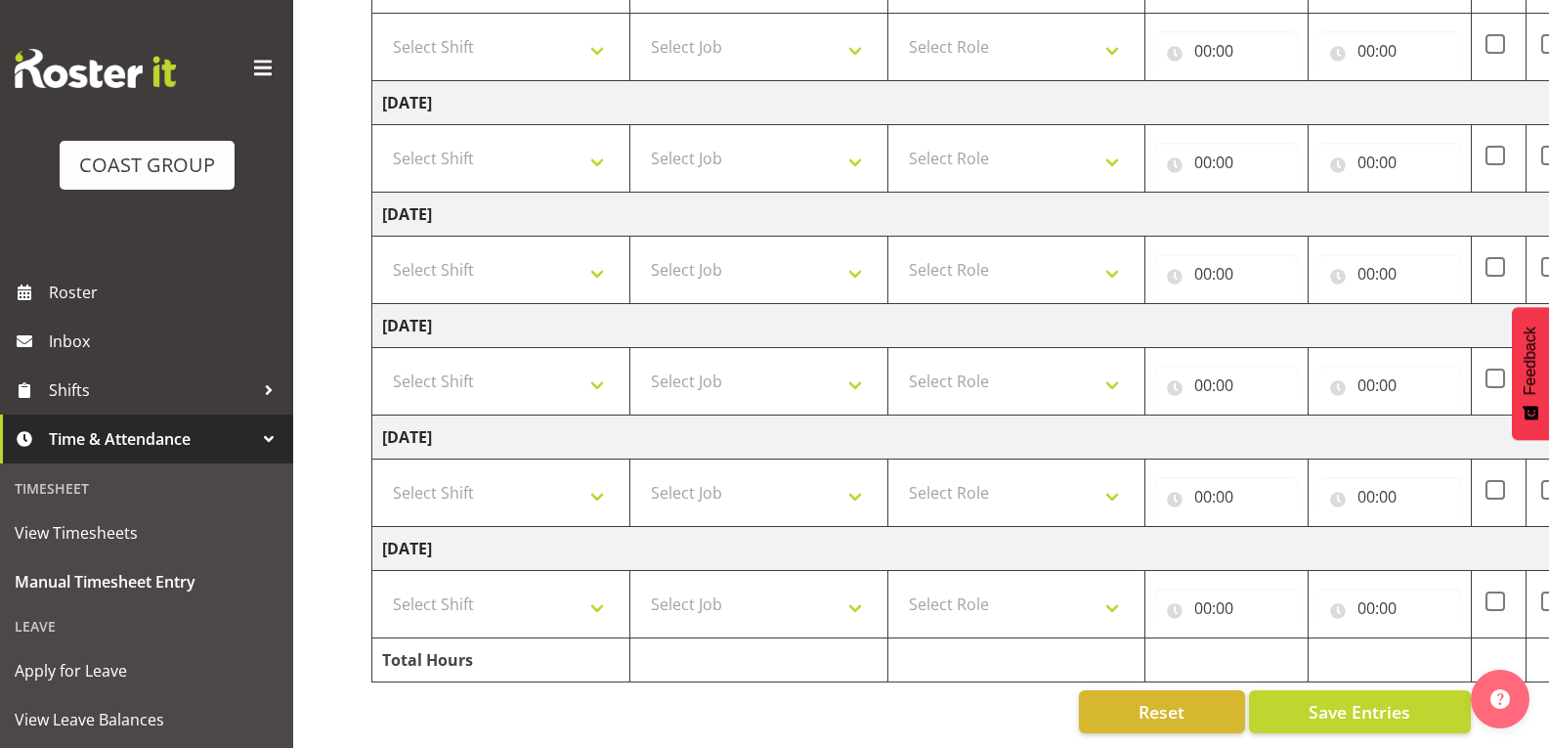
scroll to position [381, 0]
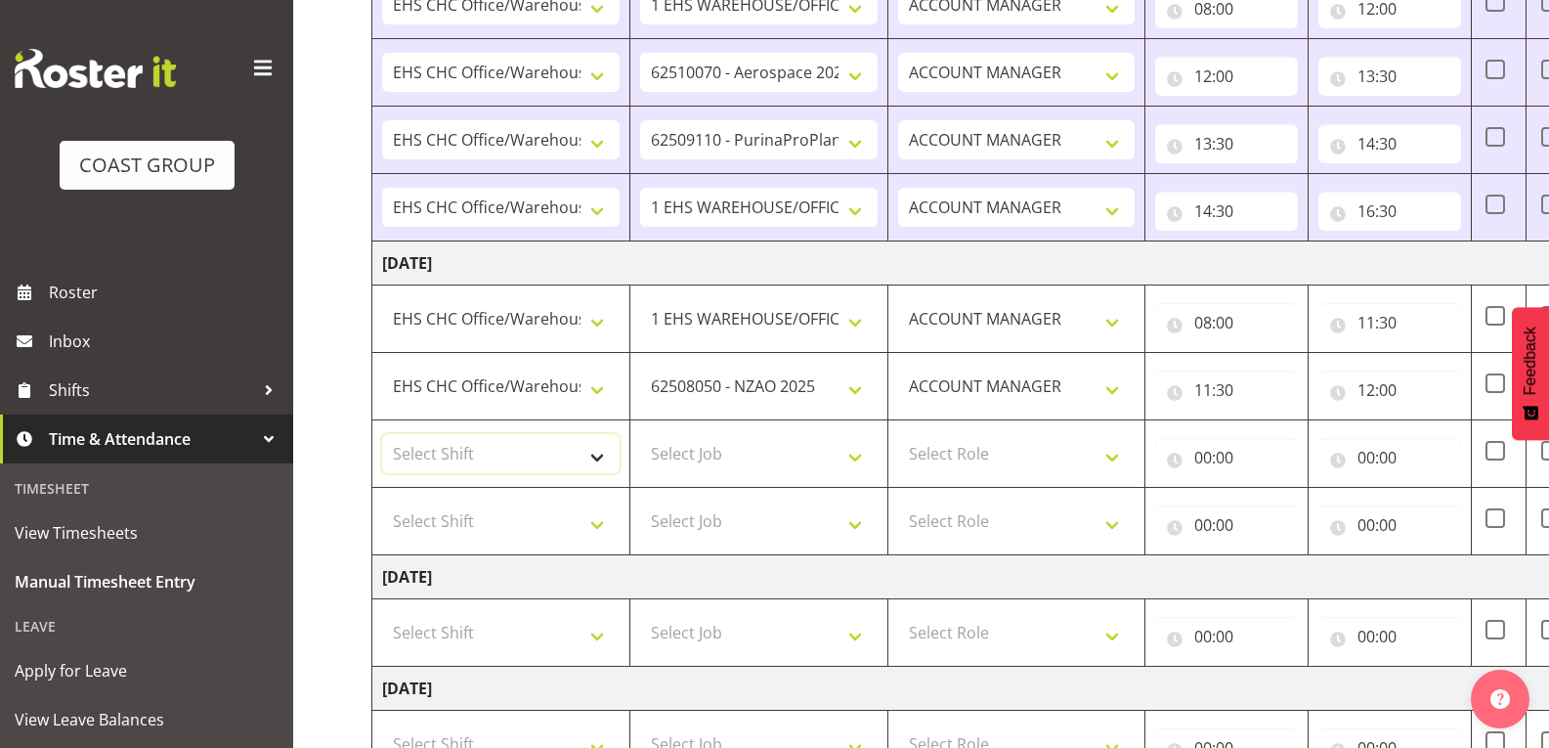
click at [603, 454] on select "Select Shift Break AHICE Break ATSNZ Break All Blacks casual Break Arts [PERSON…" at bounding box center [501, 453] width 238 height 39
select select "1404"
click at [382, 434] on select "Select Shift Break AHICE Break ATSNZ Break All Blacks casual Break Arts [PERSON…" at bounding box center [501, 453] width 238 height 39
click at [756, 437] on select "Select Job 1 Carlton Events 1 [PERSON_NAME][GEOGRAPHIC_DATA] 1 [PERSON_NAME][GE…" at bounding box center [759, 453] width 238 height 39
select select "9201"
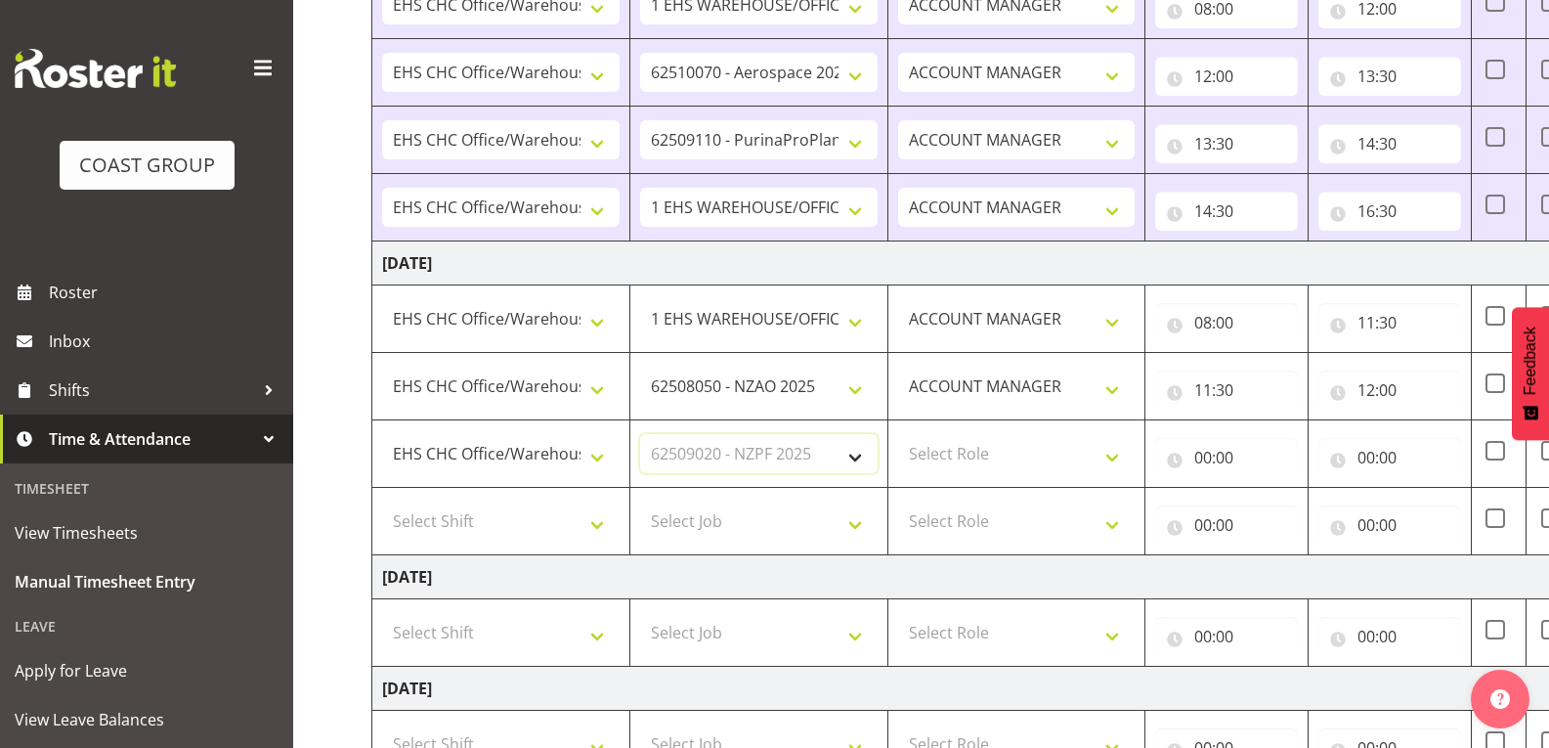
click at [640, 434] on select "Select Job 1 Carlton Events 1 [PERSON_NAME][GEOGRAPHIC_DATA] 1 [PERSON_NAME][GE…" at bounding box center [759, 453] width 238 height 39
click at [1025, 462] on select "Select Role ACCOUNT MANAGER" at bounding box center [1017, 453] width 238 height 39
select select "197"
click at [898, 434] on select "Select Role ACCOUNT MANAGER" at bounding box center [1017, 453] width 238 height 39
click at [1261, 446] on input "00:00" at bounding box center [1226, 457] width 143 height 39
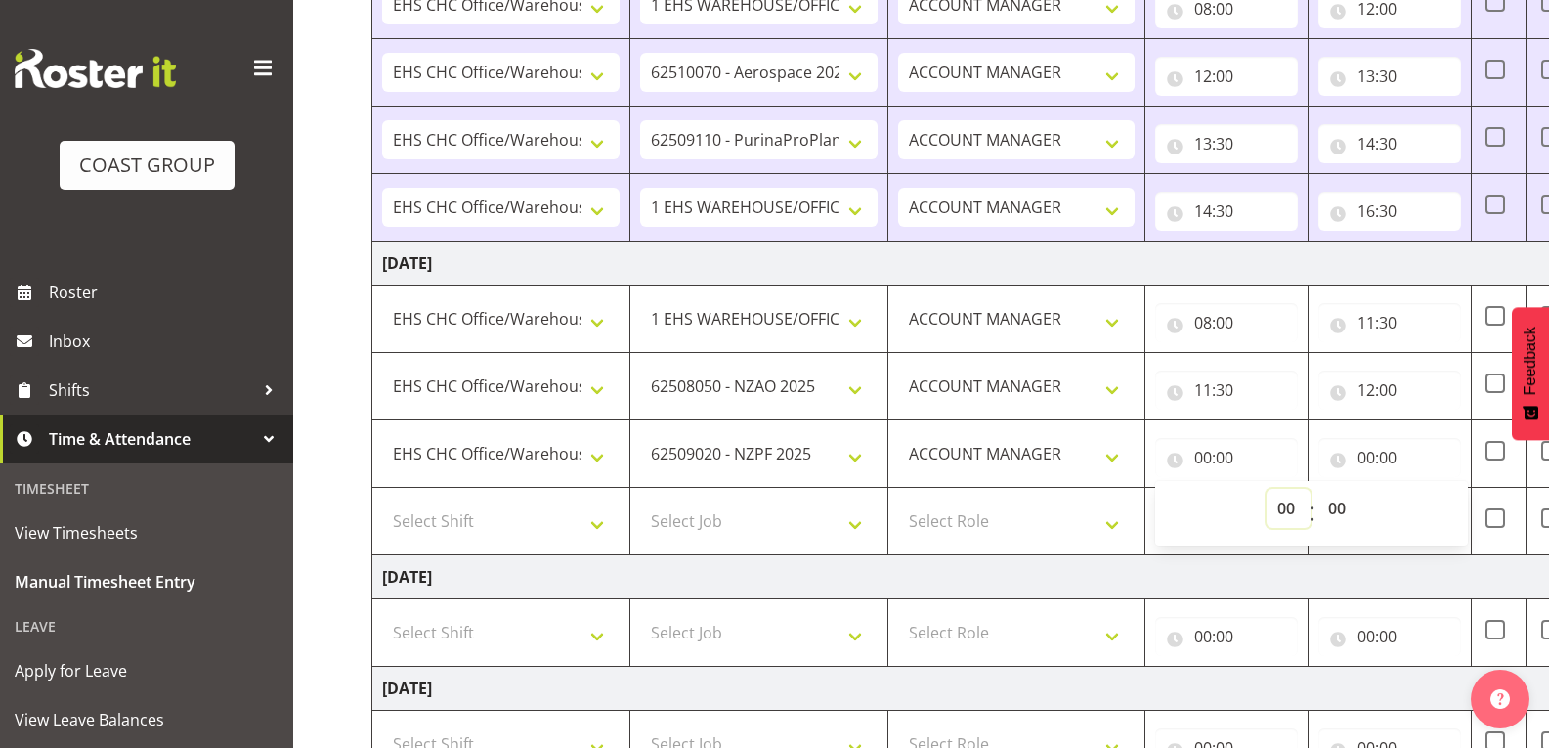
click at [1277, 502] on select "00 01 02 03 04 05 06 07 08 09 10 11 12 13 14 15 16 17 18 19 20 21 22 23" at bounding box center [1289, 508] width 44 height 39
select select "12"
click at [1267, 489] on select "00 01 02 03 04 05 06 07 08 09 10 11 12 13 14 15 16 17 18 19 20 21 22 23" at bounding box center [1289, 508] width 44 height 39
type input "12:00"
click at [1374, 460] on input "00:00" at bounding box center [1390, 457] width 143 height 39
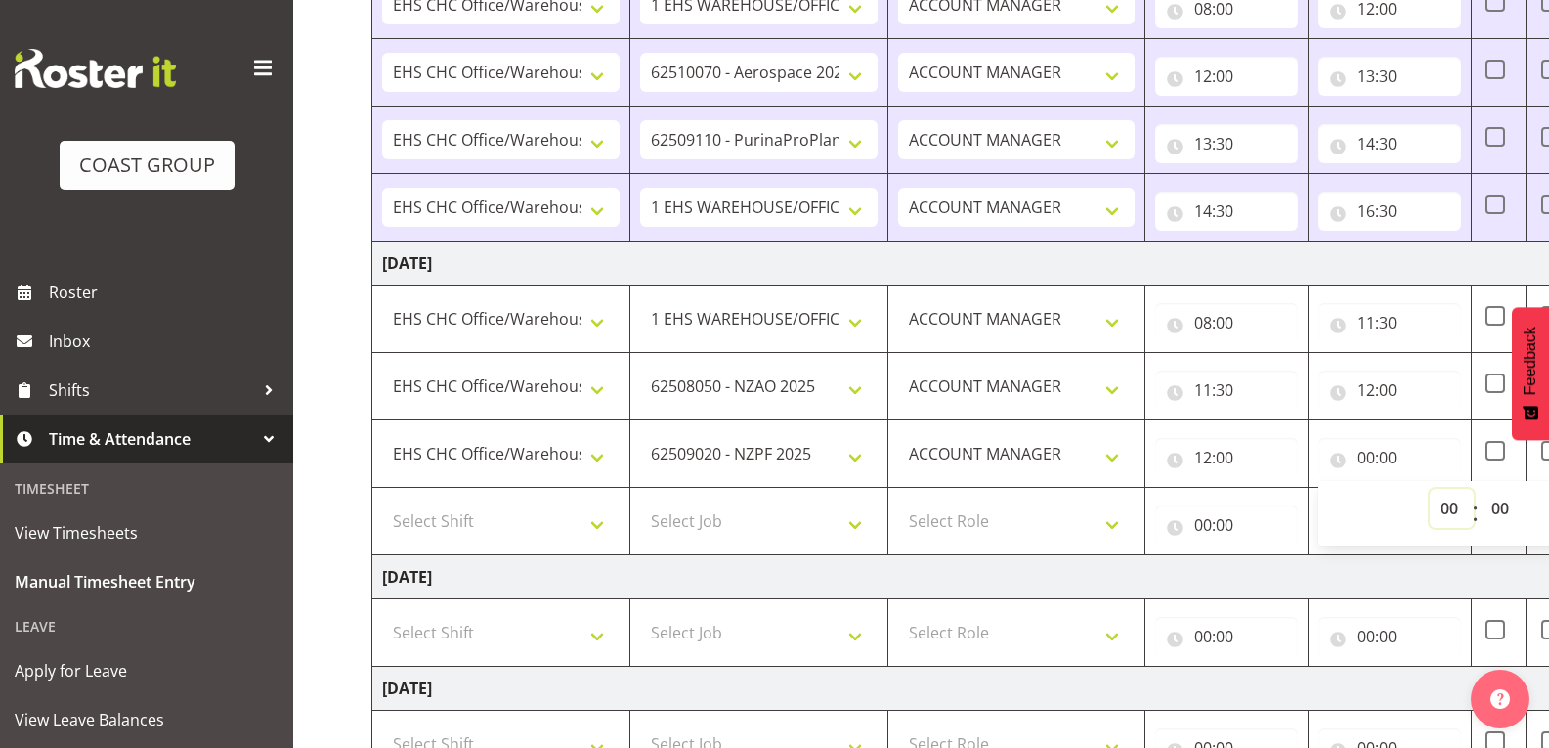
drag, startPoint x: 1431, startPoint y: 503, endPoint x: 1432, endPoint y: 489, distance: 14.7
click at [1431, 503] on select "00 01 02 03 04 05 06 07 08 09 10 11 12 13 14 15 16 17 18 19 20 21 22 23" at bounding box center [1452, 508] width 44 height 39
select select "12"
click at [1430, 489] on select "00 01 02 03 04 05 06 07 08 09 10 11 12 13 14 15 16 17 18 19 20 21 22 23" at bounding box center [1452, 508] width 44 height 39
type input "12:00"
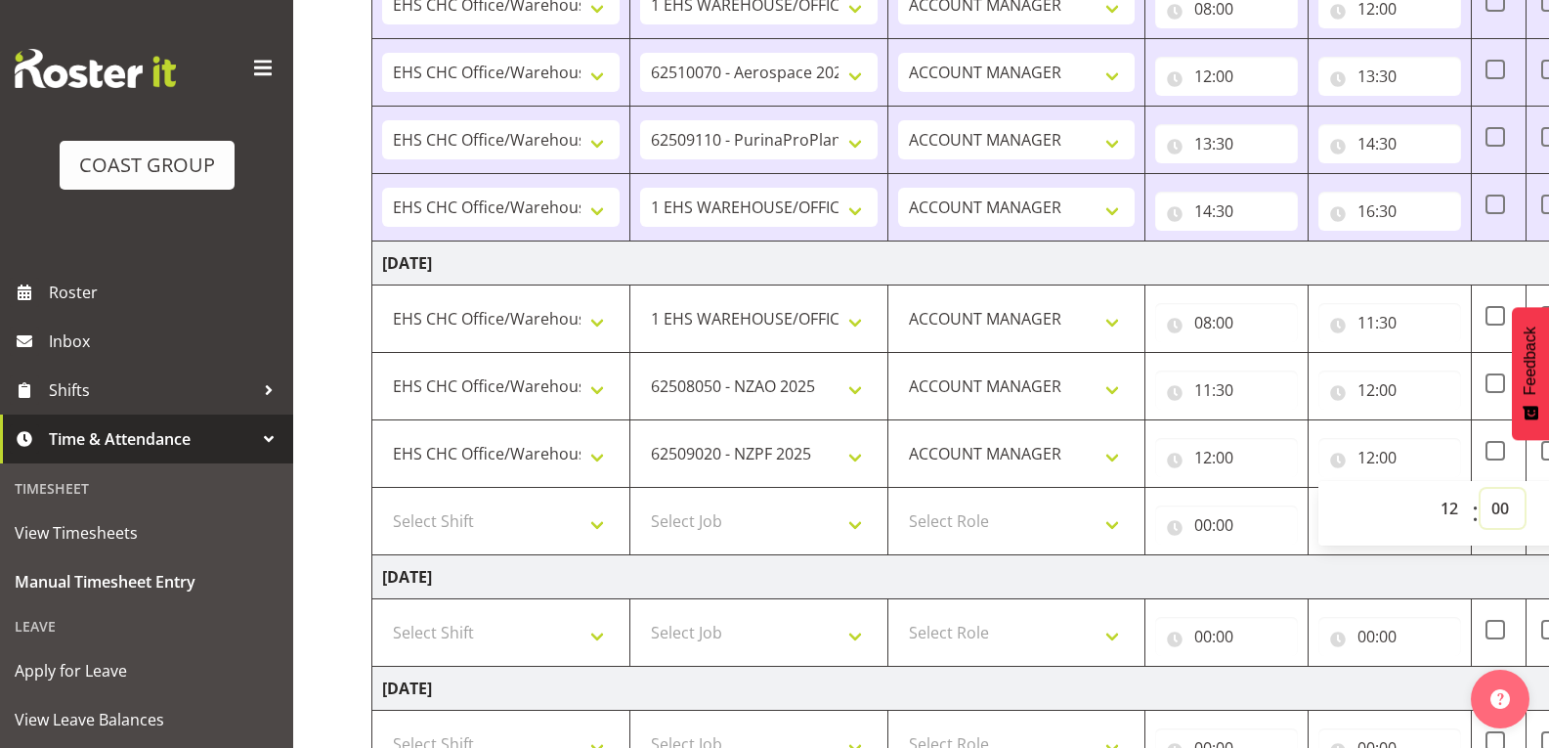
click at [1504, 509] on select "00 01 02 03 04 05 06 07 08 09 10 11 12 13 14 15 16 17 18 19 20 21 22 23 24 25 2…" at bounding box center [1503, 508] width 44 height 39
select select "30"
click at [1481, 489] on select "00 01 02 03 04 05 06 07 08 09 10 11 12 13 14 15 16 17 18 19 20 21 22 23 24 25 2…" at bounding box center [1503, 508] width 44 height 39
type input "12:30"
click at [1367, 554] on tbody "[DATE] Break AHICE Break ATSNZ Break All Blacks casual Break Arts [PERSON_NAME]…" at bounding box center [1056, 542] width 1368 height 1229
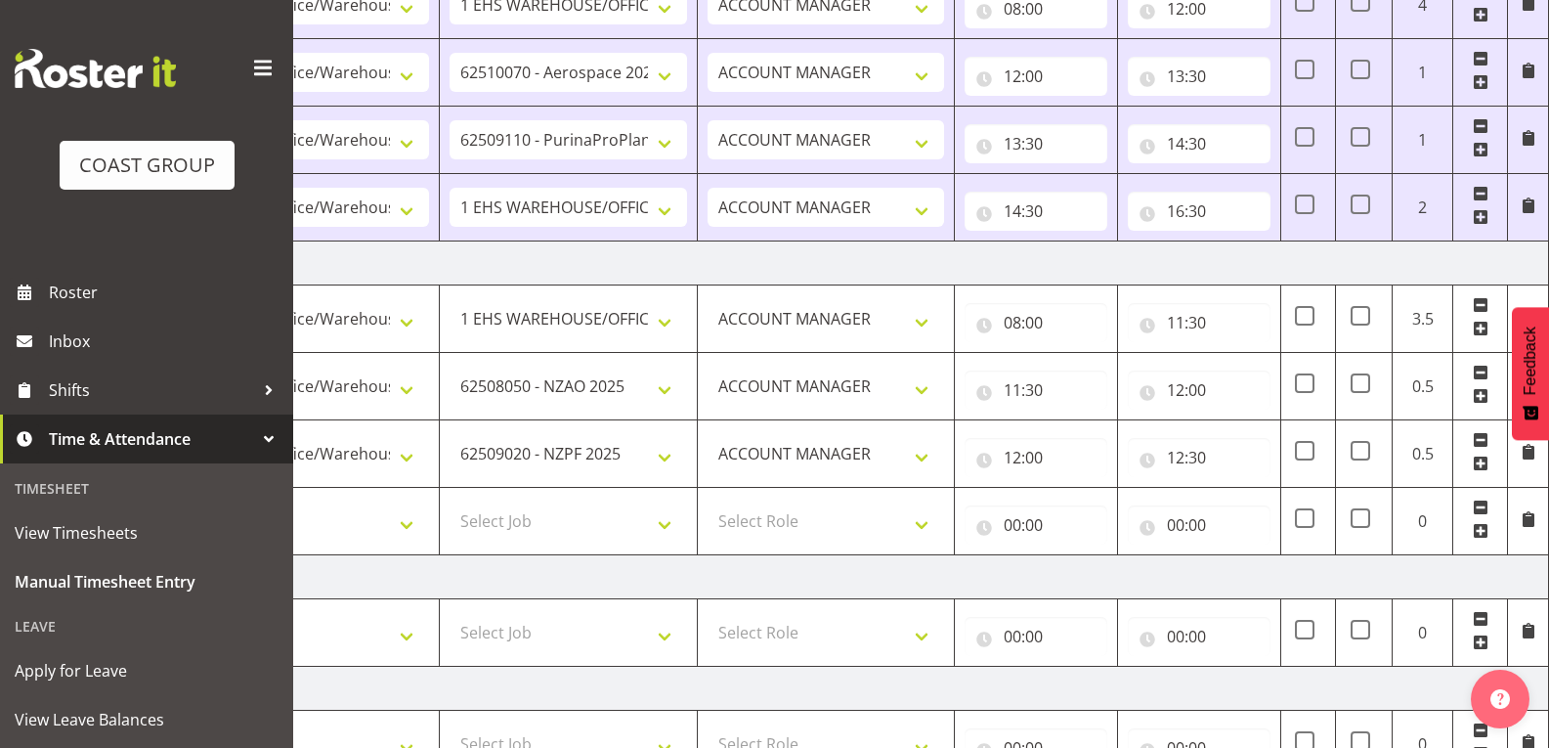
click at [1475, 533] on span at bounding box center [1481, 531] width 16 height 16
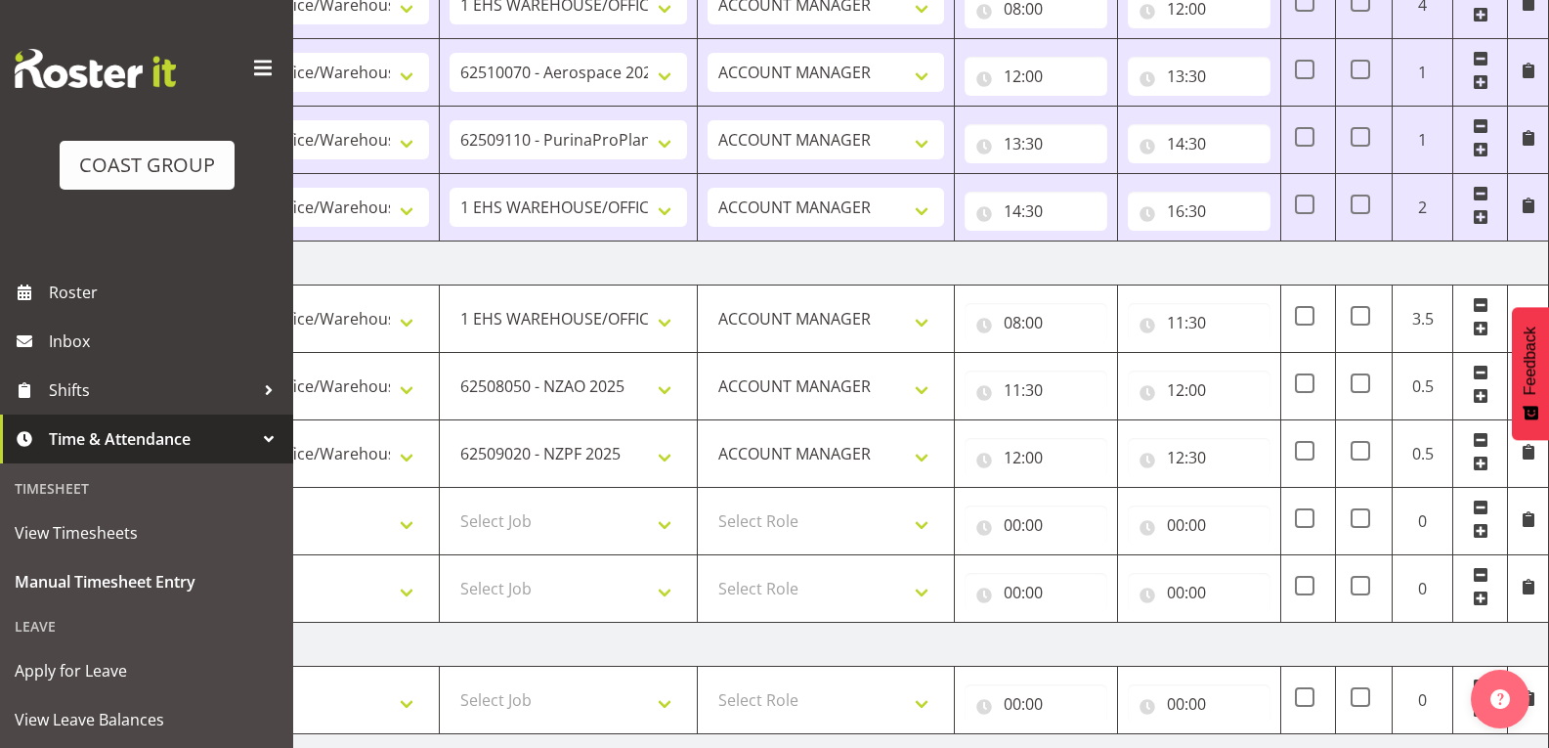
click at [1480, 600] on span at bounding box center [1481, 598] width 16 height 16
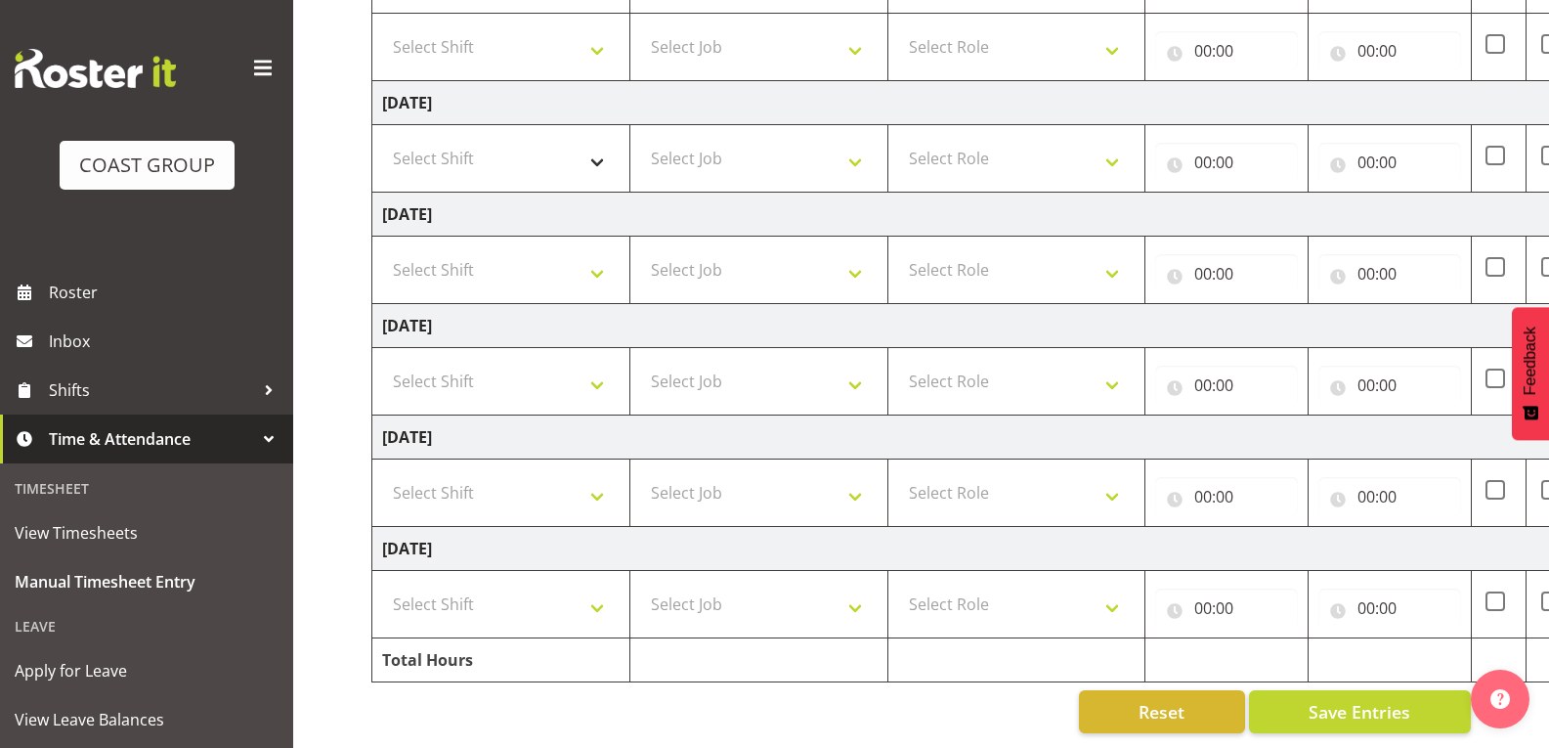
scroll to position [516, 0]
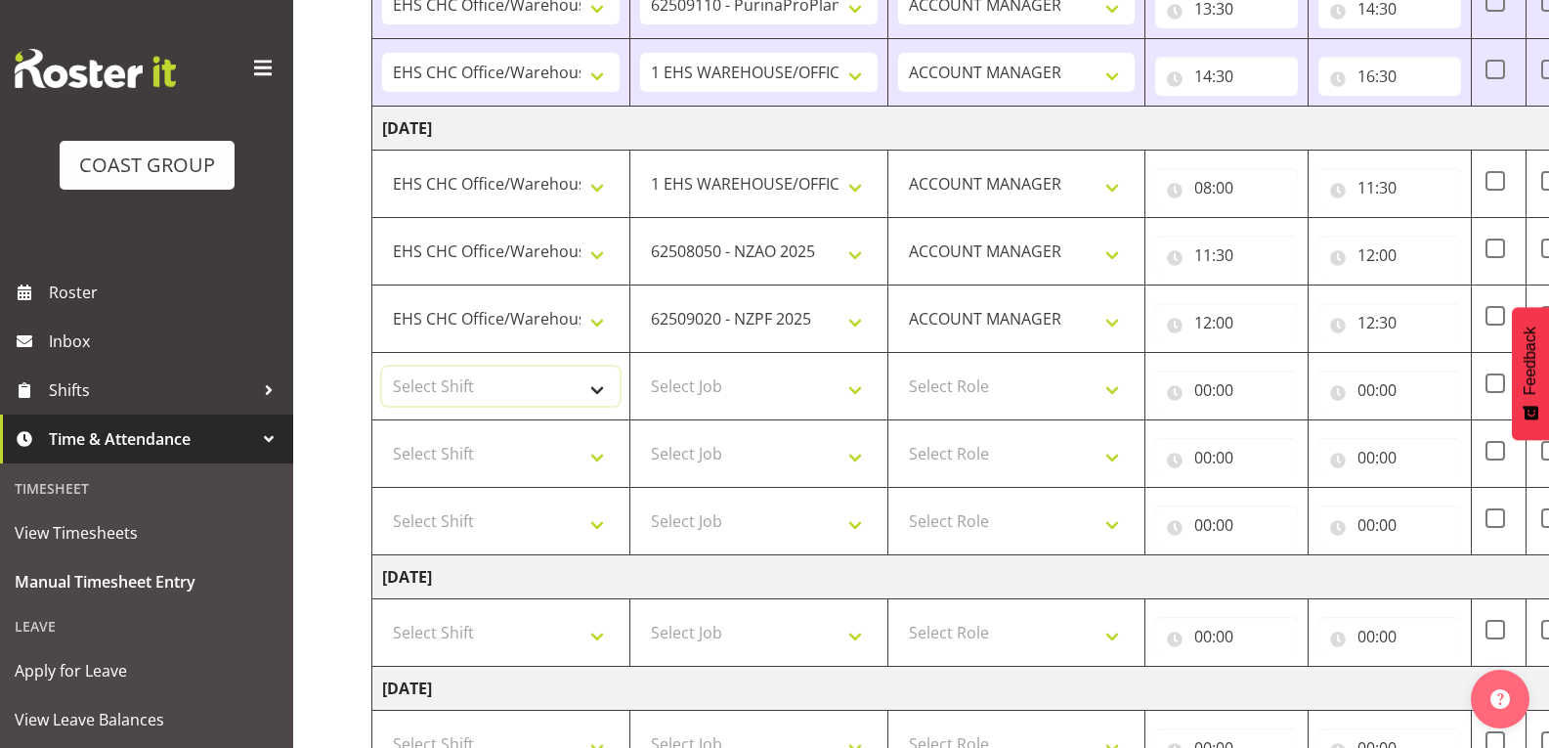
click at [597, 378] on select "Select Shift Break AHICE Break ATSNZ Break All Blacks casual Break Arts [PERSON…" at bounding box center [501, 386] width 238 height 39
select select "1404"
click at [382, 367] on select "Select Shift Break AHICE Break ATSNZ Break All Blacks casual Break Arts [PERSON…" at bounding box center [501, 386] width 238 height 39
click at [339, 427] on div "Manual Timesheets [DATE] - [DATE] MEA - Meal Allowance AWA - Away Allowence Shi…" at bounding box center [921, 379] width 1256 height 1685
click at [829, 398] on select "Select Job 1 Carlton Events 1 [PERSON_NAME][GEOGRAPHIC_DATA] 1 [PERSON_NAME][GE…" at bounding box center [759, 386] width 238 height 39
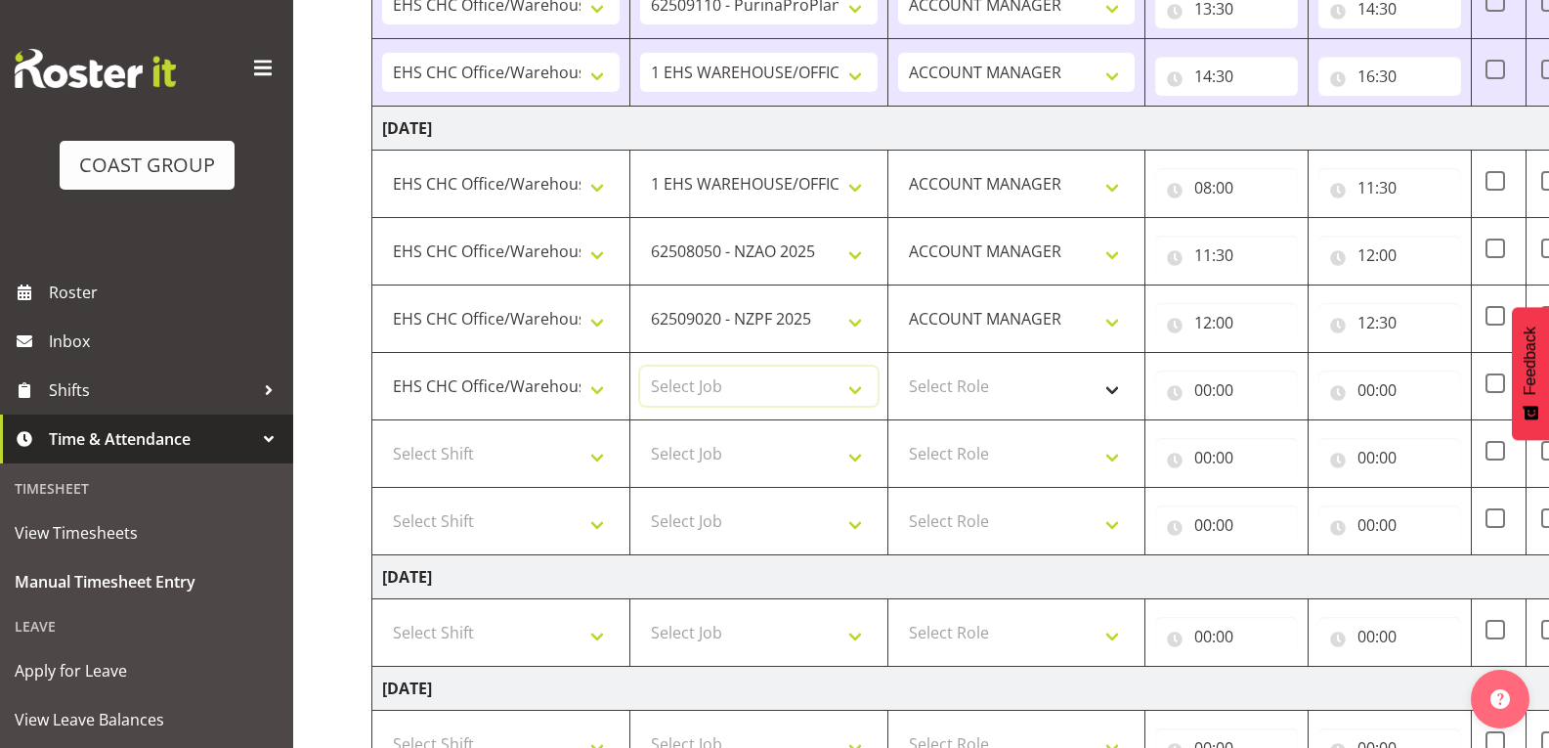
select select "9703"
click at [640, 367] on select "Select Job 1 Carlton Events 1 [PERSON_NAME][GEOGRAPHIC_DATA] 1 [PERSON_NAME][GE…" at bounding box center [759, 386] width 238 height 39
click at [1002, 385] on select "Select Role ACCOUNT MANAGER" at bounding box center [1017, 386] width 238 height 39
select select "197"
click at [898, 367] on select "Select Role ACCOUNT MANAGER" at bounding box center [1017, 386] width 238 height 39
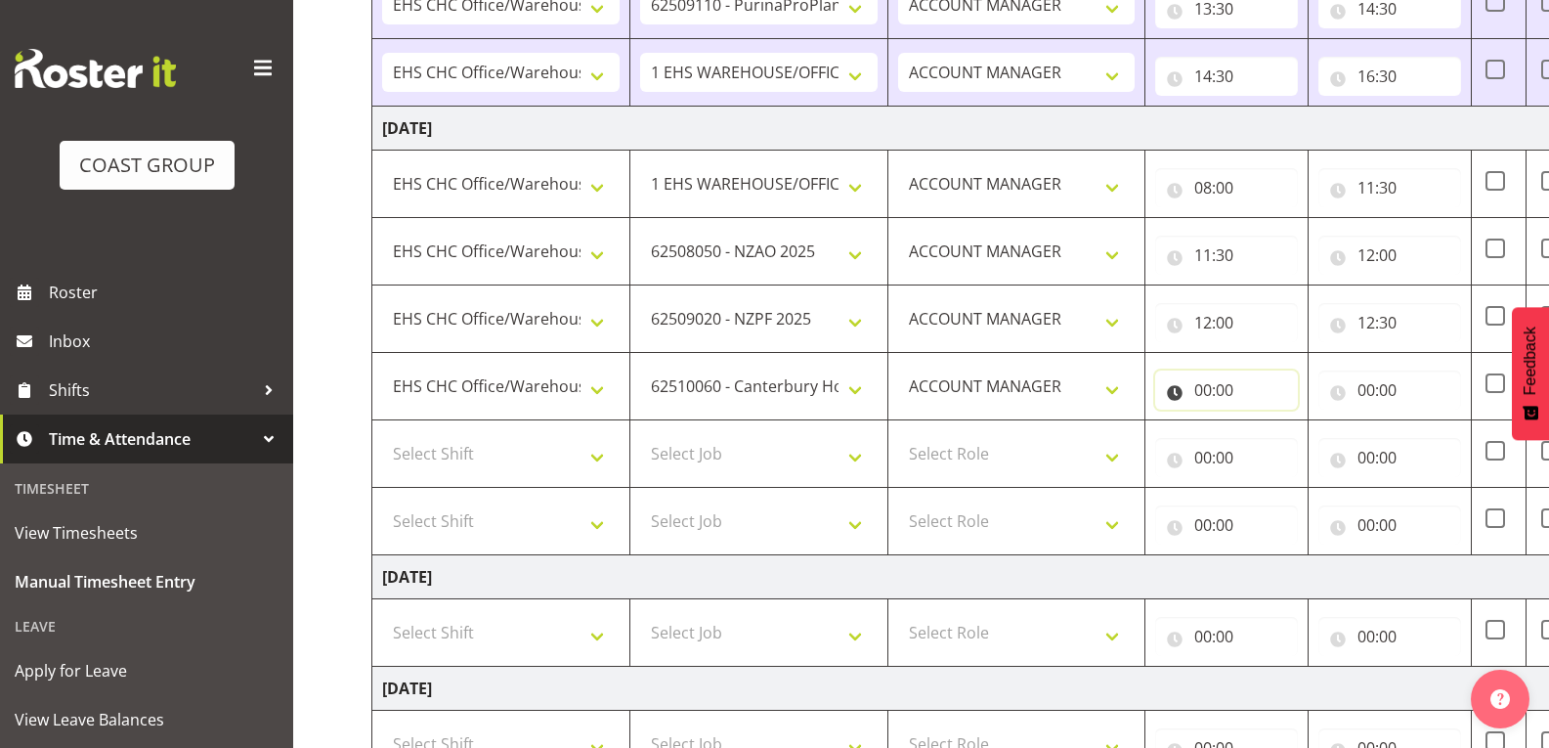
click at [1232, 400] on input "00:00" at bounding box center [1226, 390] width 143 height 39
click at [1289, 431] on select "00 01 02 03 04 05 06 07 08 09 10 11 12 13 14 15 16 17 18 19 20 21 22 23" at bounding box center [1289, 440] width 44 height 39
select select "12"
click at [1267, 421] on select "00 01 02 03 04 05 06 07 08 09 10 11 12 13 14 15 16 17 18 19 20 21 22 23" at bounding box center [1289, 440] width 44 height 39
type input "12:00"
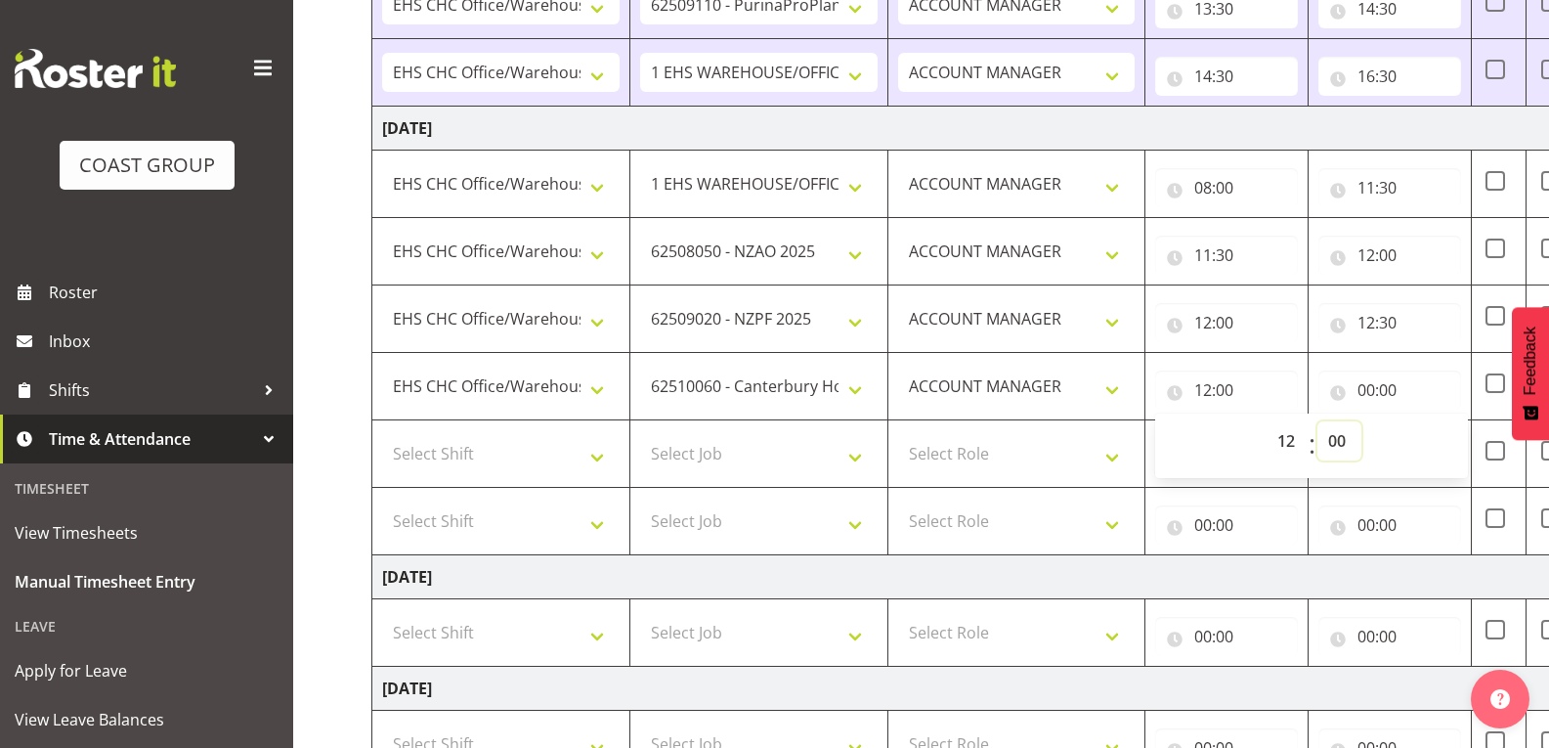
click at [1342, 440] on select "00 01 02 03 04 05 06 07 08 09 10 11 12 13 14 15 16 17 18 19 20 21 22 23 24 25 2…" at bounding box center [1340, 440] width 44 height 39
select select "30"
click at [1318, 421] on select "00 01 02 03 04 05 06 07 08 09 10 11 12 13 14 15 16 17 18 19 20 21 22 23 24 25 2…" at bounding box center [1340, 440] width 44 height 39
type input "12:30"
click at [1393, 395] on input "00:00" at bounding box center [1390, 390] width 143 height 39
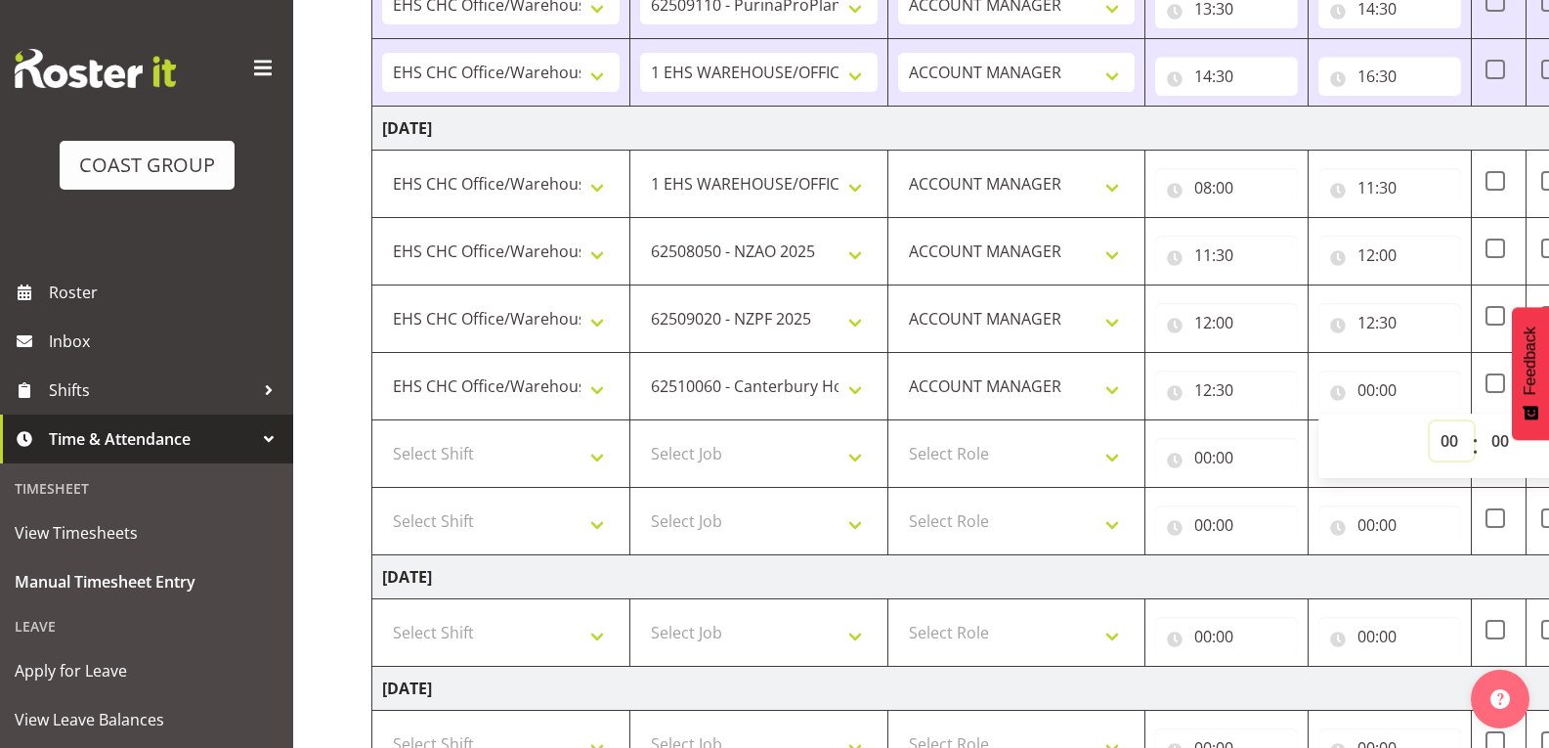
drag, startPoint x: 1460, startPoint y: 447, endPoint x: 1452, endPoint y: 421, distance: 26.6
click at [1460, 447] on select "00 01 02 03 04 05 06 07 08 09 10 11 12 13 14 15 16 17 18 19 20 21 22 23" at bounding box center [1452, 440] width 44 height 39
select select "13"
click at [1430, 421] on select "00 01 02 03 04 05 06 07 08 09 10 11 12 13 14 15 16 17 18 19 20 21 22 23" at bounding box center [1452, 440] width 44 height 39
type input "13:00"
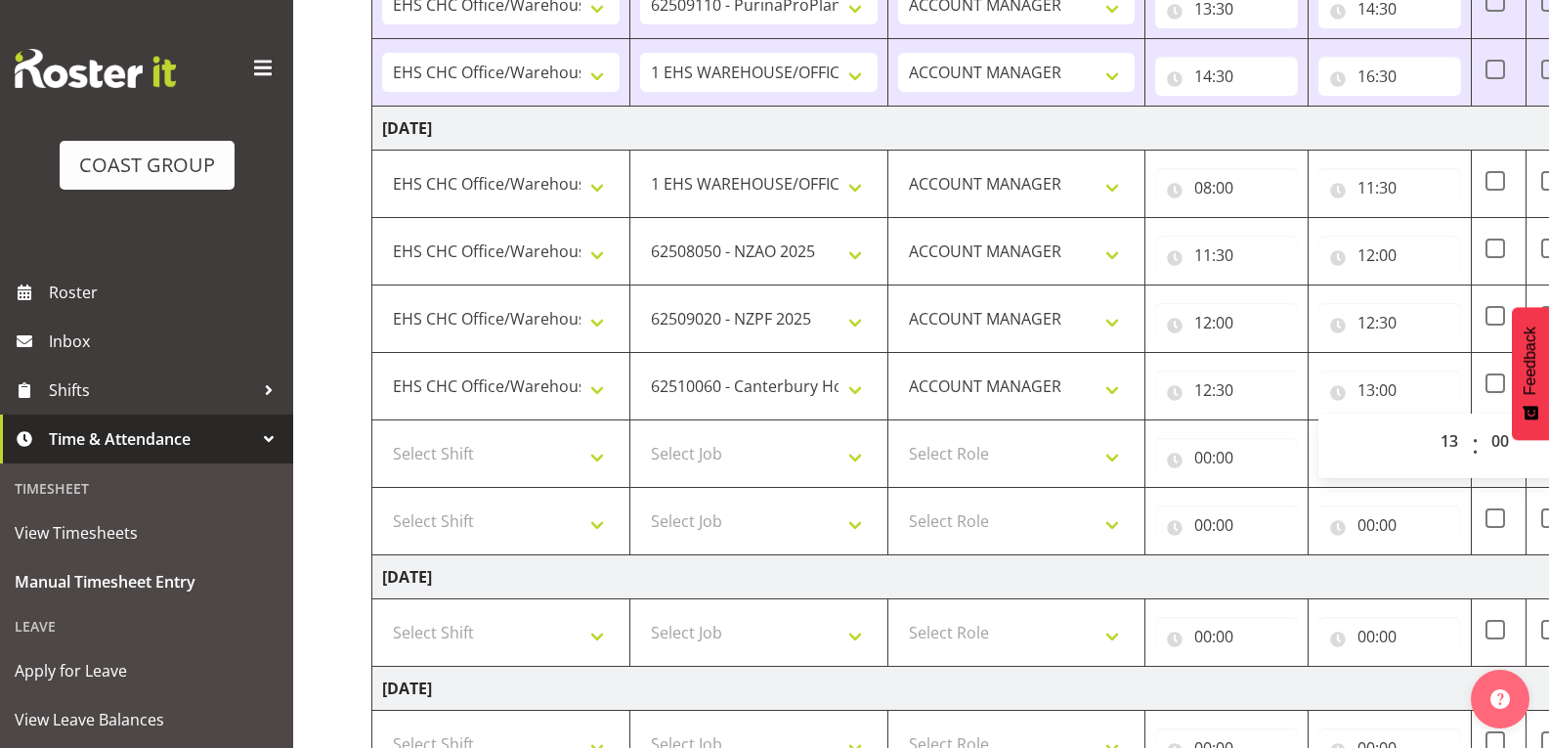
click at [1397, 555] on td "[DATE]" at bounding box center [1056, 577] width 1368 height 44
click at [592, 456] on select "Select Shift Break AHICE Break ATSNZ Break All Blacks casual Break Arts [PERSON…" at bounding box center [501, 453] width 238 height 39
select select "1404"
click at [382, 434] on select "Select Shift Break AHICE Break ATSNZ Break All Blacks casual Break Arts [PERSON…" at bounding box center [501, 453] width 238 height 39
click at [770, 457] on select "Select Job 1 Carlton Events 1 [PERSON_NAME][GEOGRAPHIC_DATA] 1 [PERSON_NAME][GE…" at bounding box center [759, 453] width 238 height 39
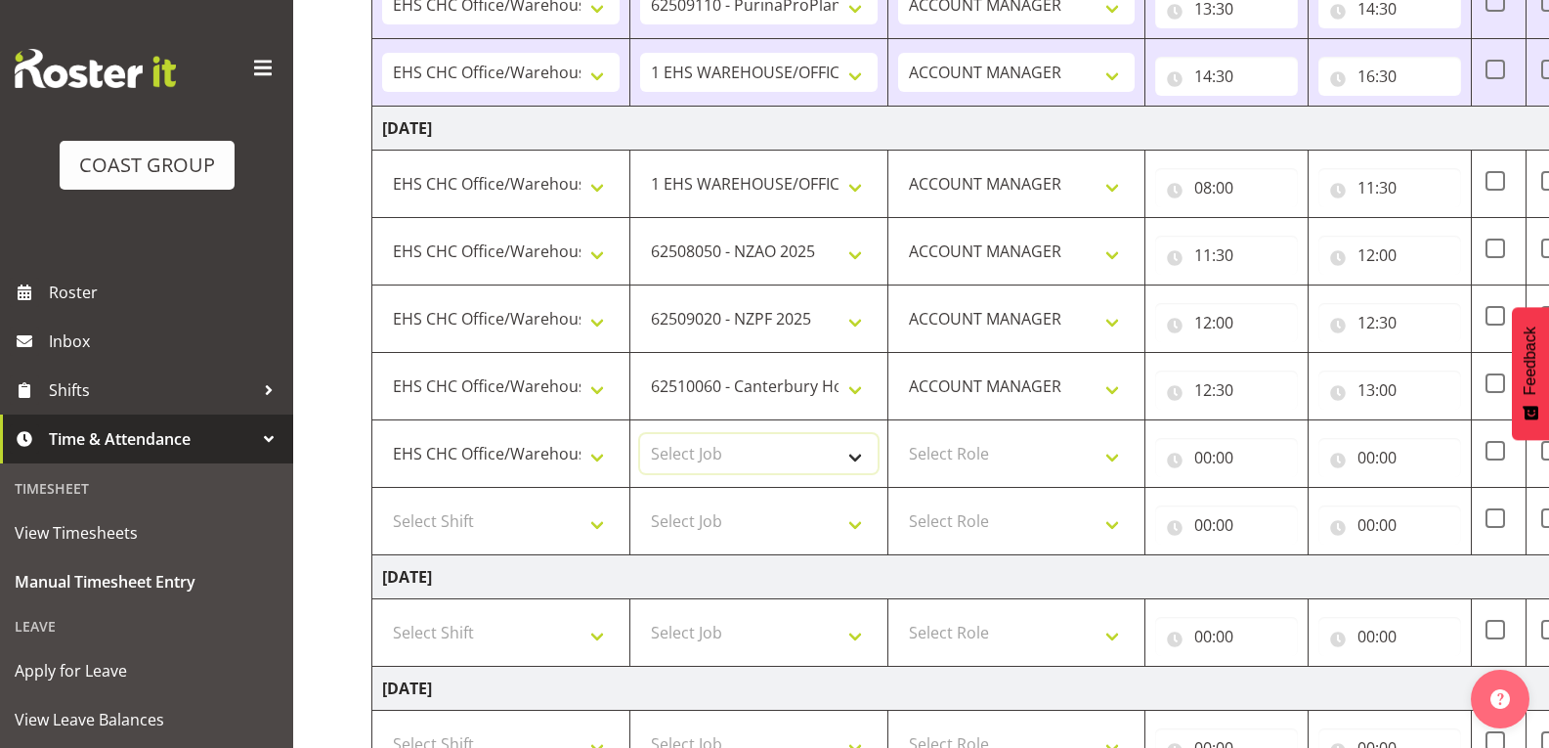
select select "10294"
click at [640, 434] on select "Select Job 1 Carlton Events 1 [PERSON_NAME][GEOGRAPHIC_DATA] 1 [PERSON_NAME][GE…" at bounding box center [759, 453] width 238 height 39
click at [989, 456] on select "Select Role ACCOUNT MANAGER" at bounding box center [1017, 453] width 238 height 39
select select "197"
click at [898, 434] on select "Select Role ACCOUNT MANAGER" at bounding box center [1017, 453] width 238 height 39
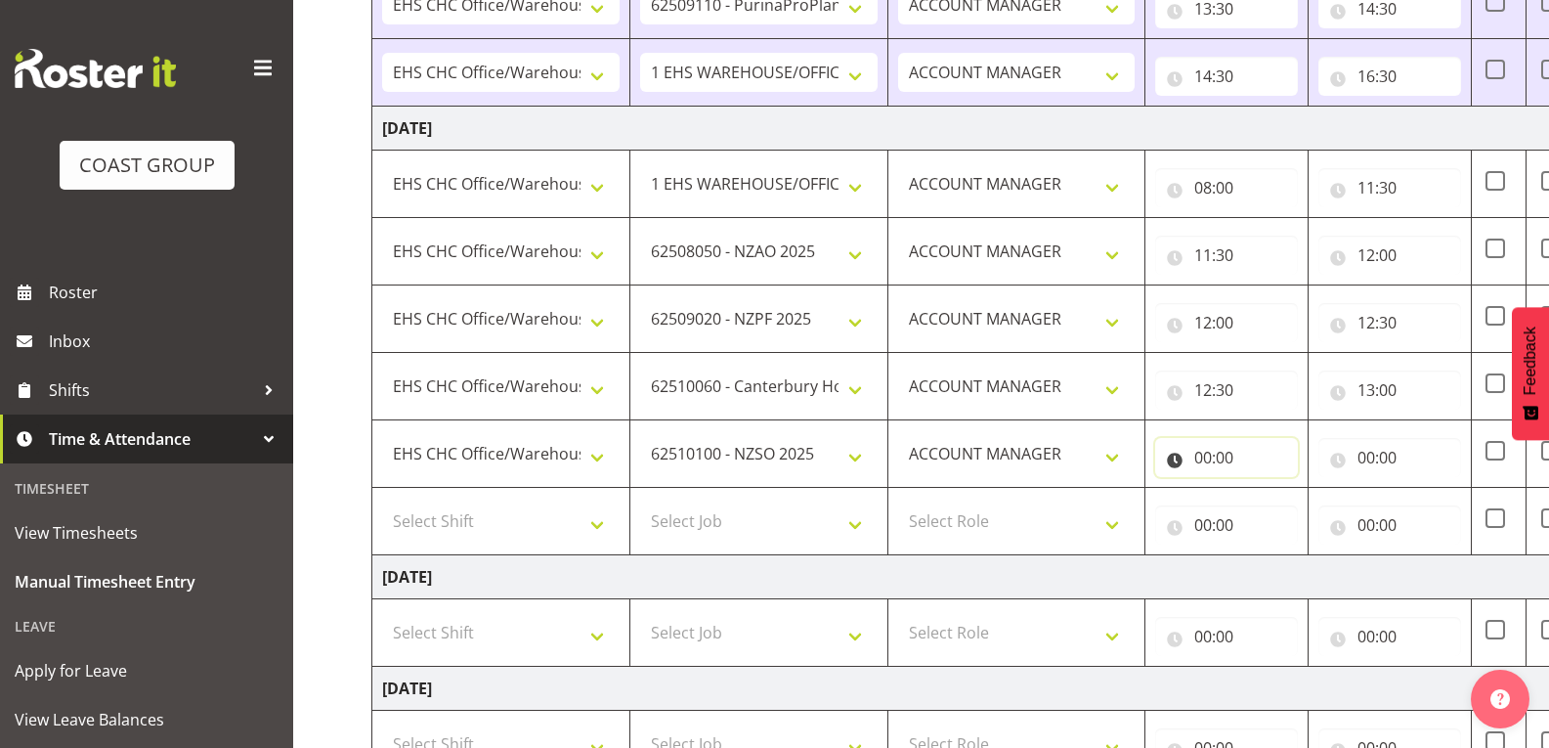
click at [1221, 448] on input "00:00" at bounding box center [1226, 457] width 143 height 39
drag, startPoint x: 1288, startPoint y: 513, endPoint x: 1290, endPoint y: 500, distance: 13.8
click at [1288, 513] on select "00 01 02 03 04 05 06 07 08 09 10 11 12 13 14 15 16 17 18 19 20 21 22 23" at bounding box center [1289, 508] width 44 height 39
select select "13"
click at [1267, 489] on select "00 01 02 03 04 05 06 07 08 09 10 11 12 13 14 15 16 17 18 19 20 21 22 23" at bounding box center [1289, 508] width 44 height 39
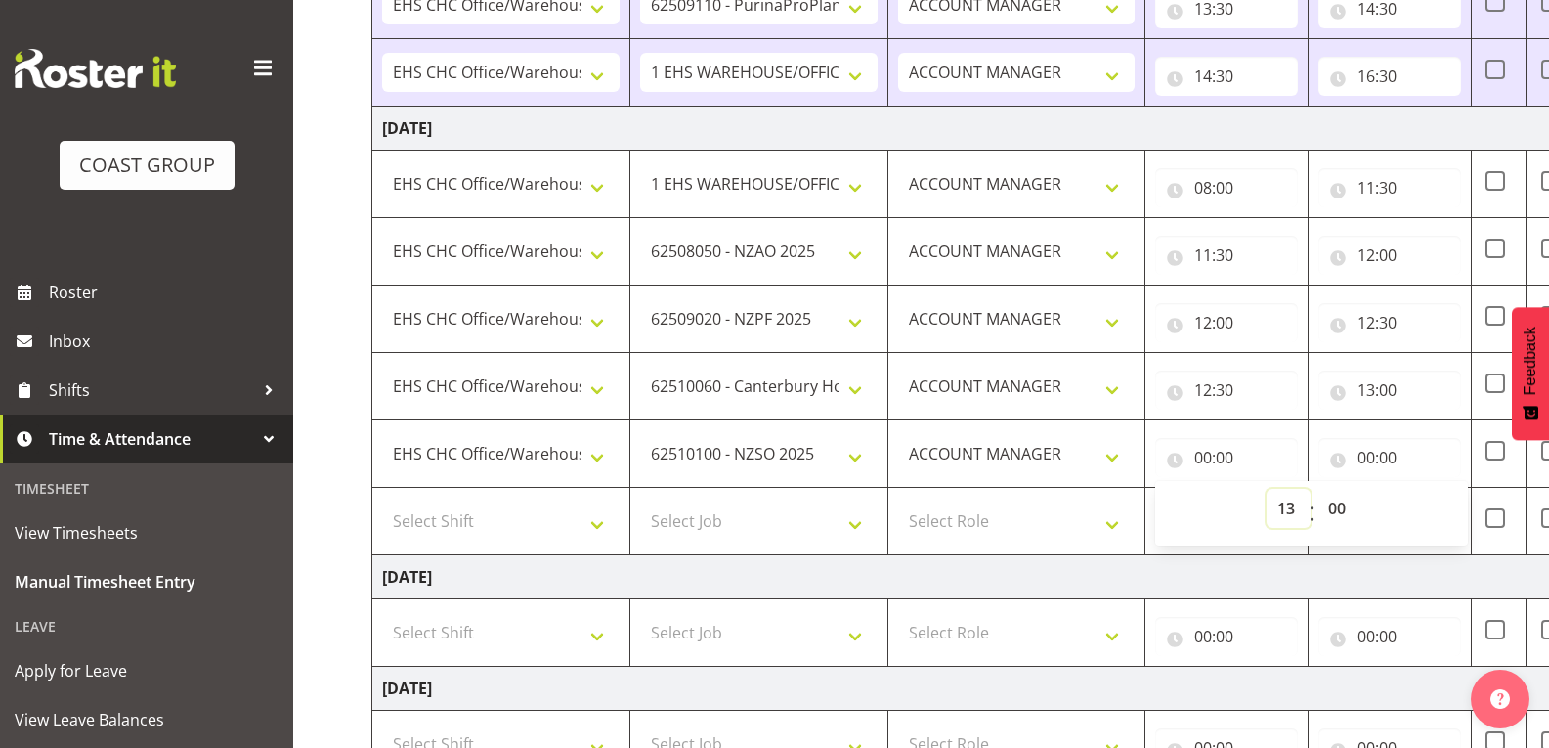
type input "13:00"
click at [1393, 457] on input "00:00" at bounding box center [1390, 457] width 143 height 39
drag, startPoint x: 1446, startPoint y: 509, endPoint x: 1445, endPoint y: 491, distance: 18.6
click at [1446, 509] on select "00 01 02 03 04 05 06 07 08 09 10 11 12 13 14 15 16 17 18 19 20 21 22 23" at bounding box center [1452, 508] width 44 height 39
select select "13"
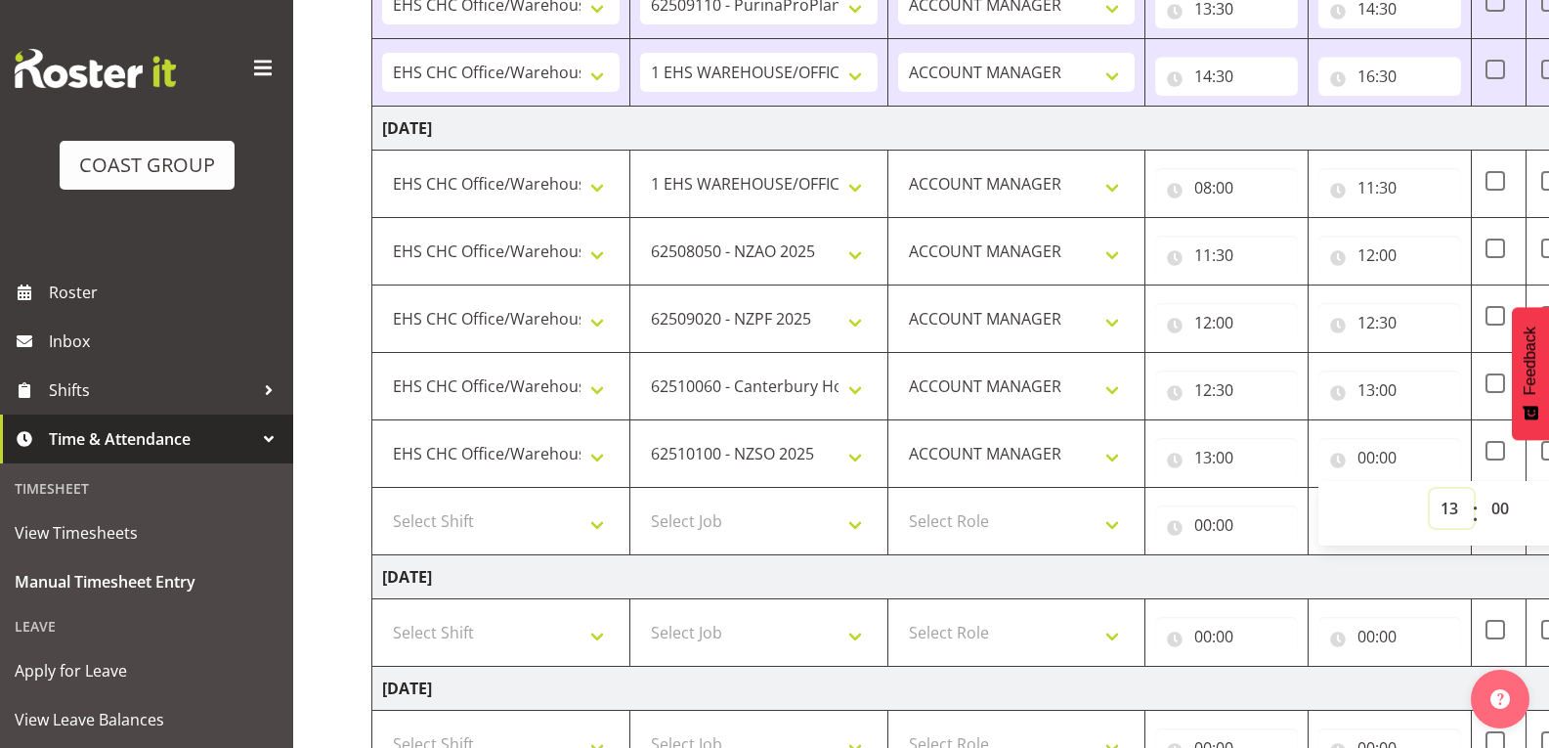
click at [1430, 489] on select "00 01 02 03 04 05 06 07 08 09 10 11 12 13 14 15 16 17 18 19 20 21 22 23" at bounding box center [1452, 508] width 44 height 39
type input "13:00"
drag, startPoint x: 1493, startPoint y: 504, endPoint x: 1507, endPoint y: 508, distance: 15.2
click at [1493, 504] on select "00 01 02 03 04 05 06 07 08 09 10 11 12 13 14 15 16 17 18 19 20 21 22 23 24 25 2…" at bounding box center [1503, 508] width 44 height 39
select select "30"
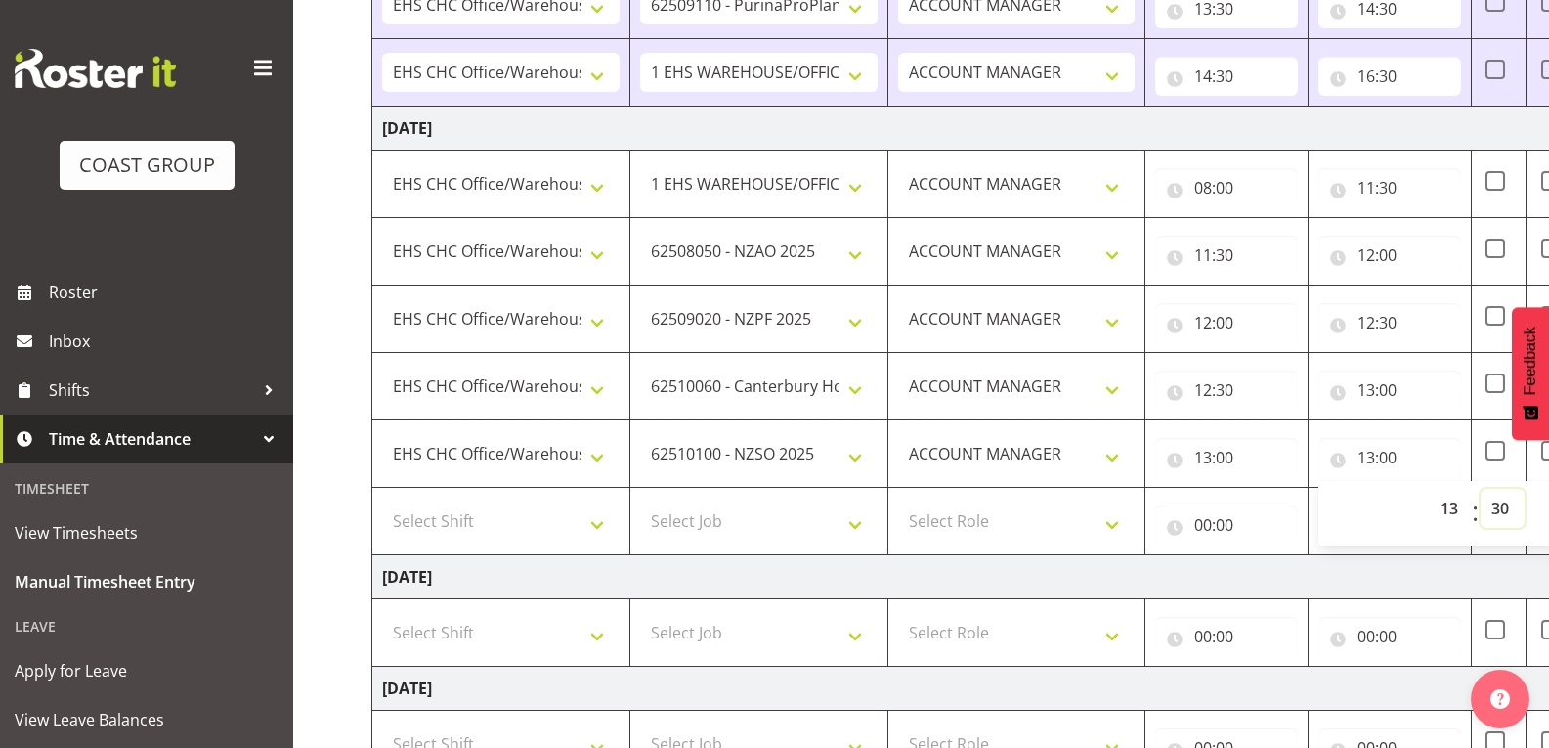
click at [1481, 489] on select "00 01 02 03 04 05 06 07 08 09 10 11 12 13 14 15 16 17 18 19 20 21 22 23 24 25 2…" at bounding box center [1503, 508] width 44 height 39
type input "13:30"
click at [1429, 578] on td "[DATE]" at bounding box center [1056, 577] width 1368 height 44
click at [522, 520] on select "Select Shift Break AHICE Break ATSNZ Break All Blacks casual Break Arts [PERSON…" at bounding box center [501, 520] width 238 height 39
select select "1404"
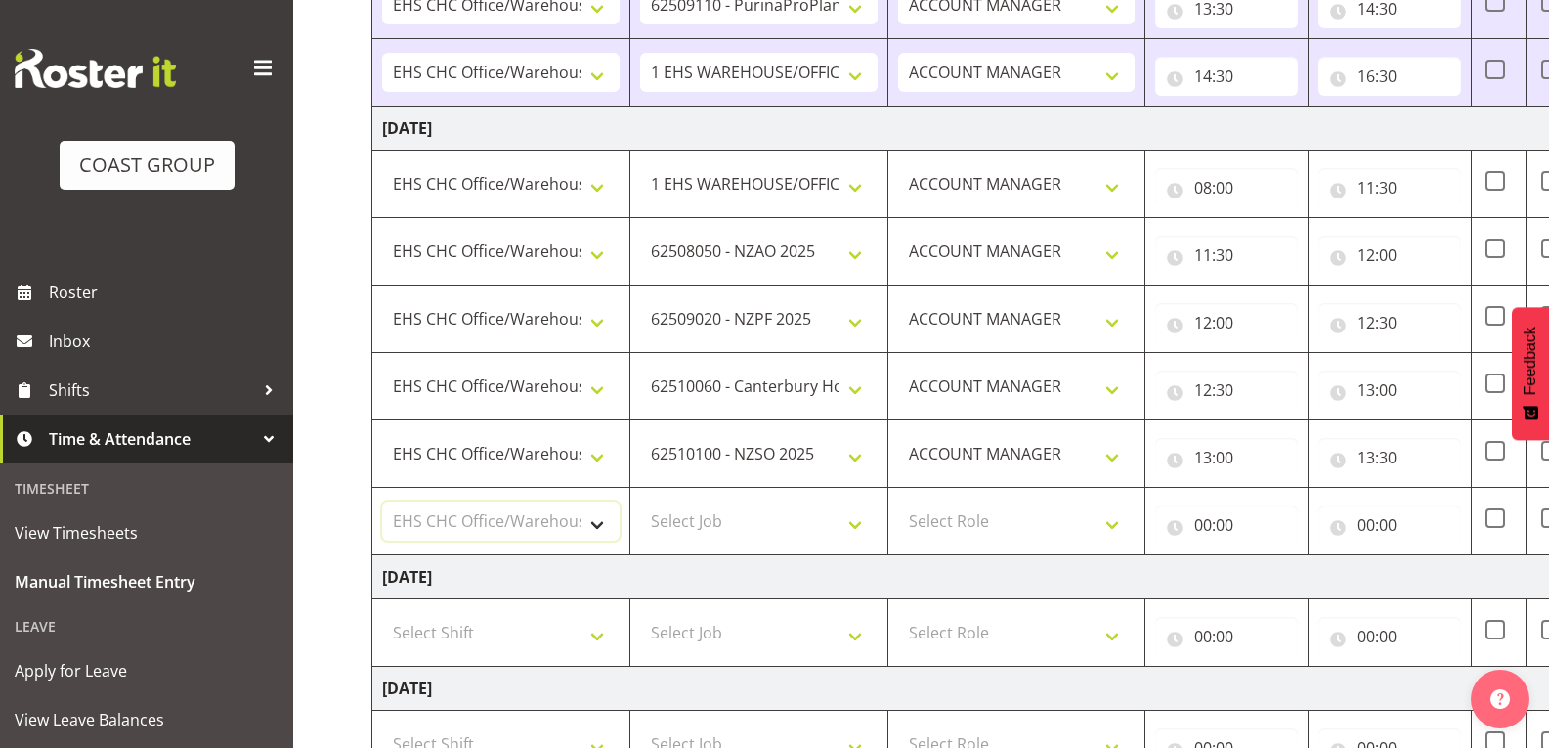
click at [382, 501] on select "Select Shift Break AHICE Break ATSNZ Break All Blacks casual Break Arts [PERSON…" at bounding box center [501, 520] width 238 height 39
click at [665, 515] on select "Select Job 1 Carlton Events 1 [PERSON_NAME][GEOGRAPHIC_DATA] 1 [PERSON_NAME][GE…" at bounding box center [759, 520] width 238 height 39
select select "69"
click at [640, 501] on select "Select Job 1 Carlton Events 1 [PERSON_NAME][GEOGRAPHIC_DATA] 1 [PERSON_NAME][GE…" at bounding box center [759, 520] width 238 height 39
click at [1016, 513] on select "Select Role ACCOUNT MANAGER" at bounding box center [1017, 520] width 238 height 39
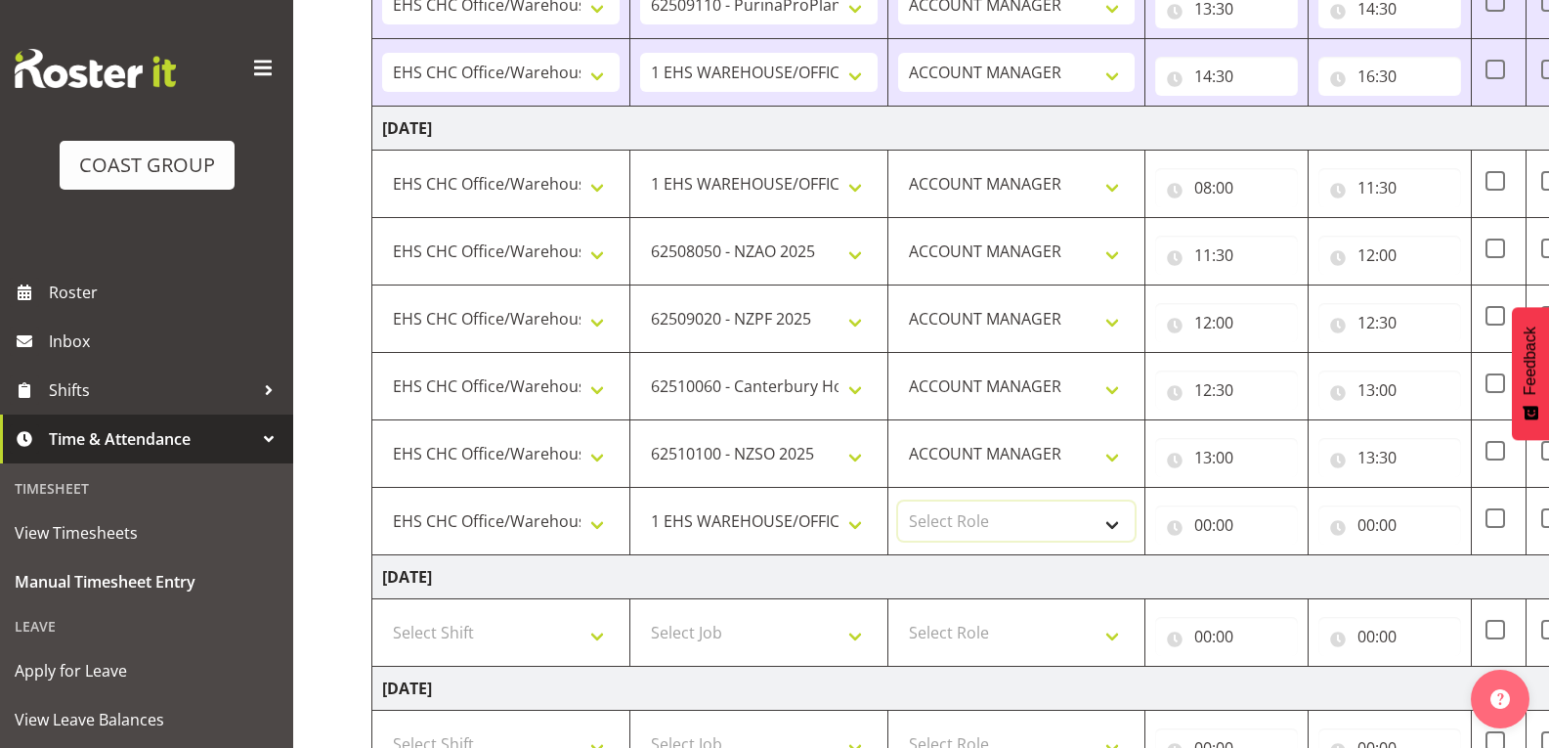
select select "197"
click at [898, 501] on select "Select Role ACCOUNT MANAGER" at bounding box center [1017, 520] width 238 height 39
click at [1242, 524] on input "00:00" at bounding box center [1226, 524] width 143 height 39
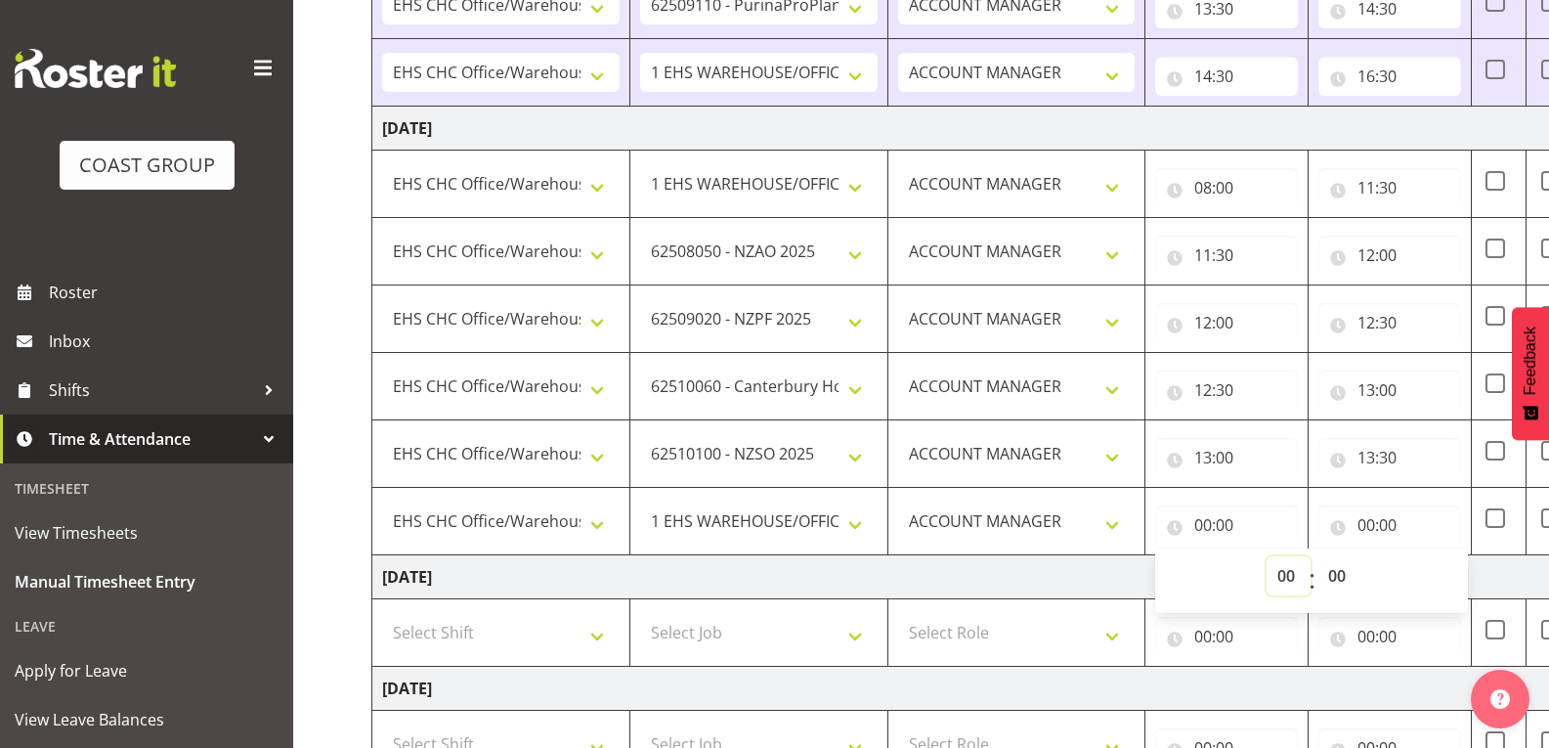
drag, startPoint x: 1292, startPoint y: 576, endPoint x: 1295, endPoint y: 561, distance: 15.0
click at [1292, 576] on select "00 01 02 03 04 05 06 07 08 09 10 11 12 13 14 15 16 17 18 19 20 21 22 23" at bounding box center [1289, 575] width 44 height 39
select select "13"
click at [1267, 556] on select "00 01 02 03 04 05 06 07 08 09 10 11 12 13 14 15 16 17 18 19 20 21 22 23" at bounding box center [1289, 575] width 44 height 39
type input "13:00"
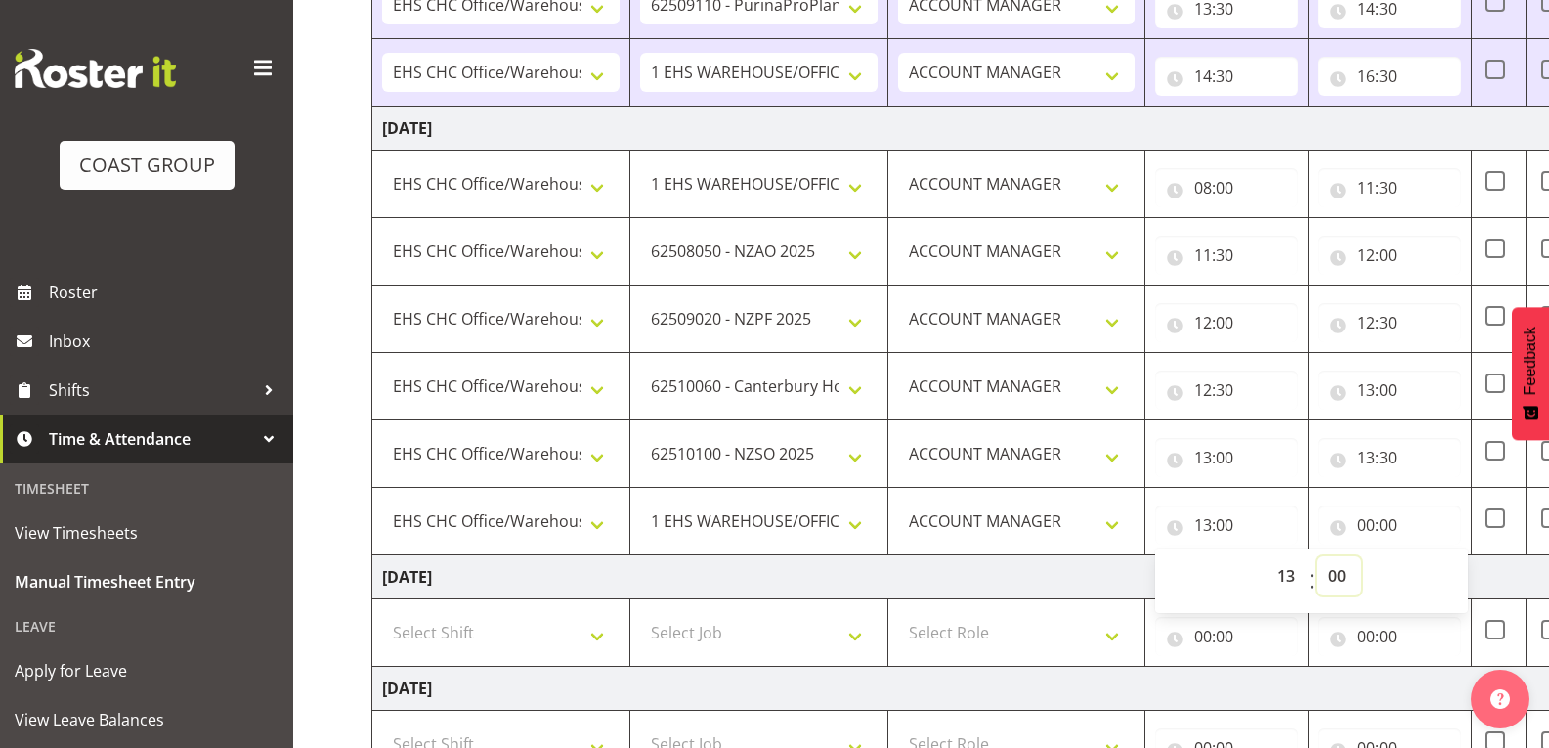
click at [1340, 573] on select "00 01 02 03 04 05 06 07 08 09 10 11 12 13 14 15 16 17 18 19 20 21 22 23 24 25 2…" at bounding box center [1340, 575] width 44 height 39
select select "30"
click at [1318, 556] on select "00 01 02 03 04 05 06 07 08 09 10 11 12 13 14 15 16 17 18 19 20 21 22 23 24 25 2…" at bounding box center [1340, 575] width 44 height 39
type input "13:30"
click at [1383, 533] on input "00:00" at bounding box center [1390, 524] width 143 height 39
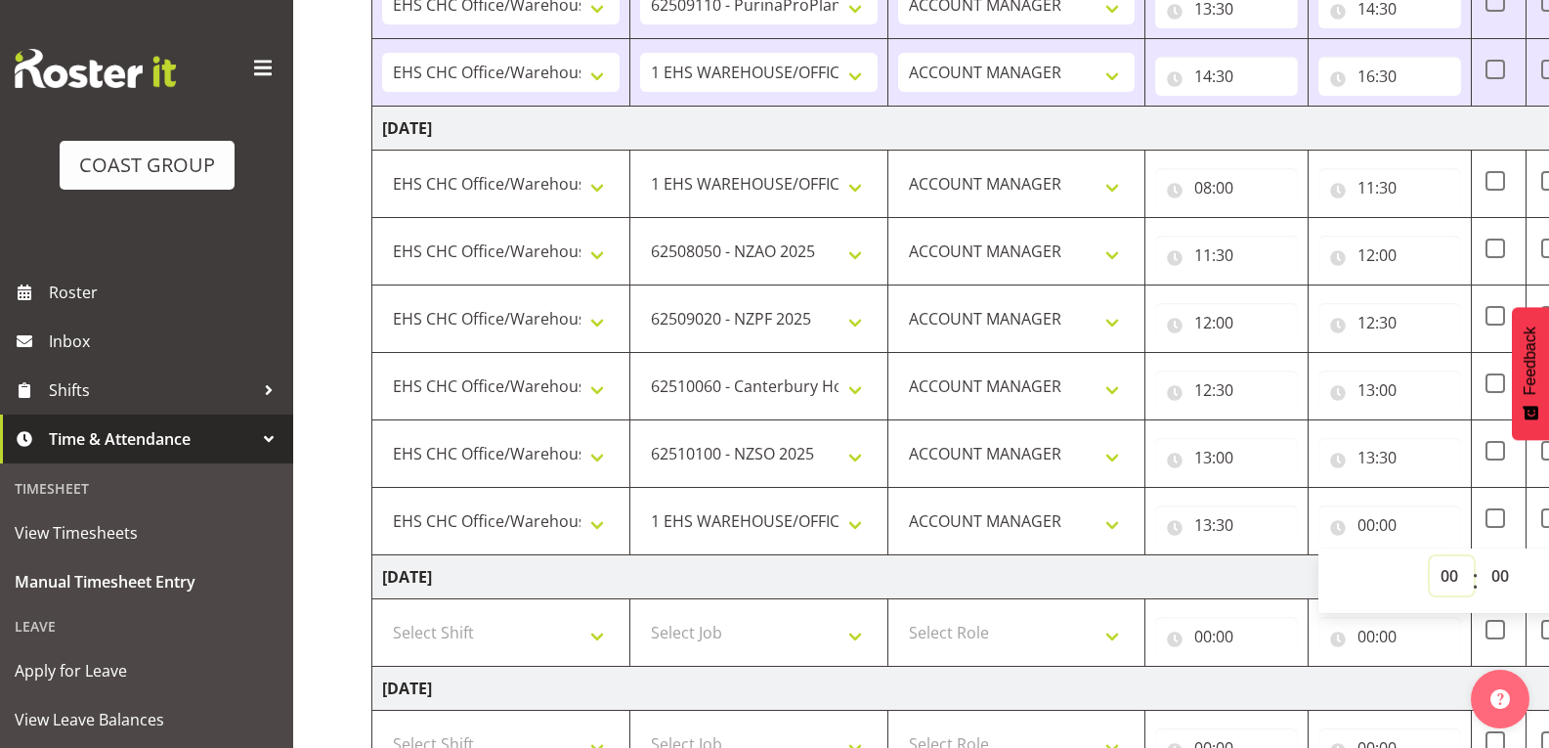
click at [1448, 579] on select "00 01 02 03 04 05 06 07 08 09 10 11 12 13 14 15 16 17 18 19 20 21 22 23" at bounding box center [1452, 575] width 44 height 39
select select "14"
click at [1430, 556] on select "00 01 02 03 04 05 06 07 08 09 10 11 12 13 14 15 16 17 18 19 20 21 22 23" at bounding box center [1452, 575] width 44 height 39
type input "14:00"
click at [1503, 586] on select "00 01 02 03 04 05 06 07 08 09 10 11 12 13 14 15 16 17 18 19 20 21 22 23 24 25 2…" at bounding box center [1503, 575] width 44 height 39
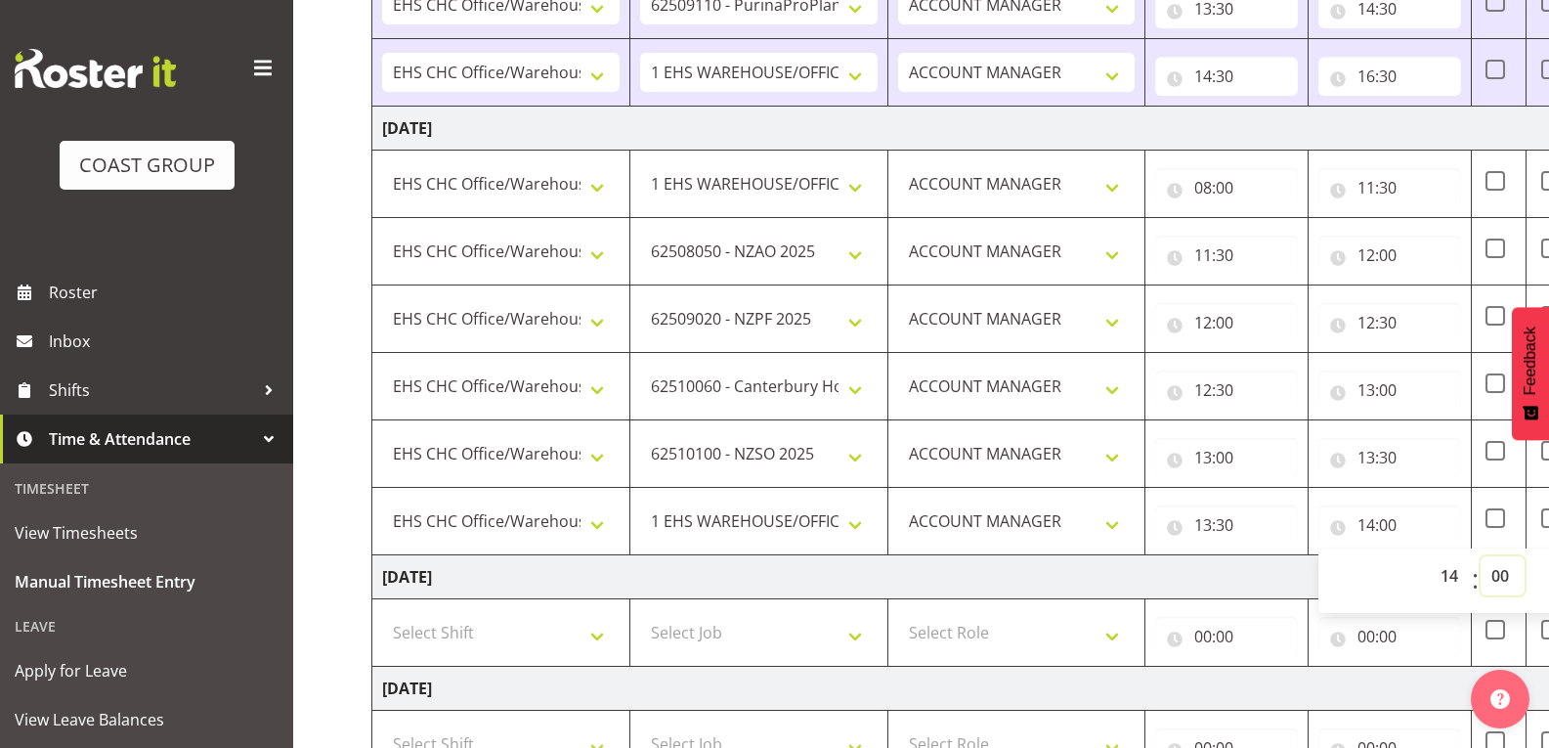
select select "15"
click at [1481, 556] on select "00 01 02 03 04 05 06 07 08 09 10 11 12 13 14 15 16 17 18 19 20 21 22 23 24 25 2…" at bounding box center [1503, 575] width 44 height 39
type input "14:15"
click at [1268, 569] on td "[DATE]" at bounding box center [1056, 577] width 1368 height 44
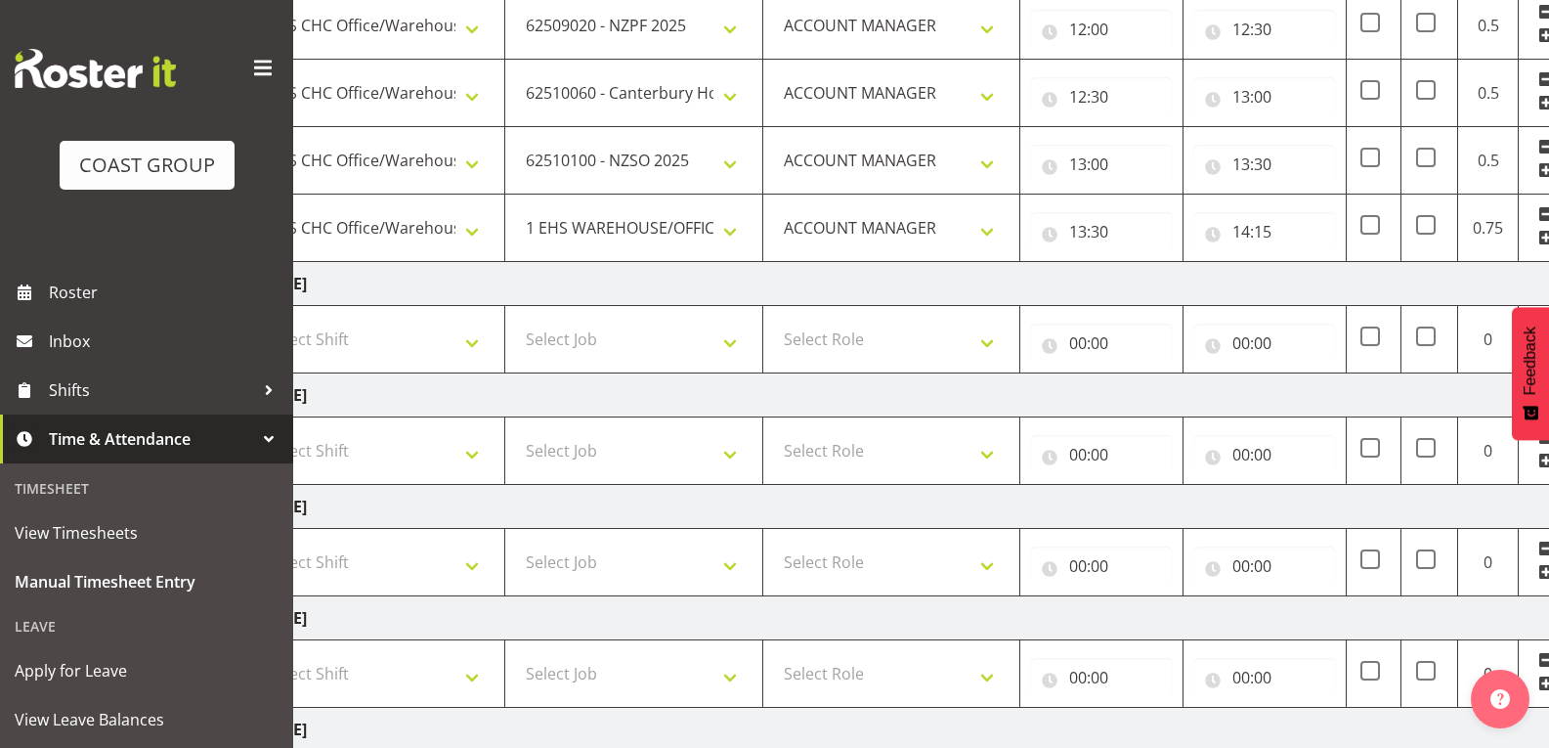
scroll to position [1005, 0]
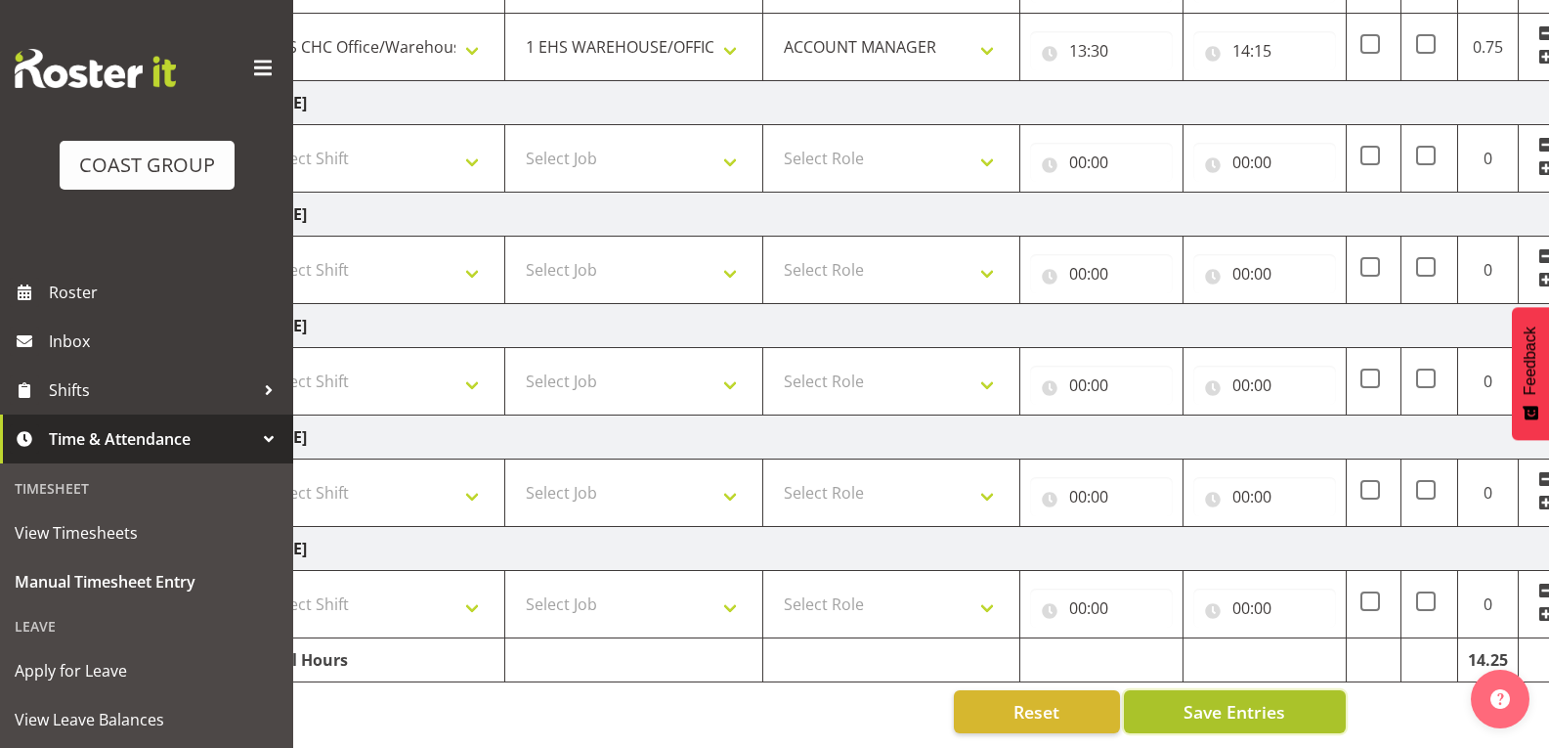
click at [1287, 710] on button "Save Entries" at bounding box center [1235, 711] width 222 height 43
